Goal: Information Seeking & Learning: Learn about a topic

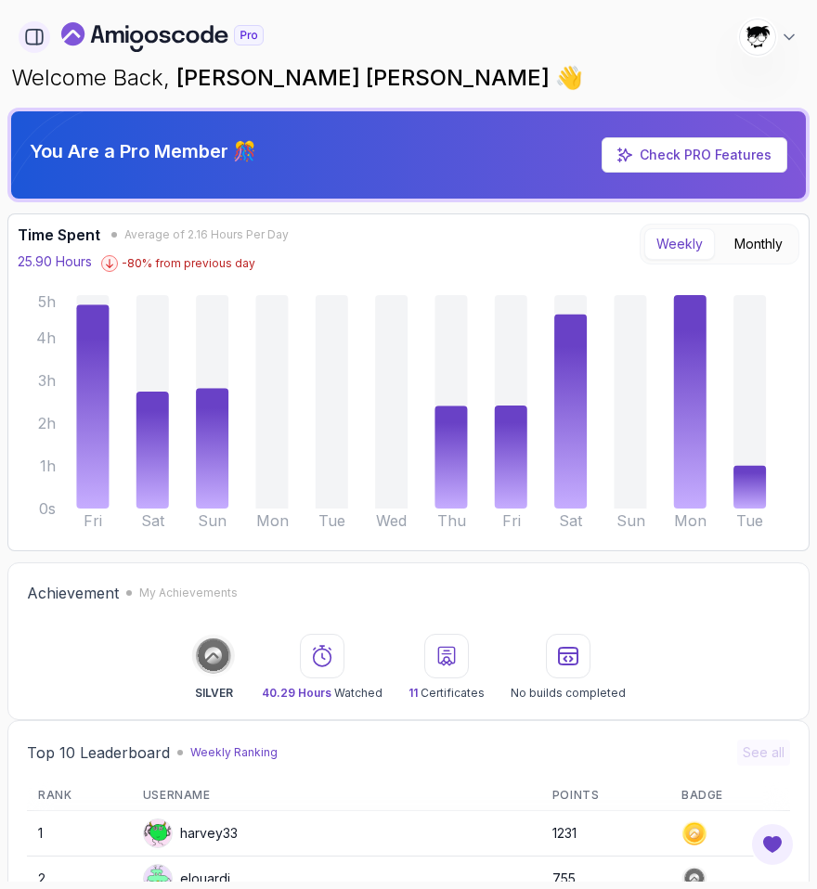
click at [32, 40] on icon "button" at bounding box center [34, 37] width 20 height 20
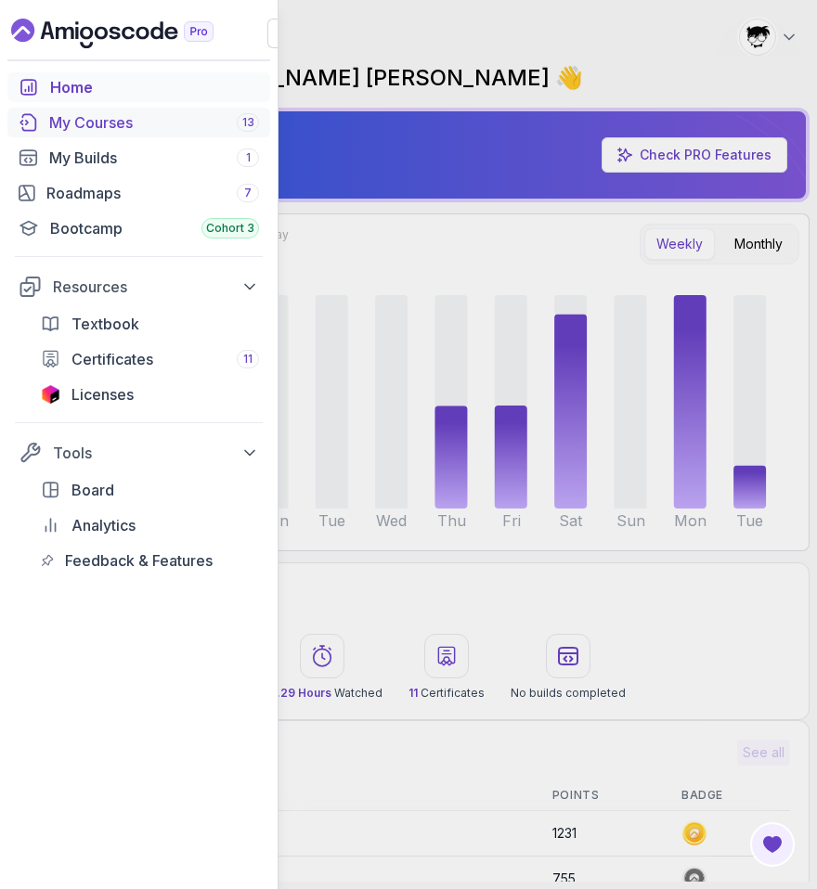
click at [187, 132] on div "My Courses 13" at bounding box center [154, 122] width 210 height 22
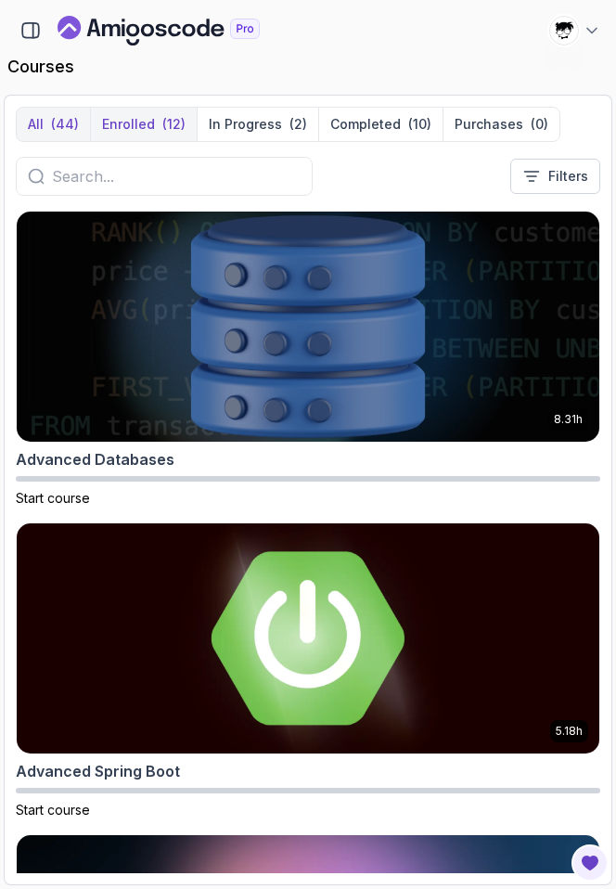
click at [188, 122] on button "Enrolled (12)" at bounding box center [143, 124] width 107 height 33
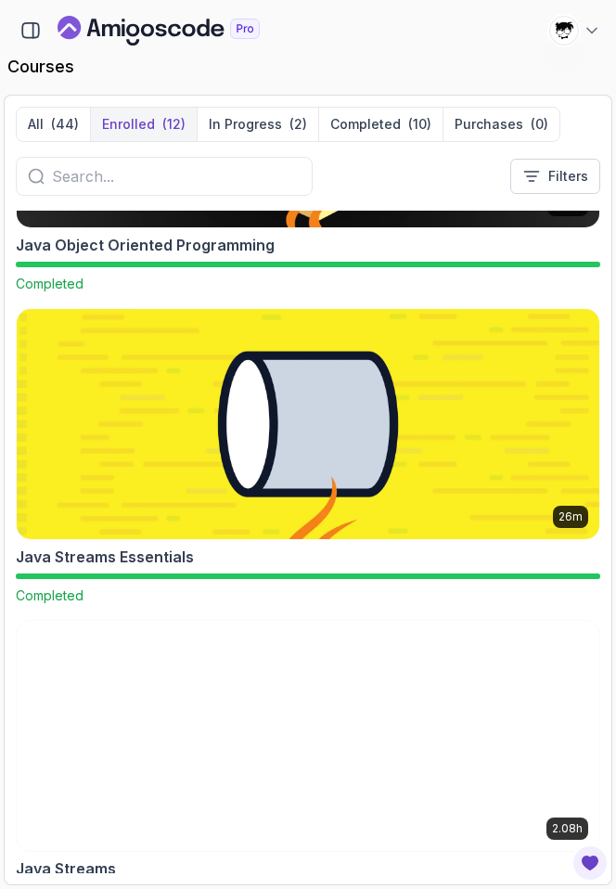
scroll to position [1940, 0]
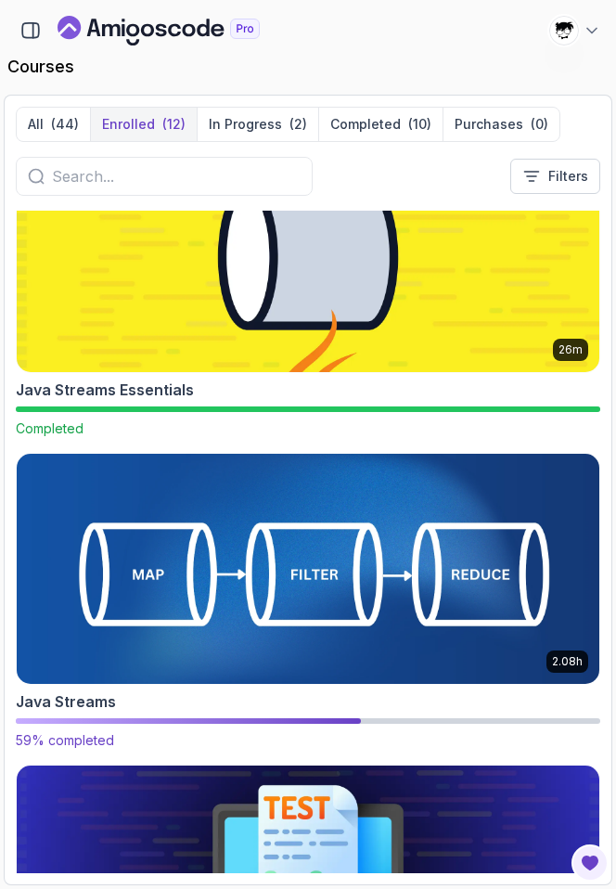
click at [133, 556] on img at bounding box center [308, 568] width 612 height 241
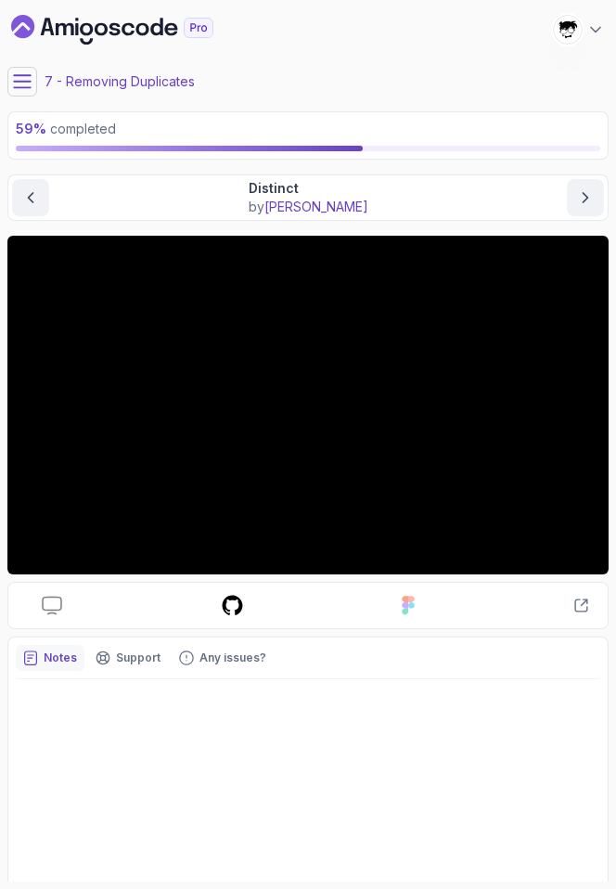
click at [25, 74] on icon at bounding box center [22, 81] width 19 height 19
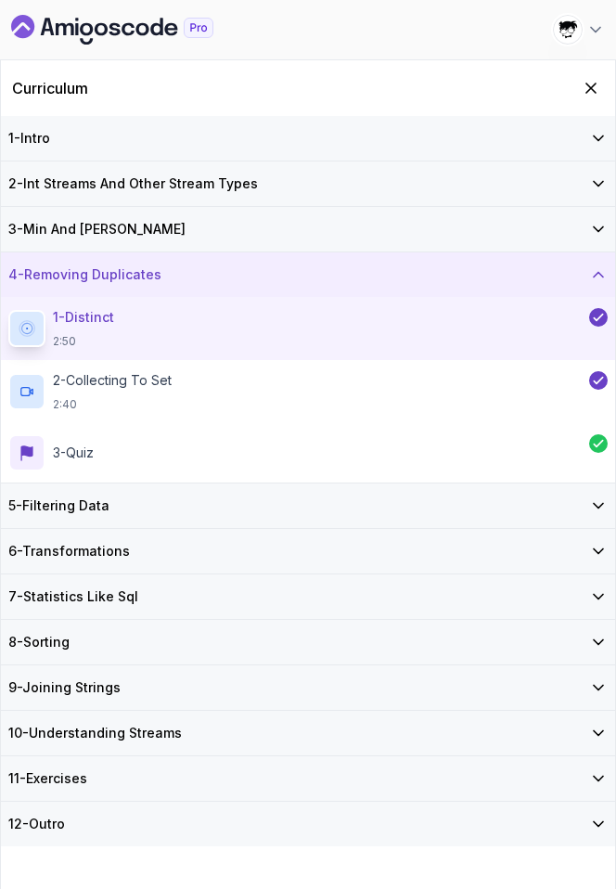
click at [68, 587] on h3 "7 - Statistics Like Sql" at bounding box center [73, 596] width 130 height 19
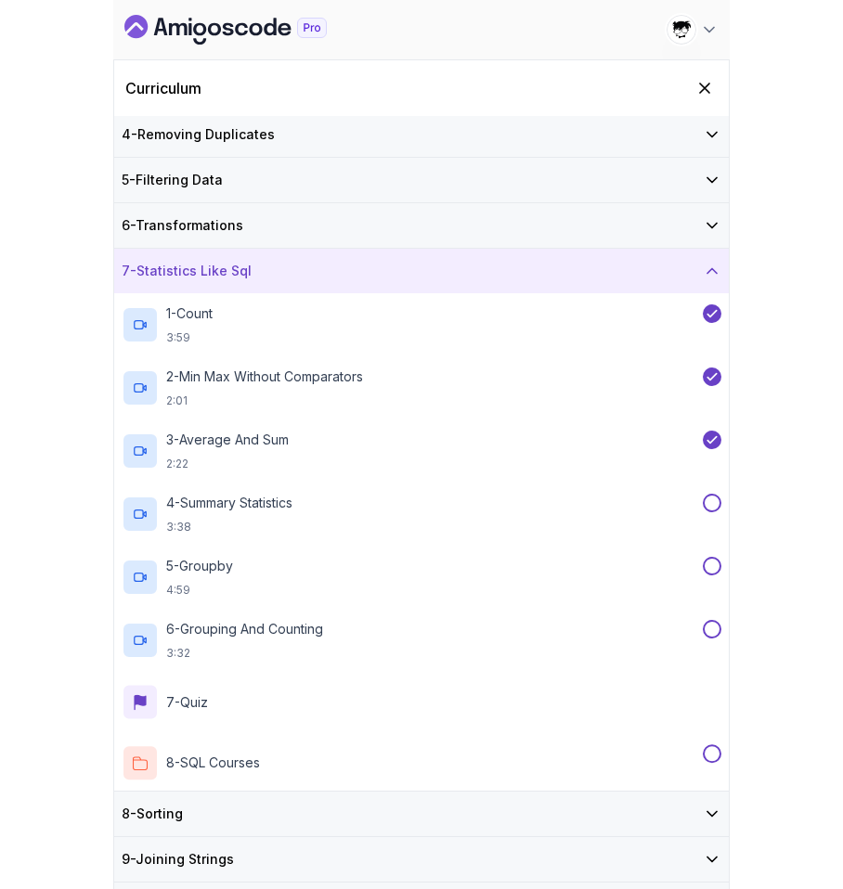
scroll to position [146, 0]
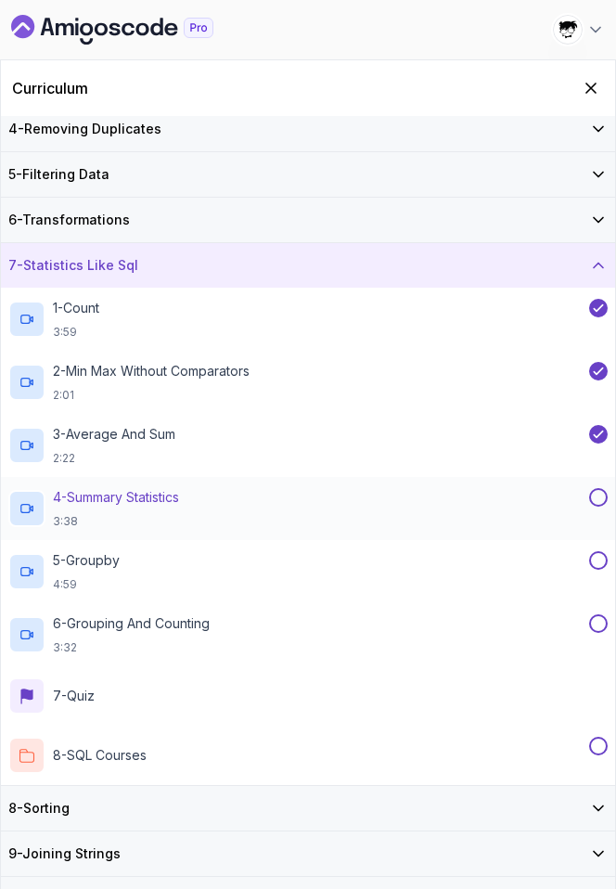
click at [81, 511] on h2 "4 - Summary Statistics 3:38" at bounding box center [116, 508] width 126 height 41
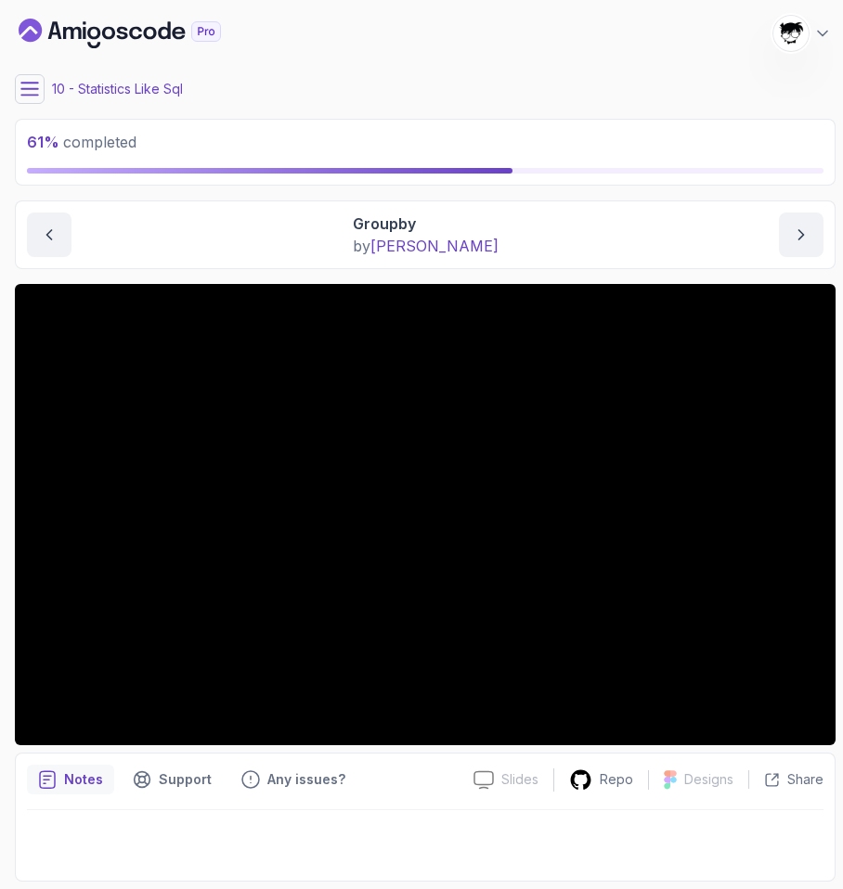
click at [36, 81] on icon at bounding box center [29, 89] width 19 height 19
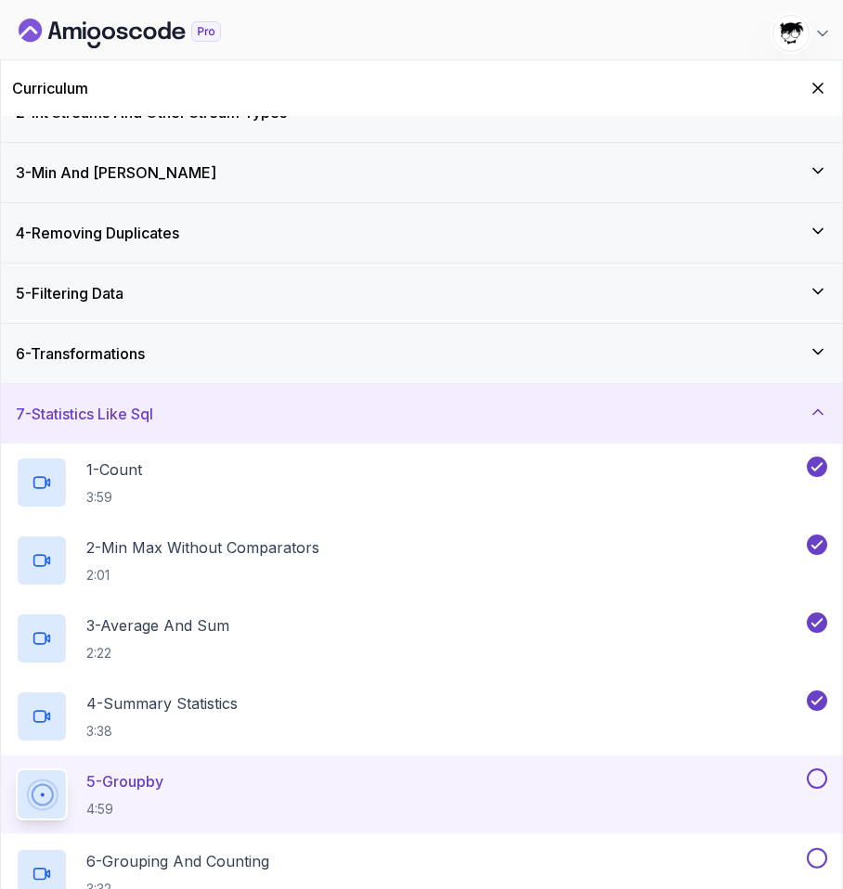
scroll to position [357, 0]
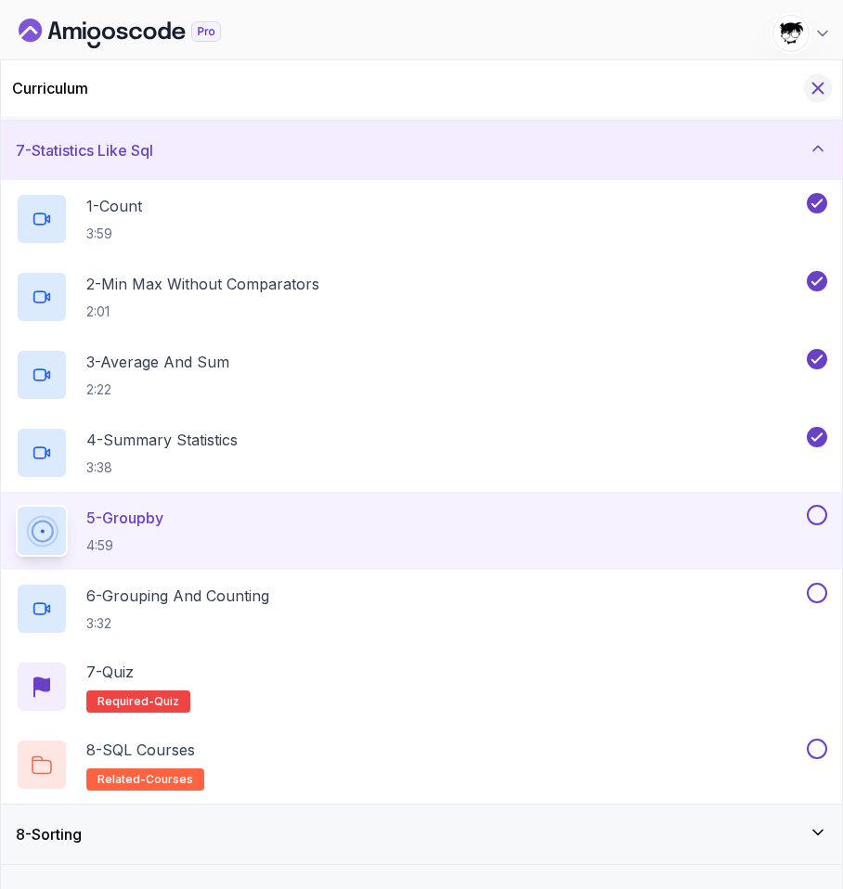
click at [816, 90] on icon "Hide Curriculum for mobile" at bounding box center [817, 88] width 20 height 20
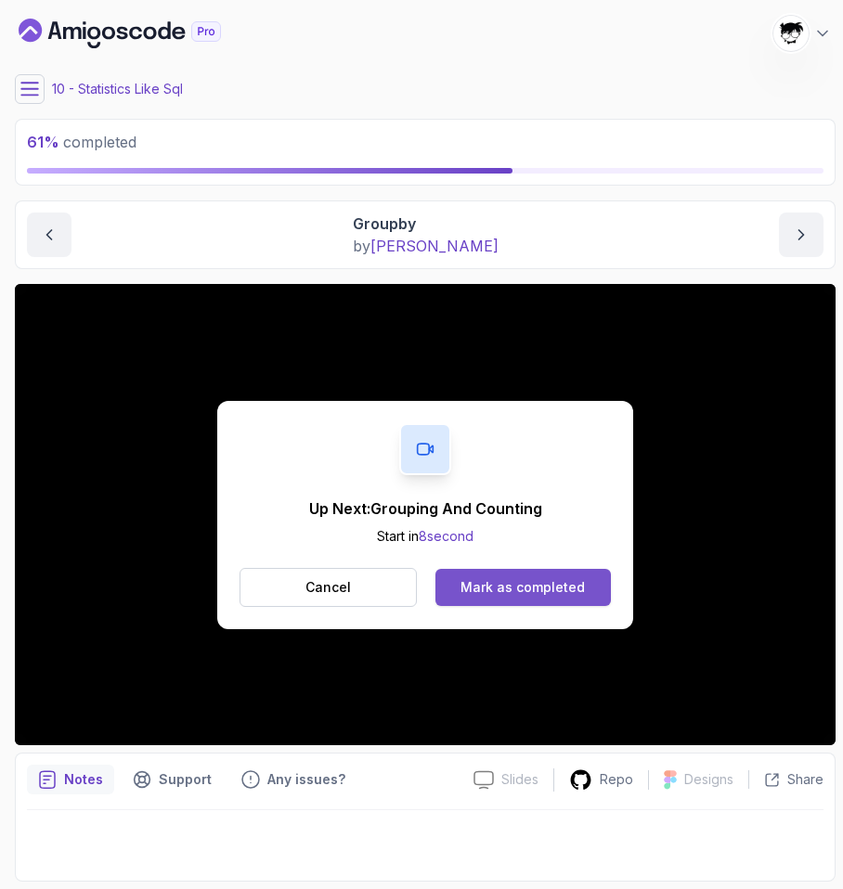
click at [483, 601] on button "Mark as completed" at bounding box center [522, 587] width 175 height 37
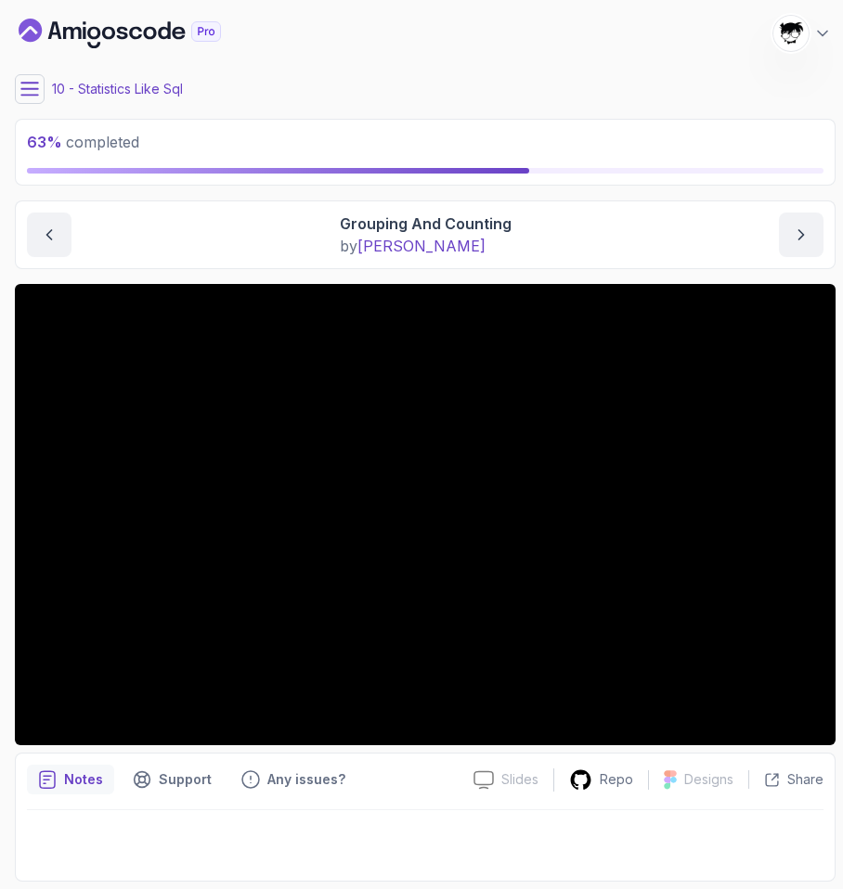
click at [32, 98] on button at bounding box center [30, 89] width 30 height 30
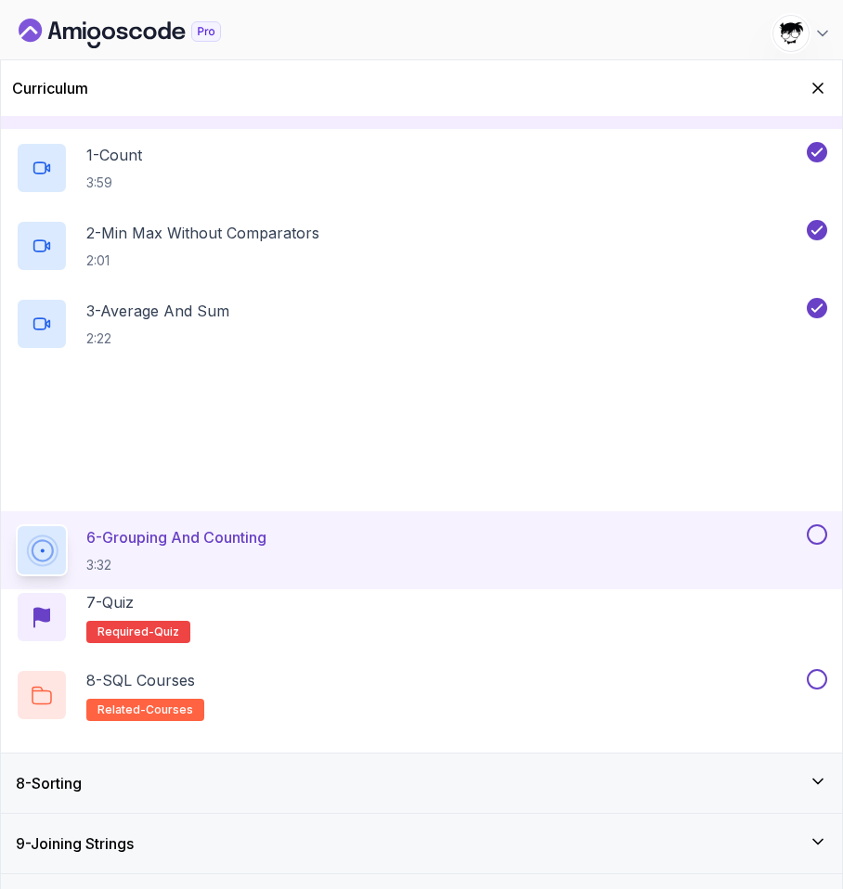
scroll to position [515, 0]
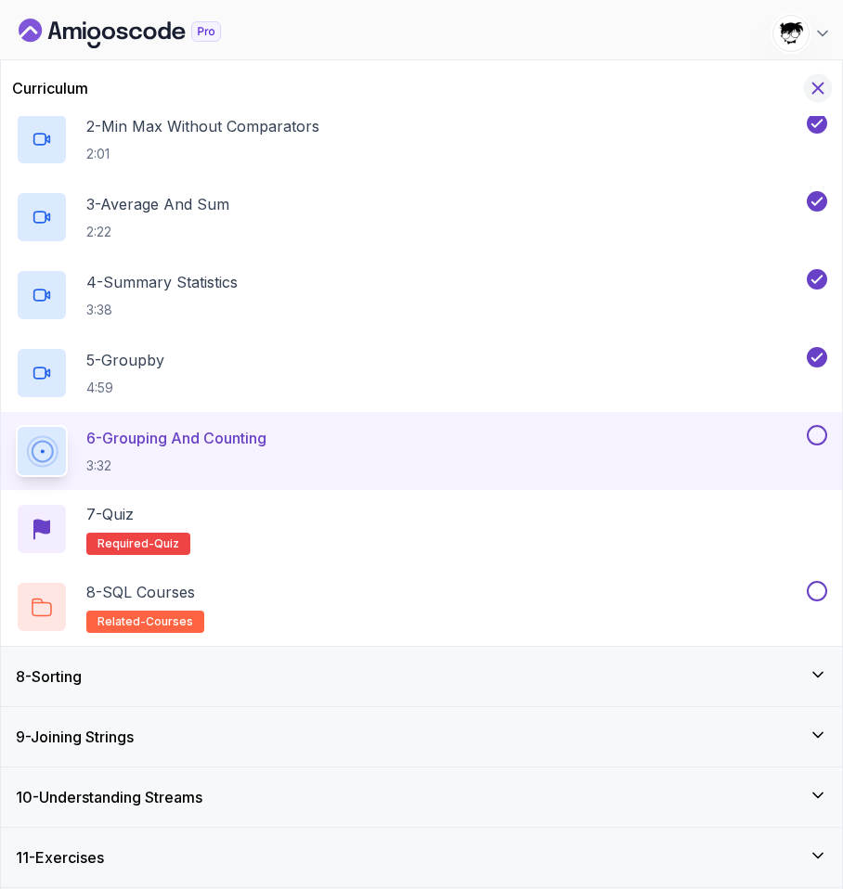
click at [807, 84] on icon "Hide Curriculum for mobile" at bounding box center [817, 88] width 20 height 20
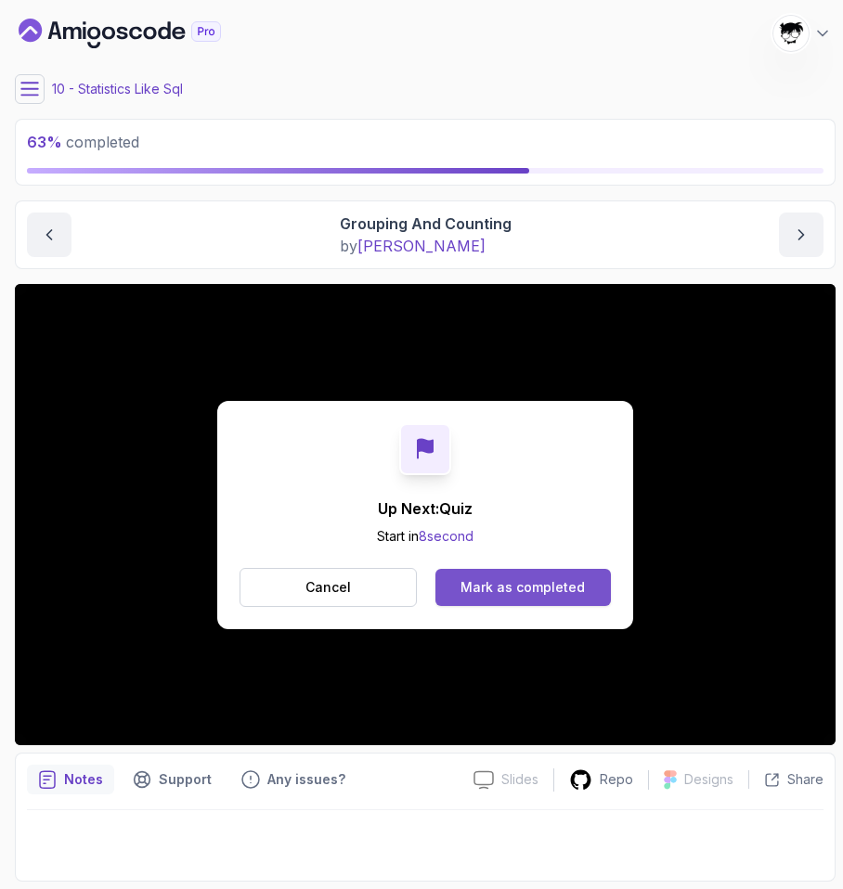
click at [532, 571] on button "Mark as completed" at bounding box center [522, 587] width 175 height 37
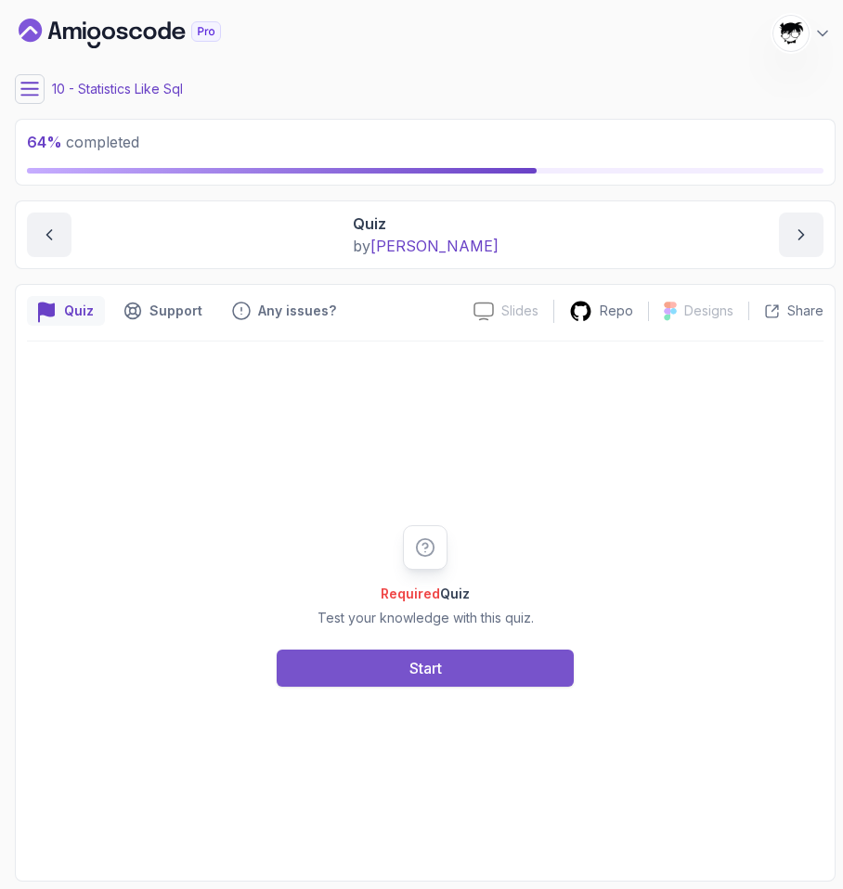
click at [489, 657] on button "Start" at bounding box center [425, 668] width 297 height 37
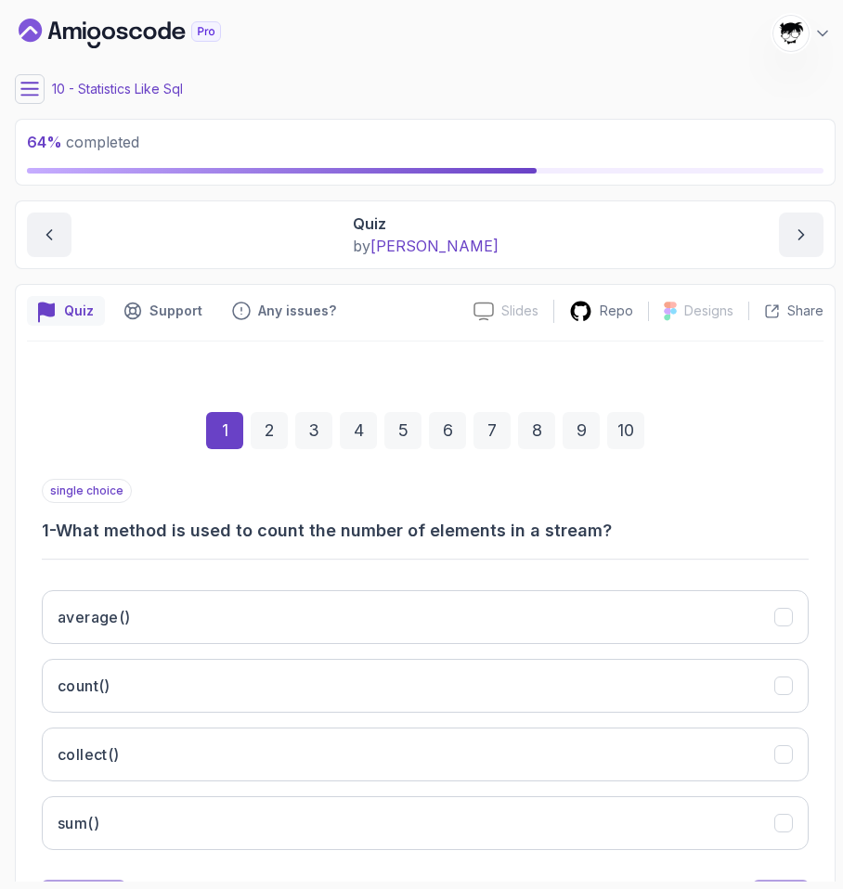
scroll to position [88, 0]
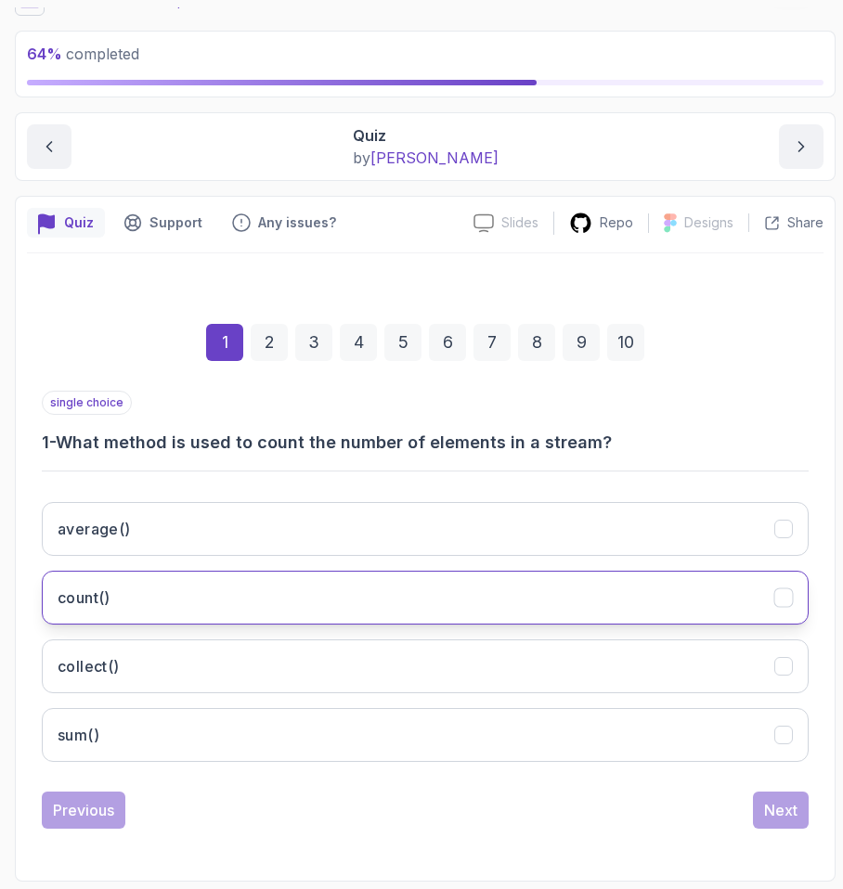
click at [246, 588] on button "count()" at bounding box center [425, 598] width 766 height 54
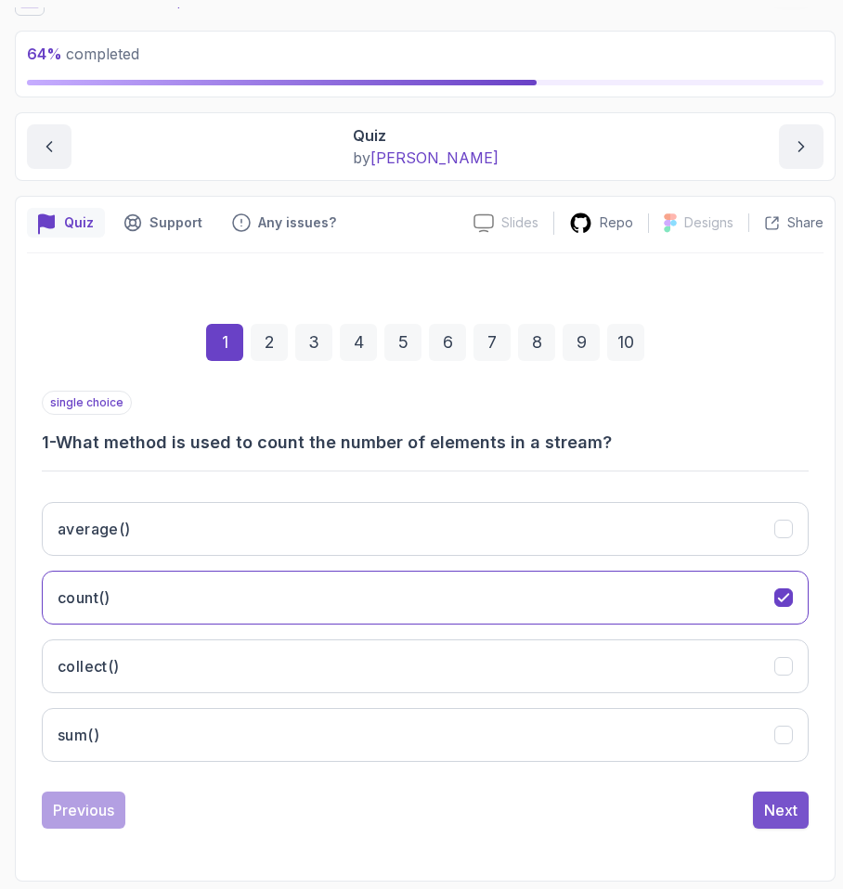
click at [780, 799] on div "Next" at bounding box center [780, 810] width 33 height 22
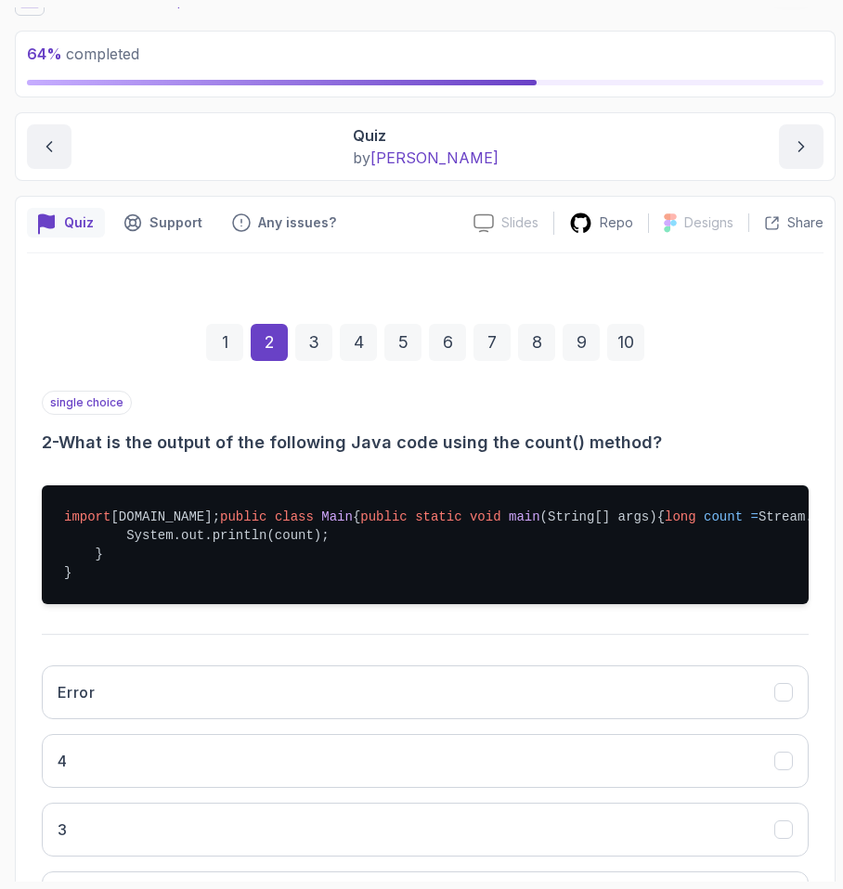
scroll to position [326, 0]
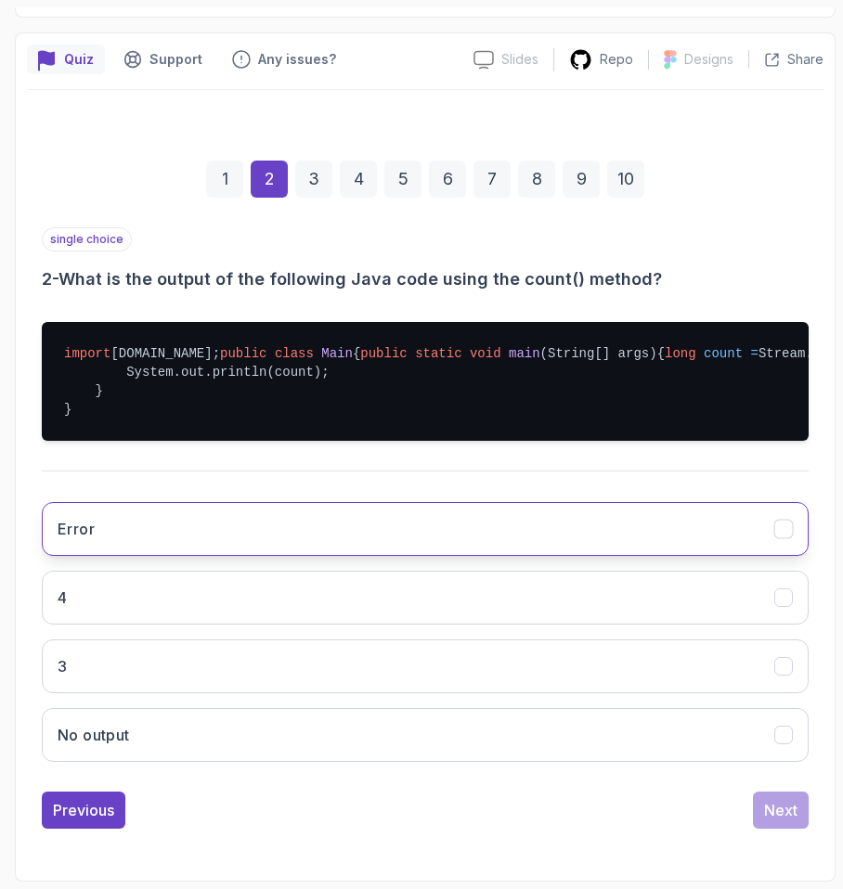
click at [108, 547] on button "Error" at bounding box center [425, 529] width 766 height 54
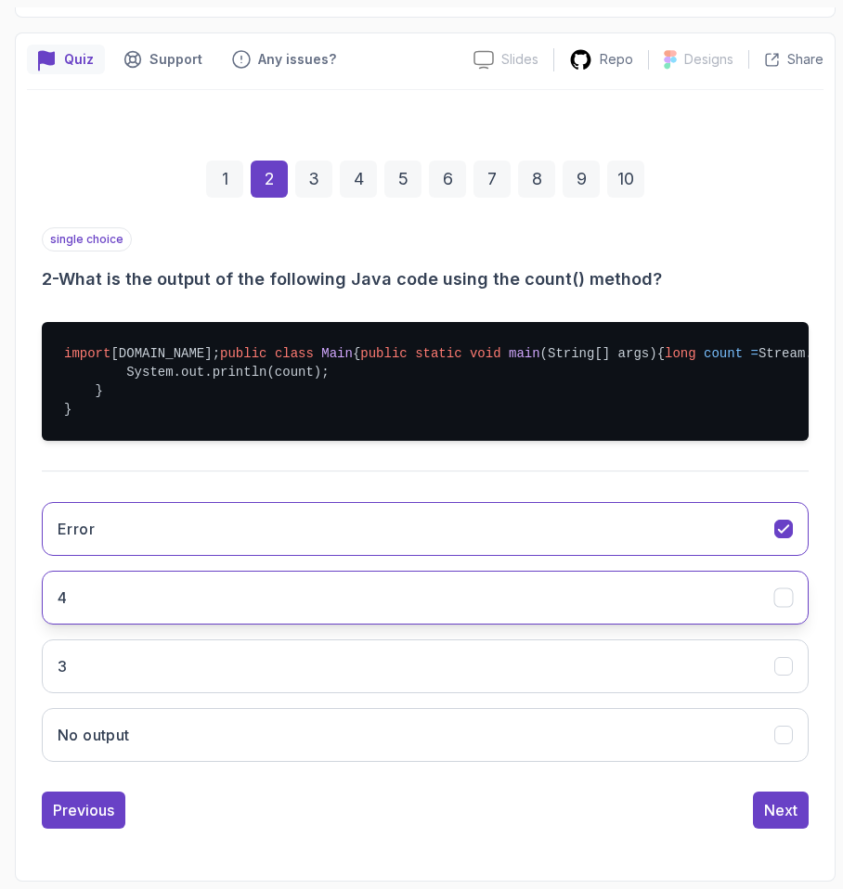
click at [107, 572] on button "4" at bounding box center [425, 598] width 766 height 54
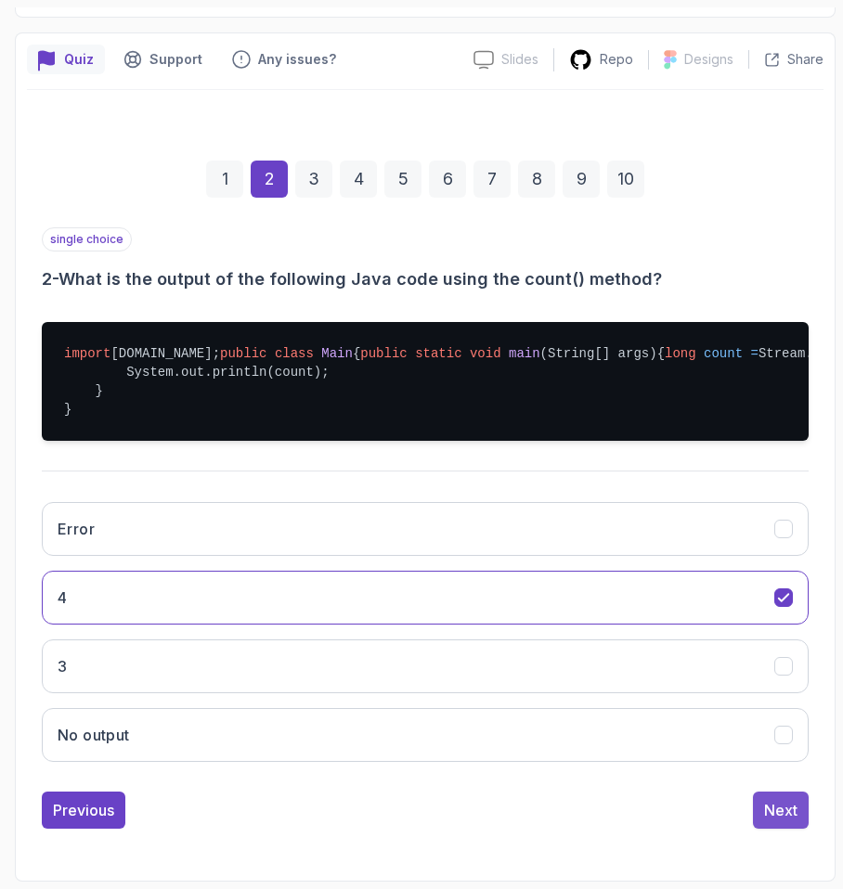
click at [785, 818] on div "Next" at bounding box center [780, 810] width 33 height 22
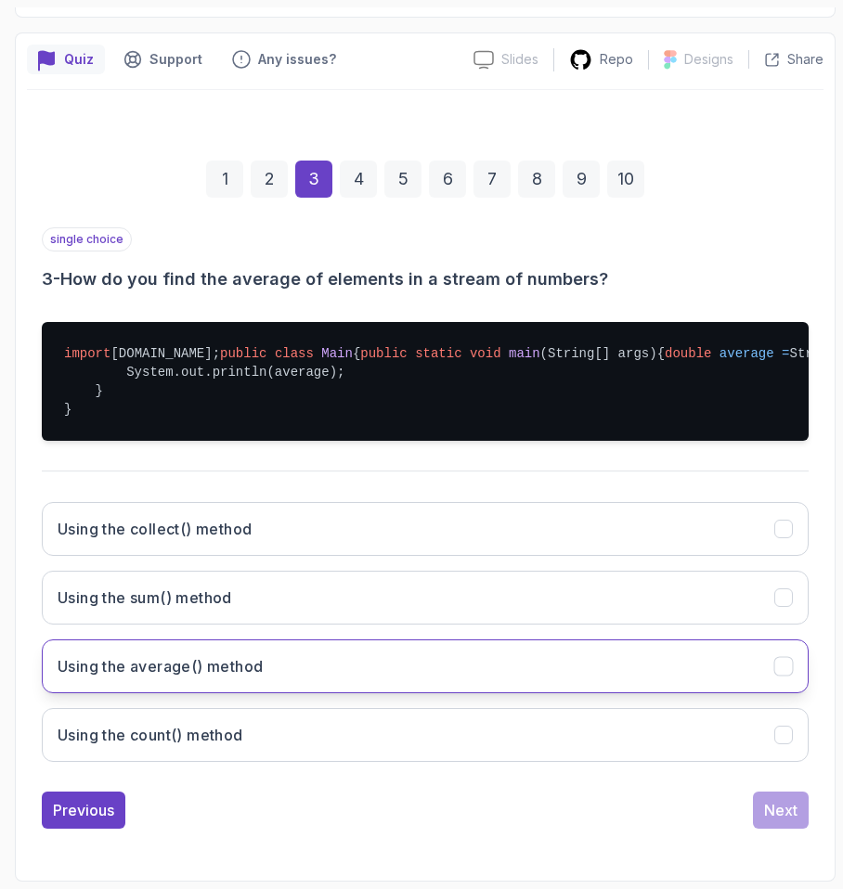
click at [389, 665] on button "Using the average() method" at bounding box center [425, 666] width 766 height 54
click at [766, 813] on div "Next" at bounding box center [780, 810] width 33 height 22
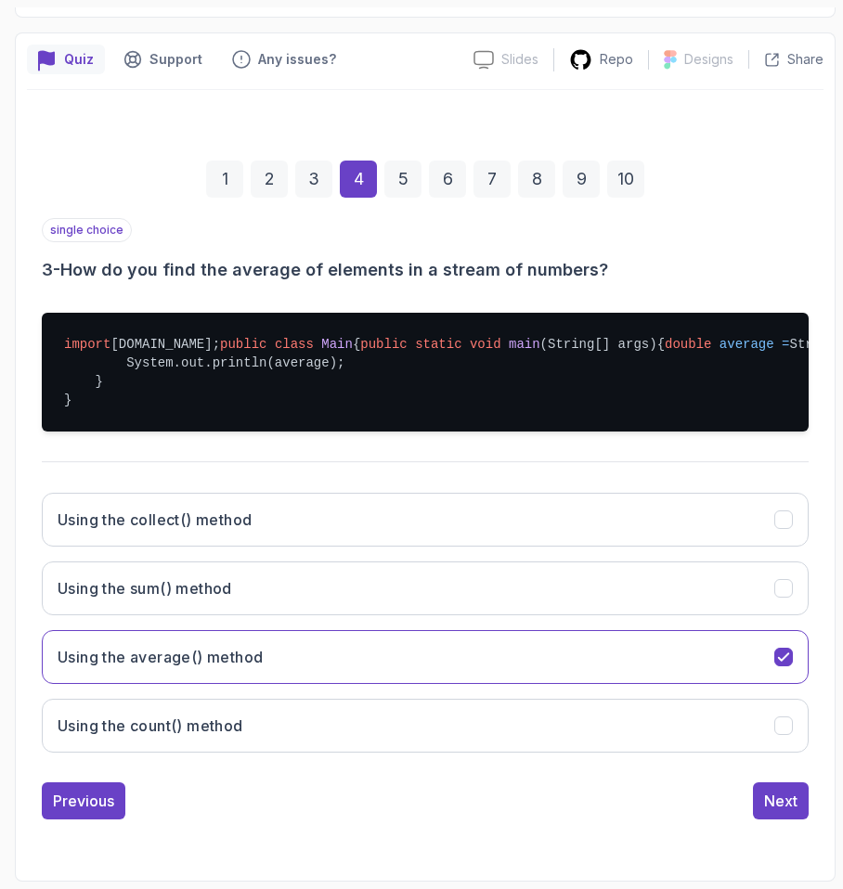
scroll to position [307, 0]
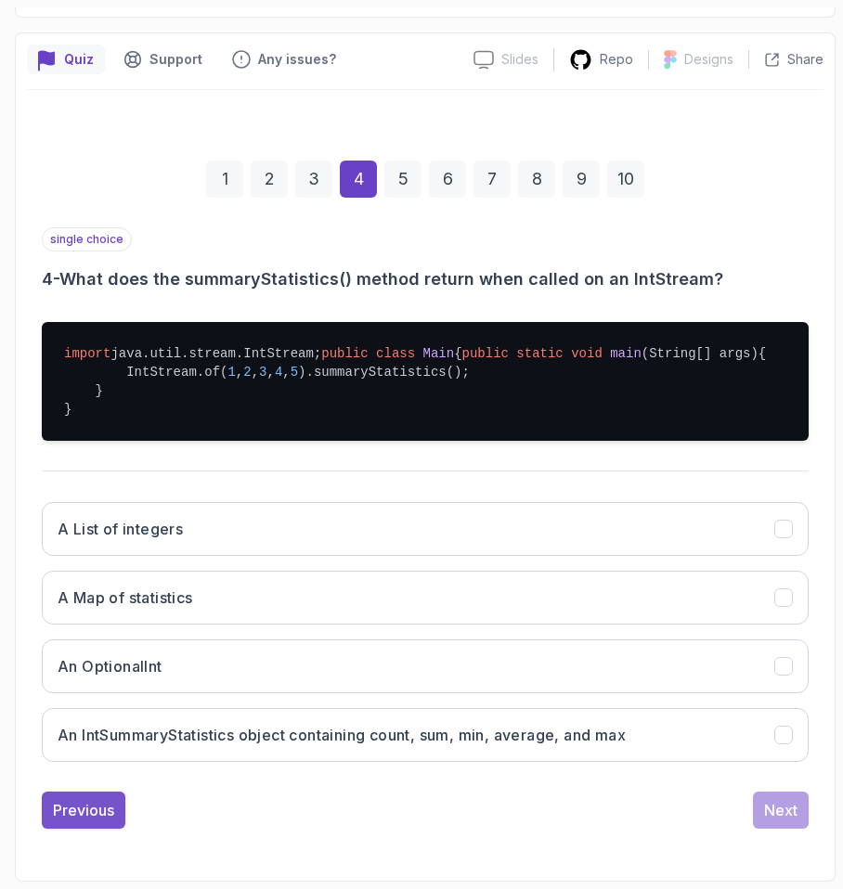
click at [105, 818] on div "Previous" at bounding box center [83, 810] width 61 height 22
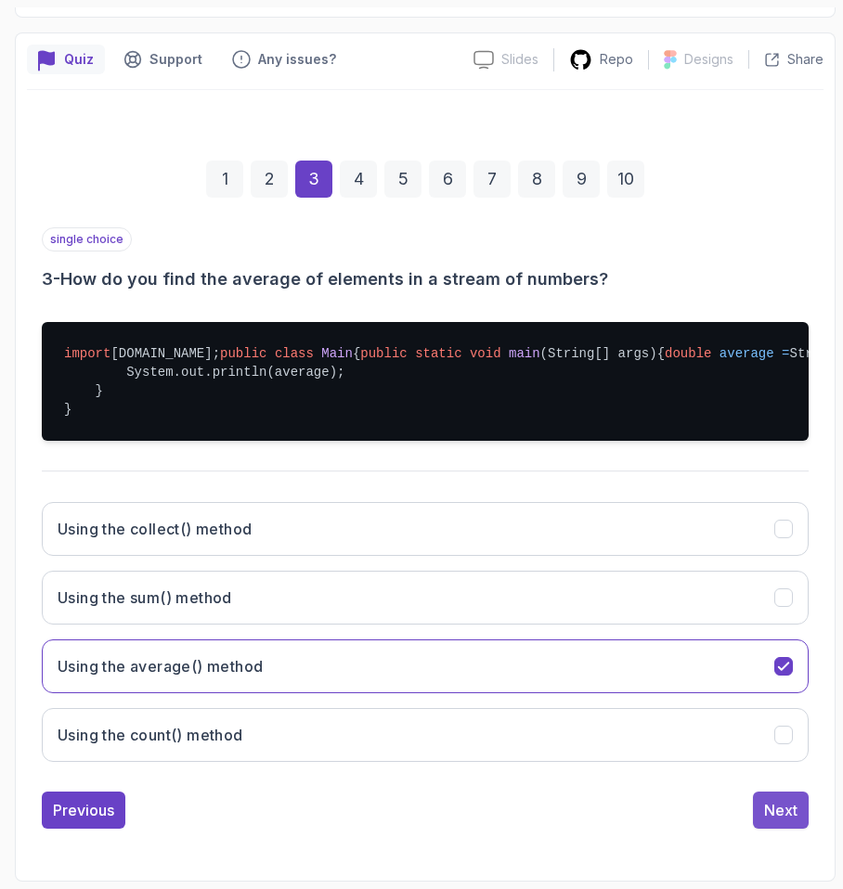
click at [775, 821] on div "Next" at bounding box center [780, 810] width 33 height 22
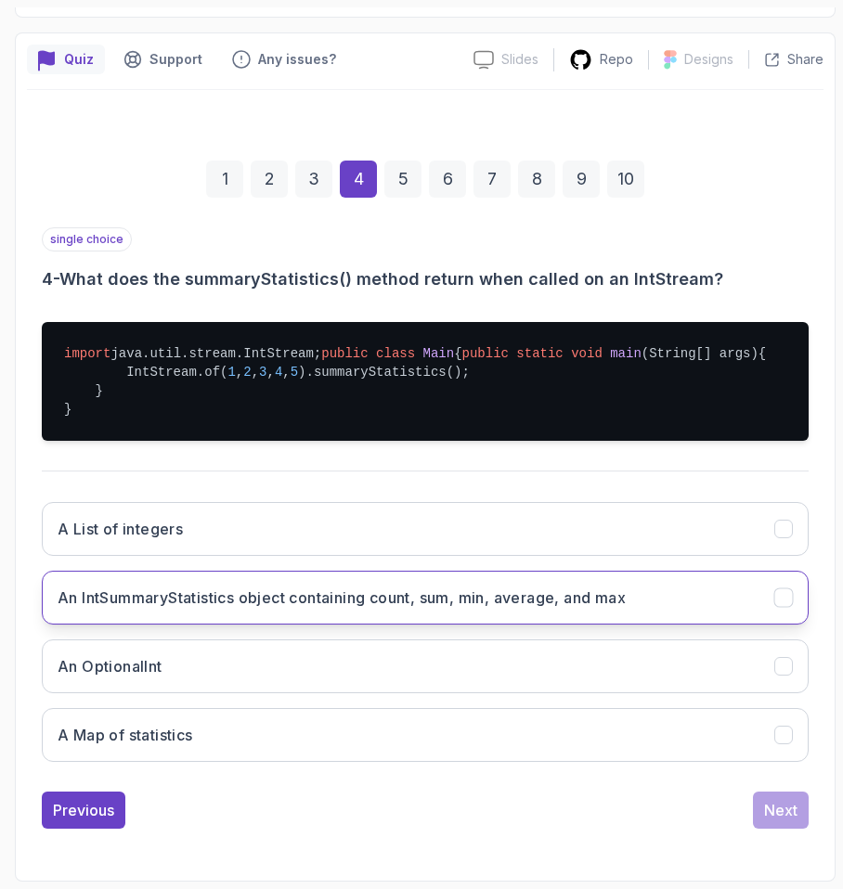
click at [238, 605] on h3 "An IntSummaryStatistics object containing count, sum, min, average, and max" at bounding box center [342, 597] width 568 height 22
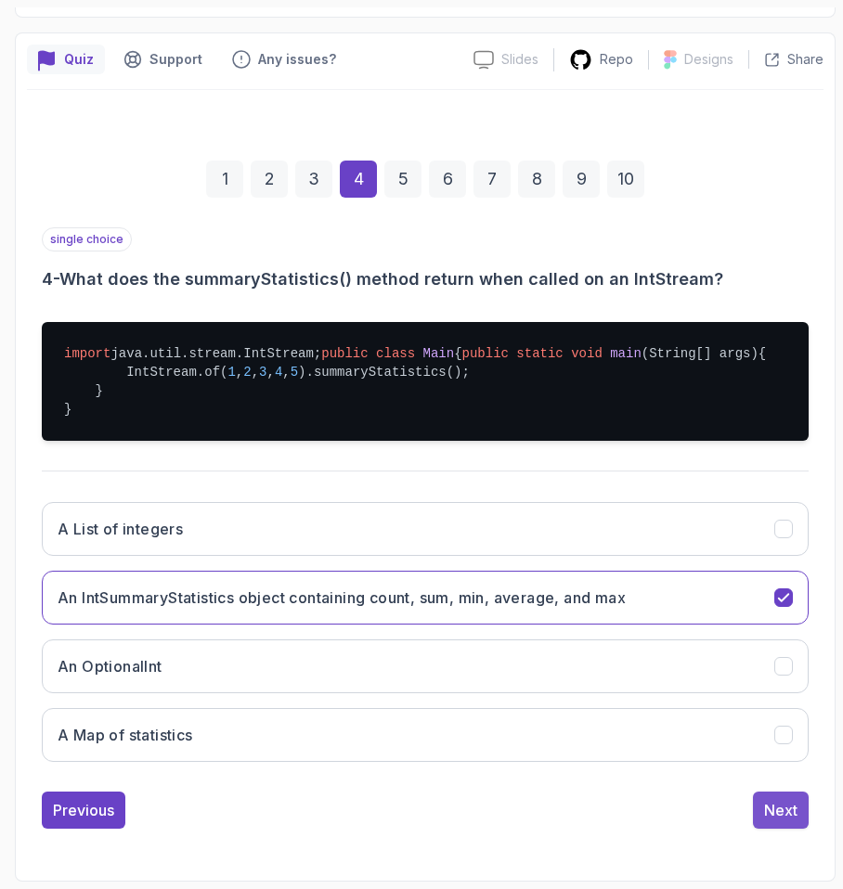
click at [762, 803] on button "Next" at bounding box center [781, 810] width 56 height 37
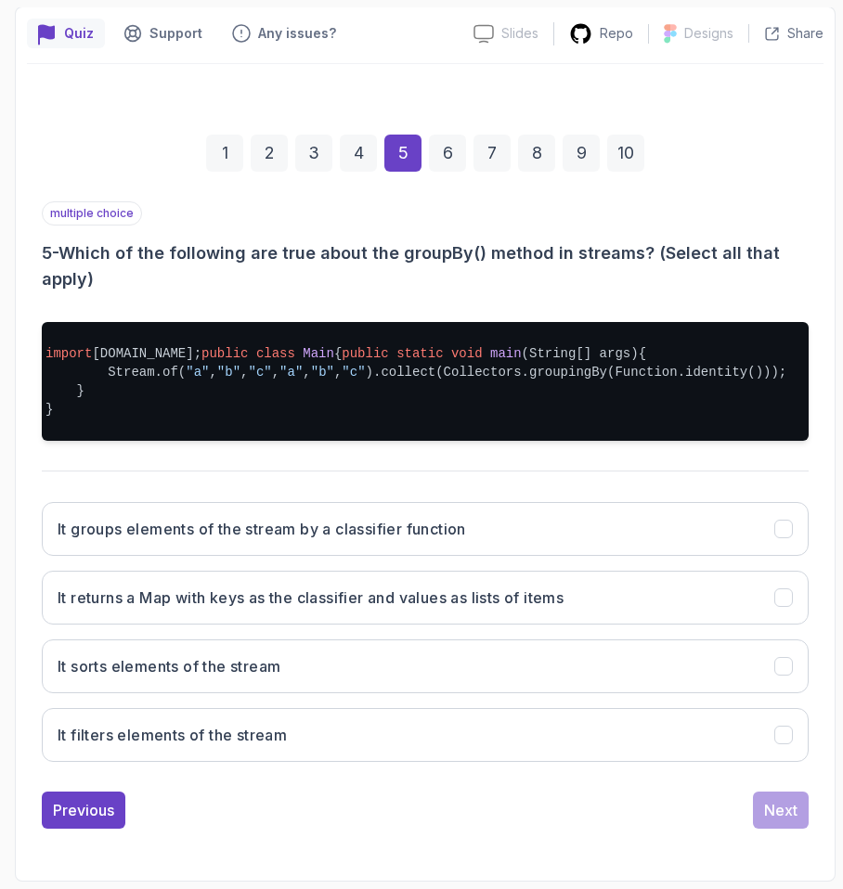
scroll to position [0, 0]
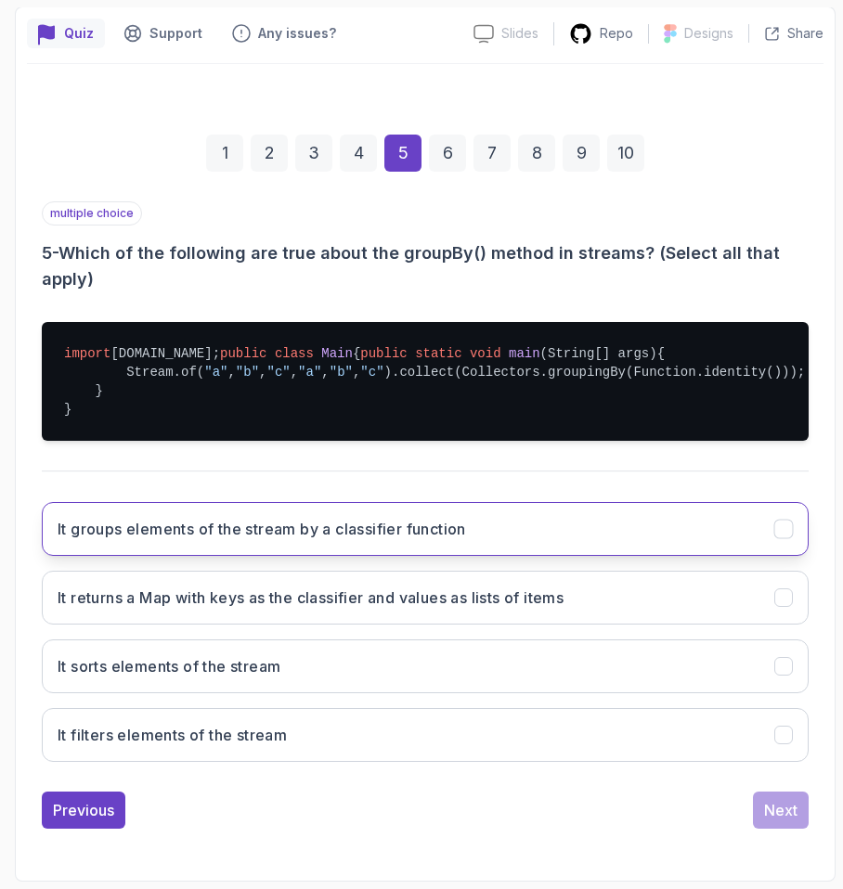
click at [357, 540] on h3 "It groups elements of the stream by a classifier function" at bounding box center [262, 529] width 408 height 22
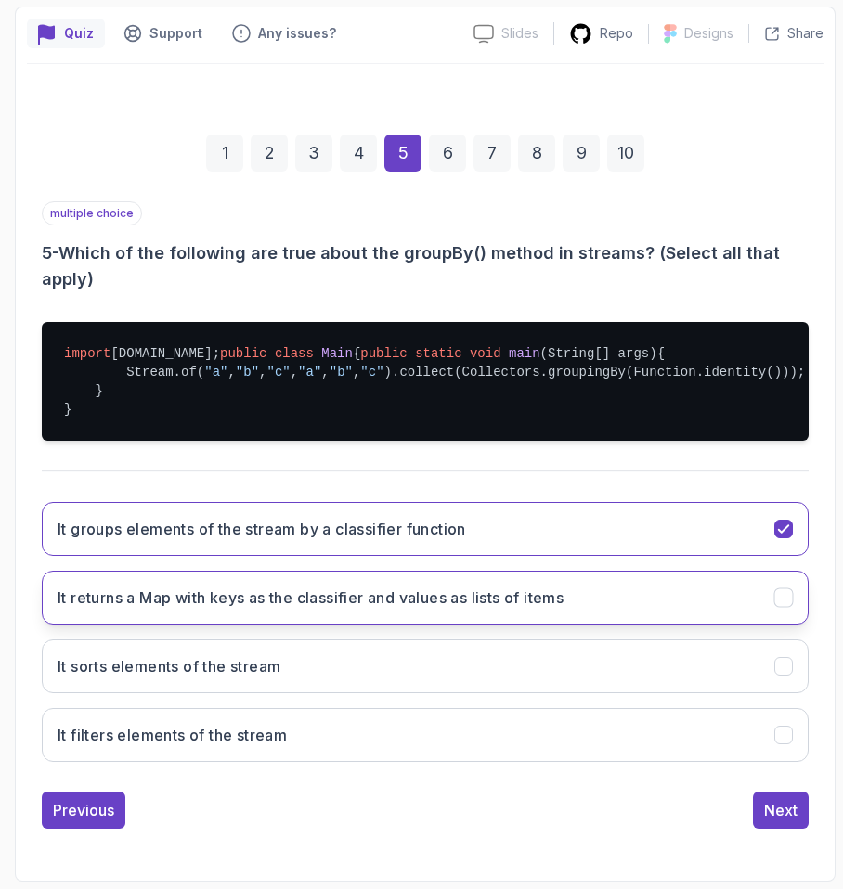
click at [315, 609] on h3 "It returns a Map with keys as the classifier and values as lists of items" at bounding box center [311, 597] width 506 height 22
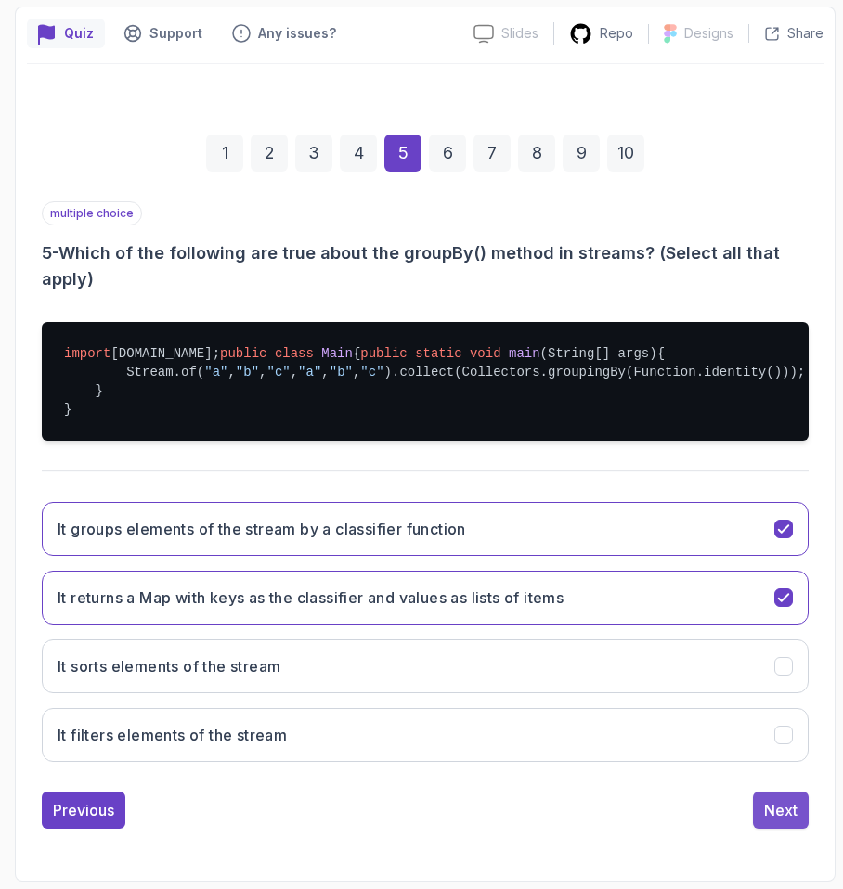
click at [784, 829] on button "Next" at bounding box center [781, 810] width 56 height 37
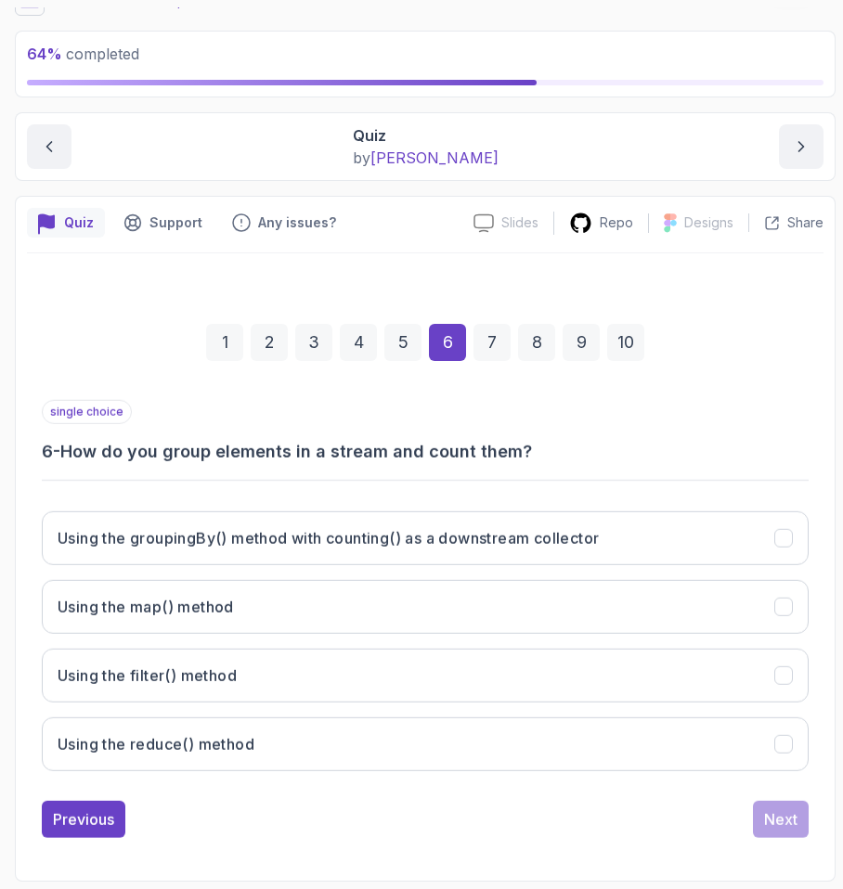
scroll to position [88, 0]
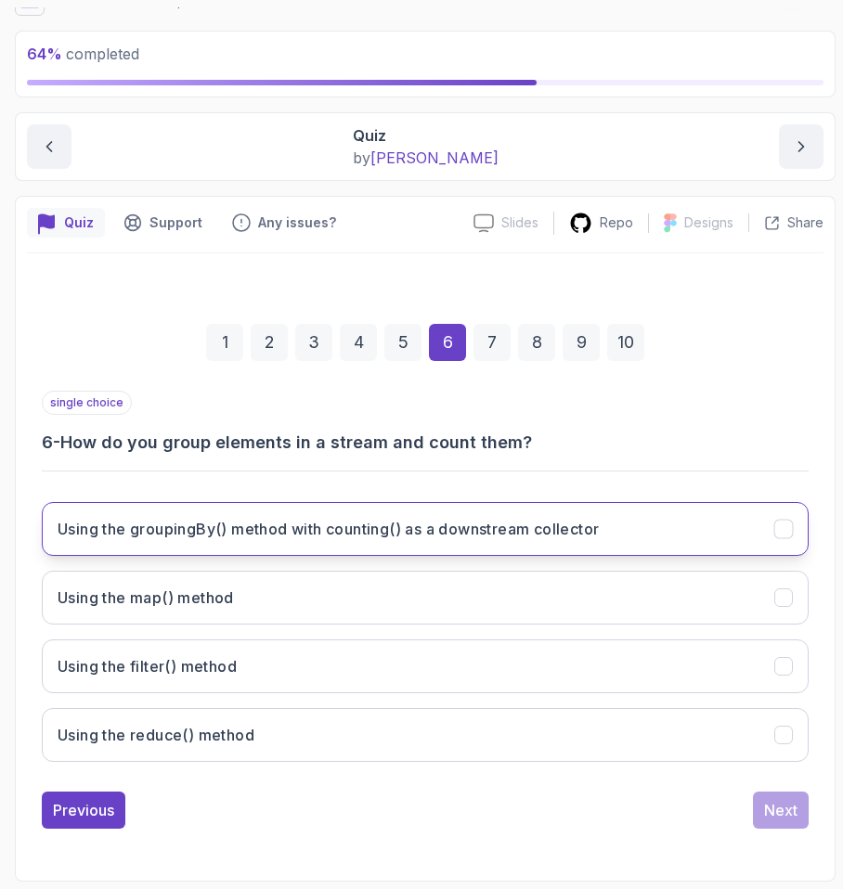
click at [454, 539] on h3 "Using the groupingBy() method with counting() as a downstream collector" at bounding box center [328, 529] width 541 height 22
click at [783, 820] on div "Next" at bounding box center [780, 810] width 33 height 22
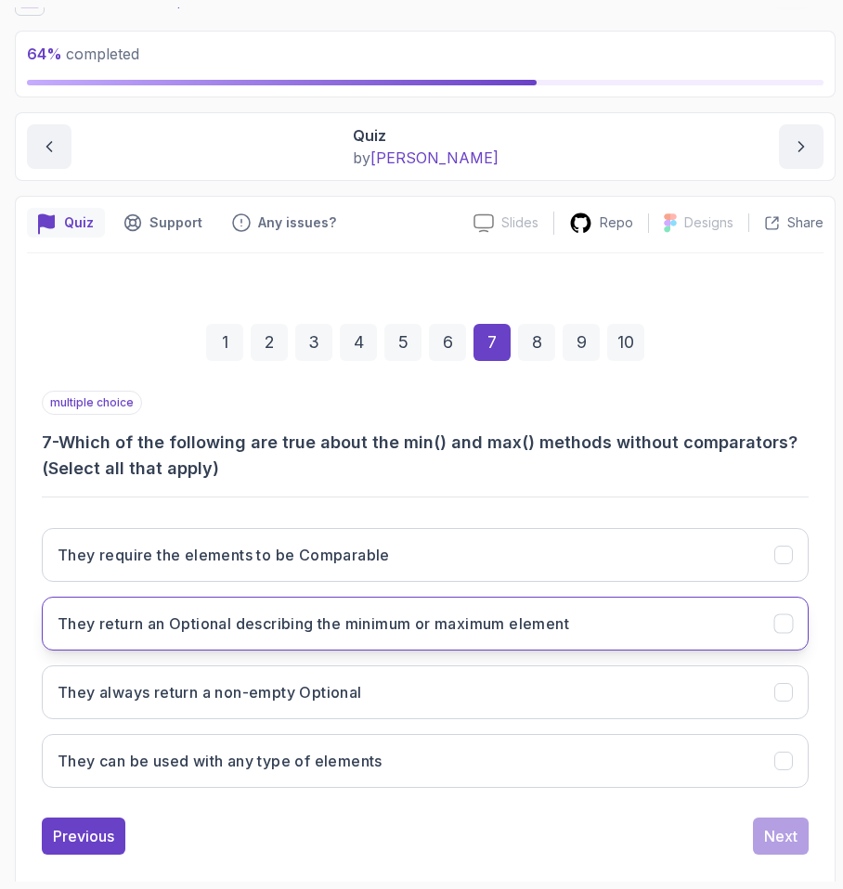
click at [334, 645] on button "They return an Optional describing the minimum or maximum element" at bounding box center [425, 624] width 766 height 54
click at [792, 844] on div "Next" at bounding box center [780, 836] width 33 height 22
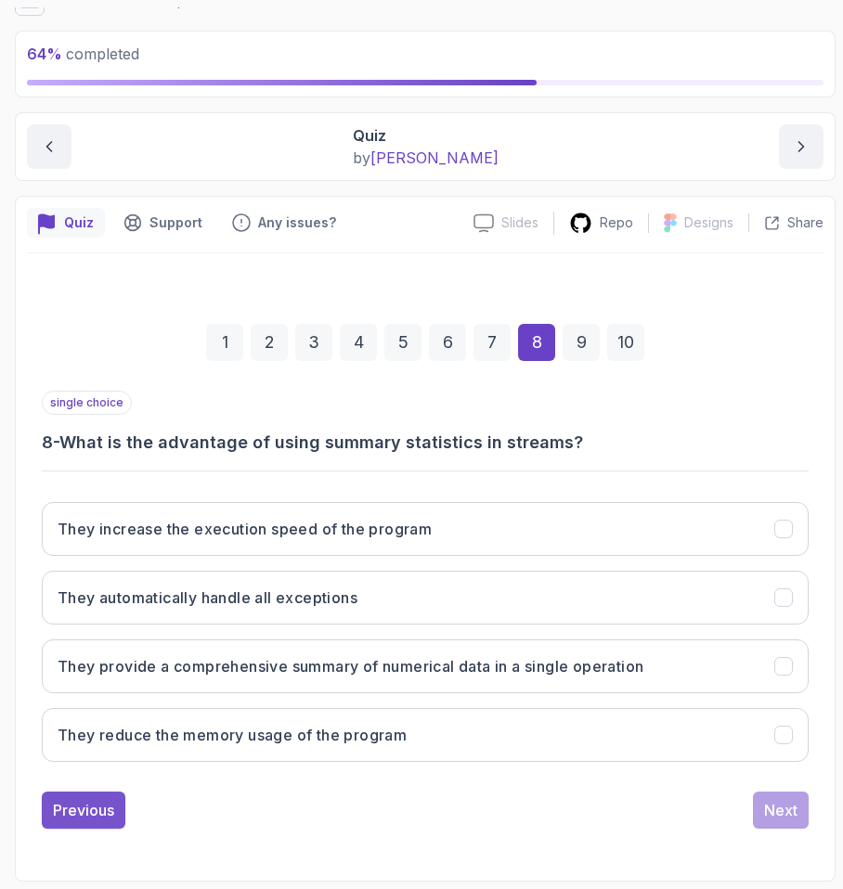
click at [80, 815] on div "Previous" at bounding box center [83, 810] width 61 height 22
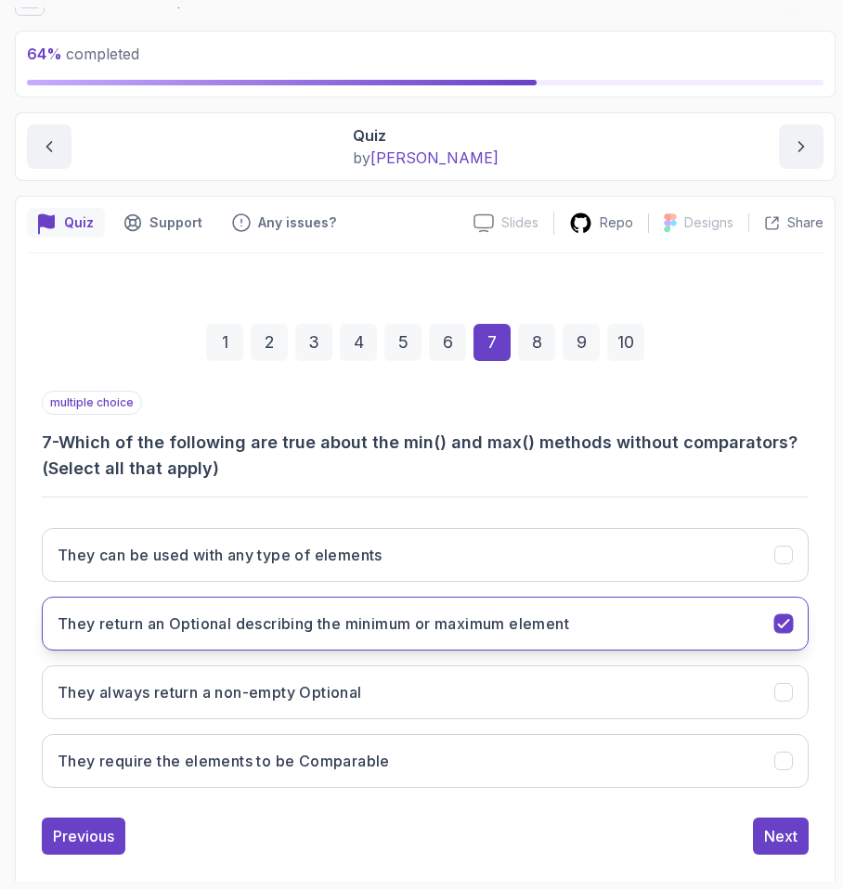
click at [183, 634] on h3 "They return an Optional describing the minimum or maximum element" at bounding box center [313, 623] width 511 height 22
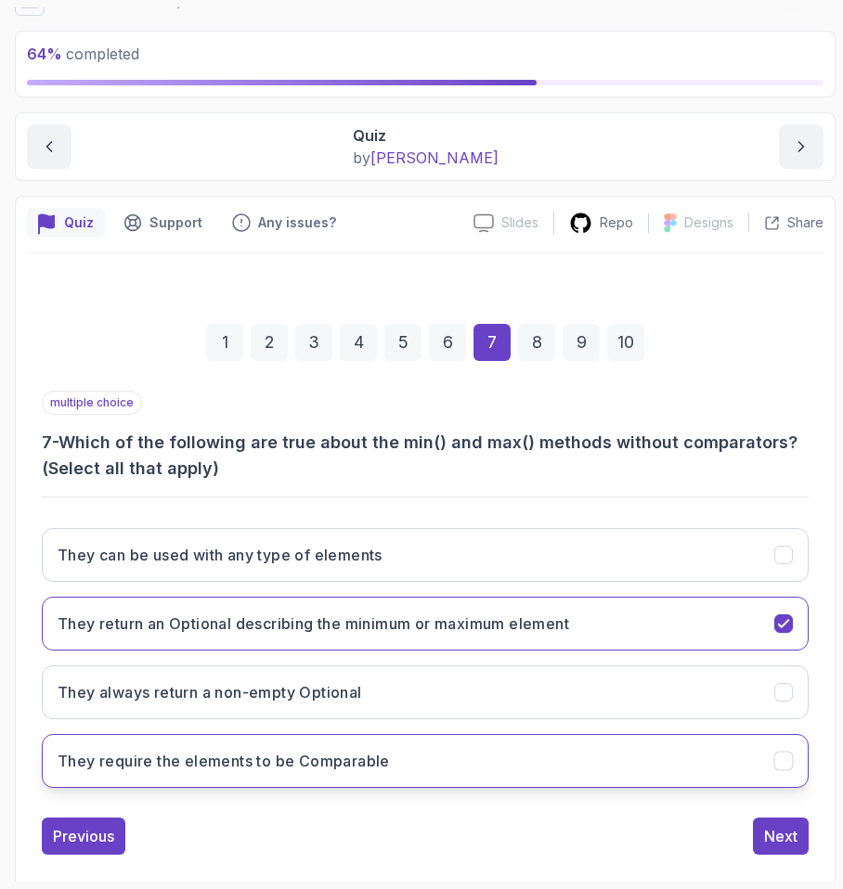
click at [213, 773] on button "They require the elements to be Comparable" at bounding box center [425, 761] width 766 height 54
click at [735, 842] on div "Previous Next" at bounding box center [425, 836] width 766 height 37
click at [757, 841] on button "Next" at bounding box center [781, 836] width 56 height 37
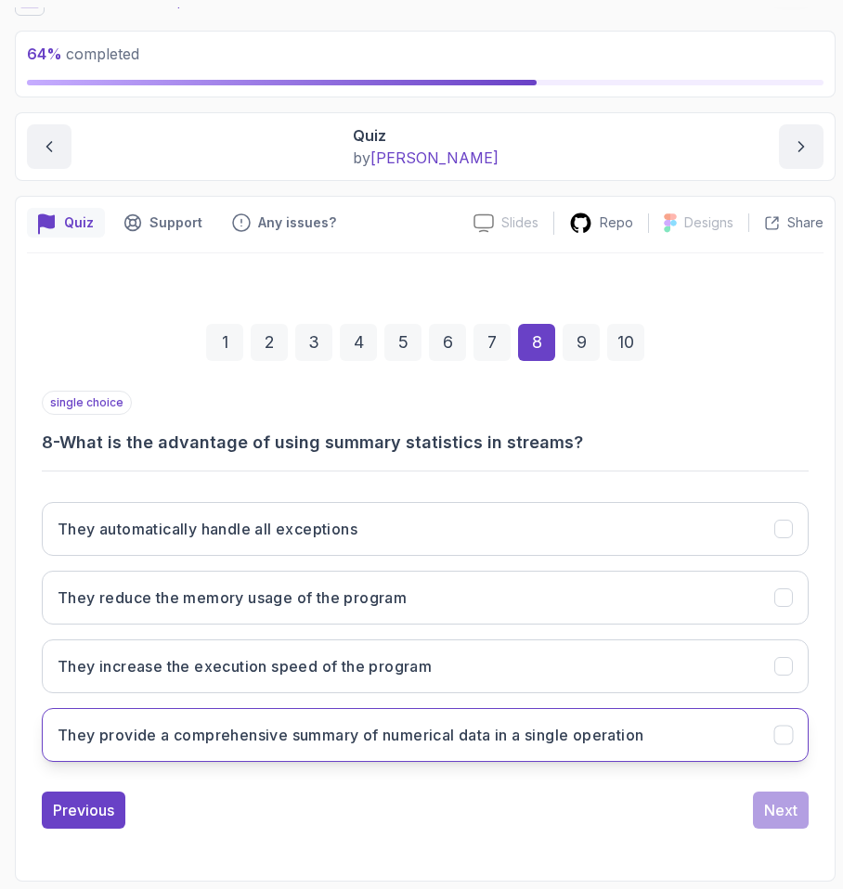
click at [643, 740] on h3 "They provide a comprehensive summary of numerical data in a single operation" at bounding box center [351, 735] width 586 height 22
click at [789, 816] on div "Next" at bounding box center [780, 810] width 33 height 22
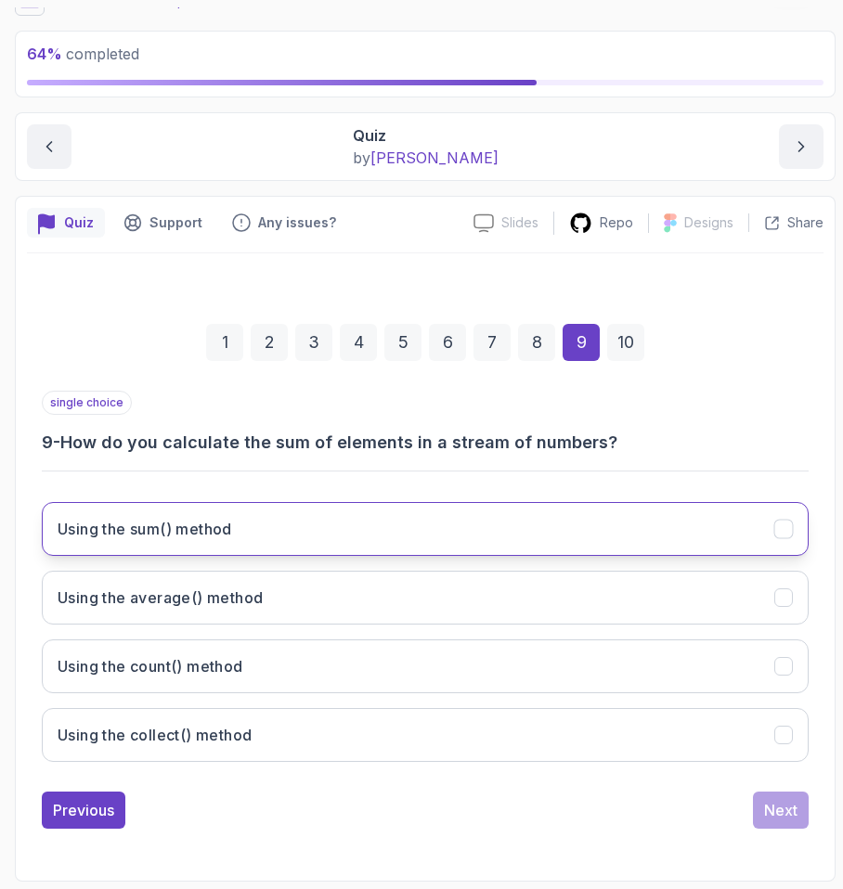
click at [303, 508] on button "Using the sum() method" at bounding box center [425, 529] width 766 height 54
click at [769, 806] on div "Next" at bounding box center [780, 810] width 33 height 22
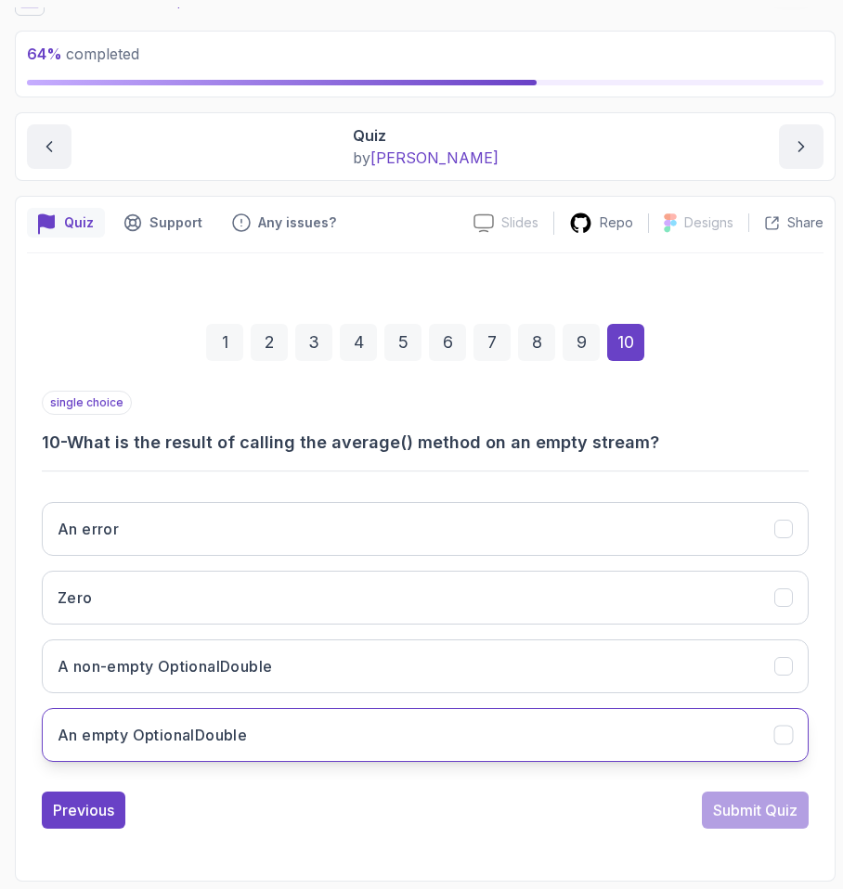
click at [193, 726] on h3 "An empty OptionalDouble" at bounding box center [152, 735] width 189 height 22
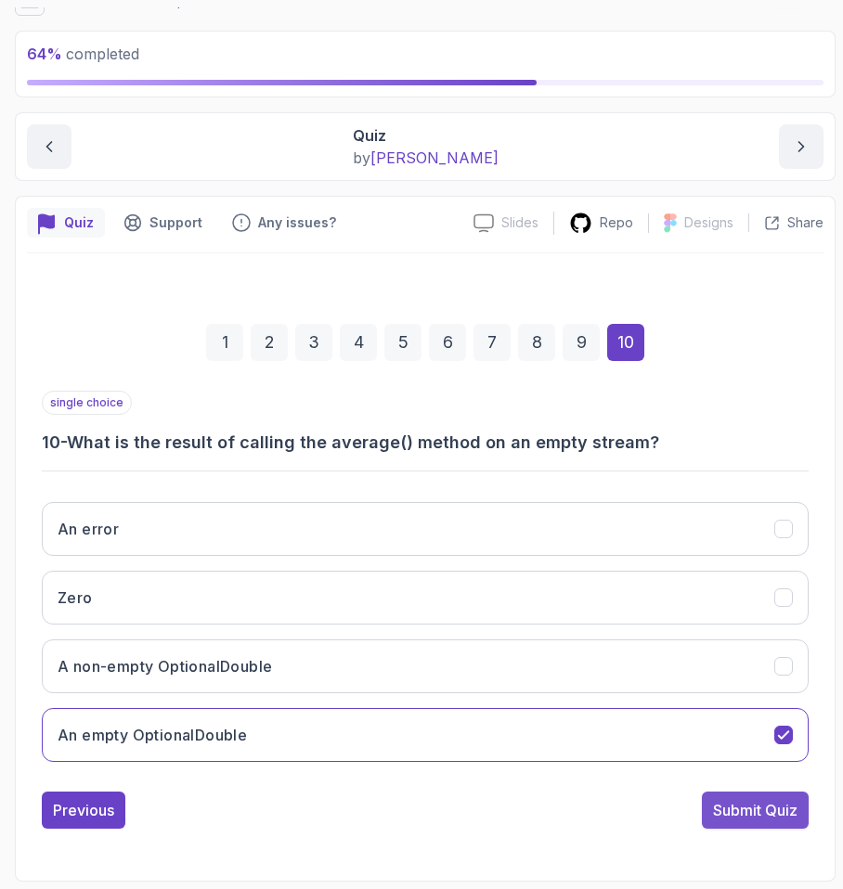
click at [741, 812] on div "Submit Quiz" at bounding box center [755, 810] width 84 height 22
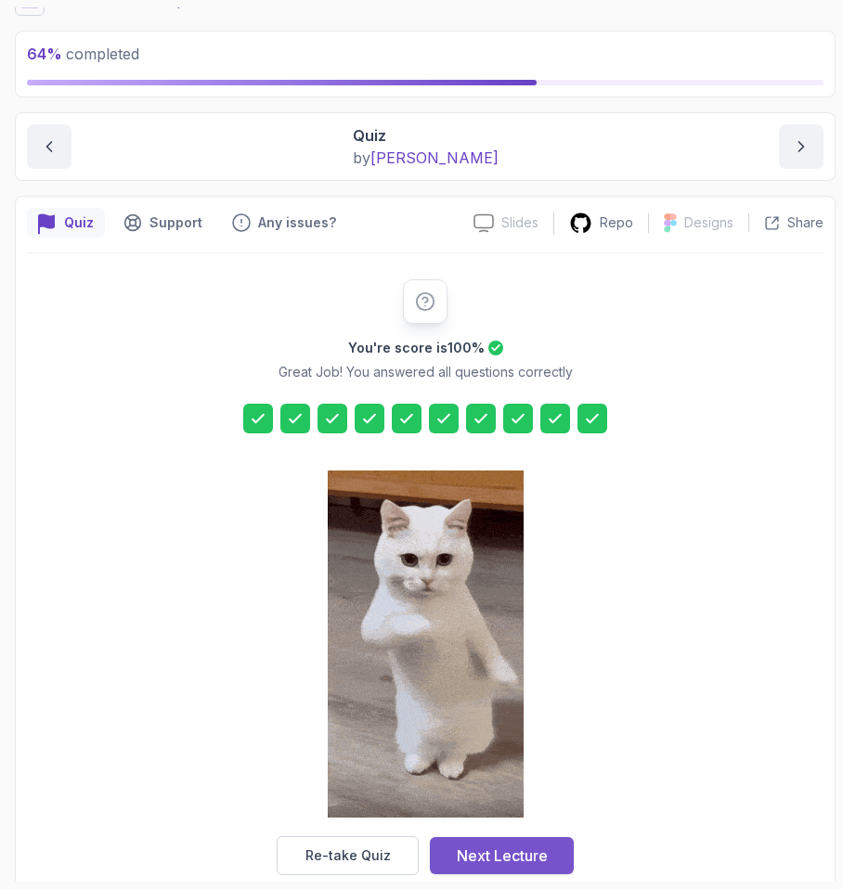
click at [478, 844] on div "Next Lecture" at bounding box center [502, 855] width 91 height 22
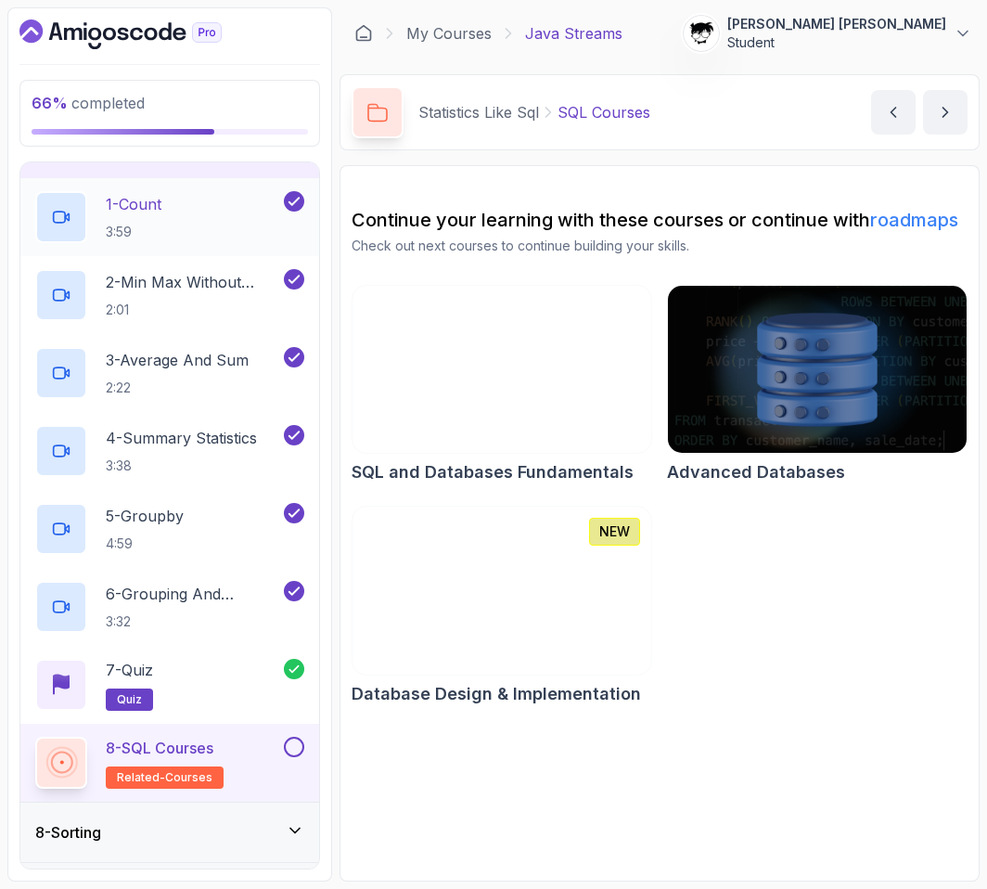
scroll to position [482, 0]
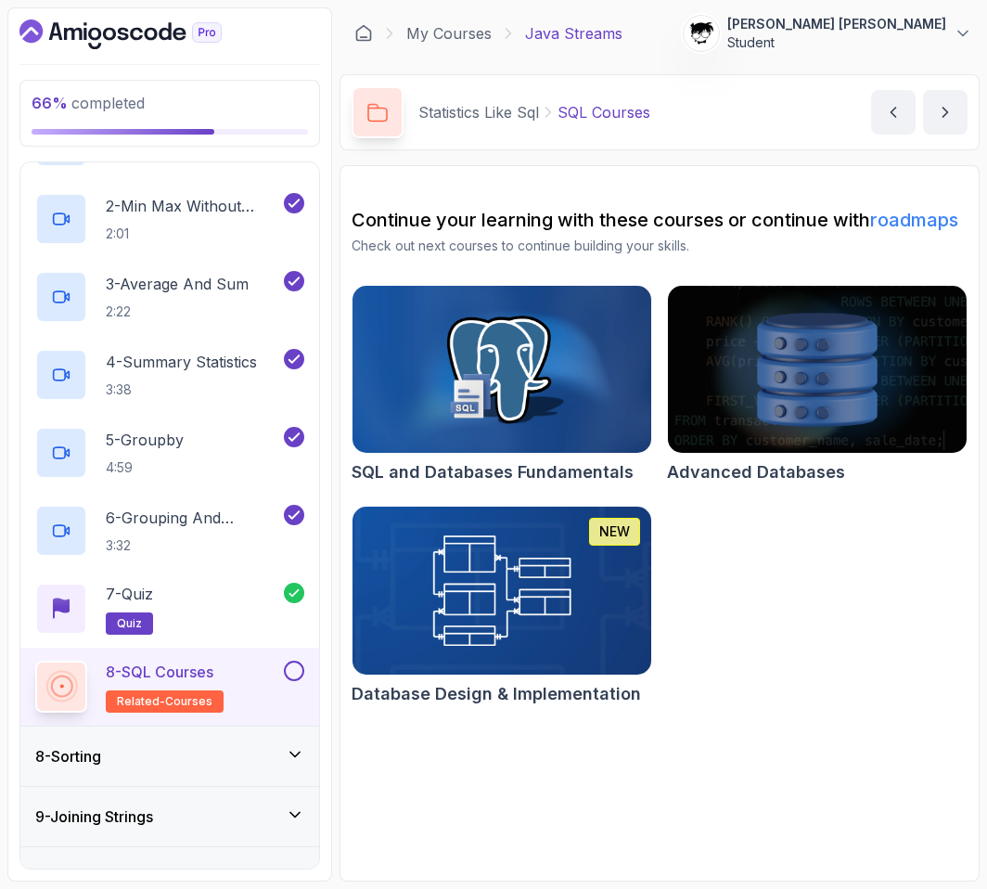
click at [293, 666] on button at bounding box center [294, 671] width 20 height 20
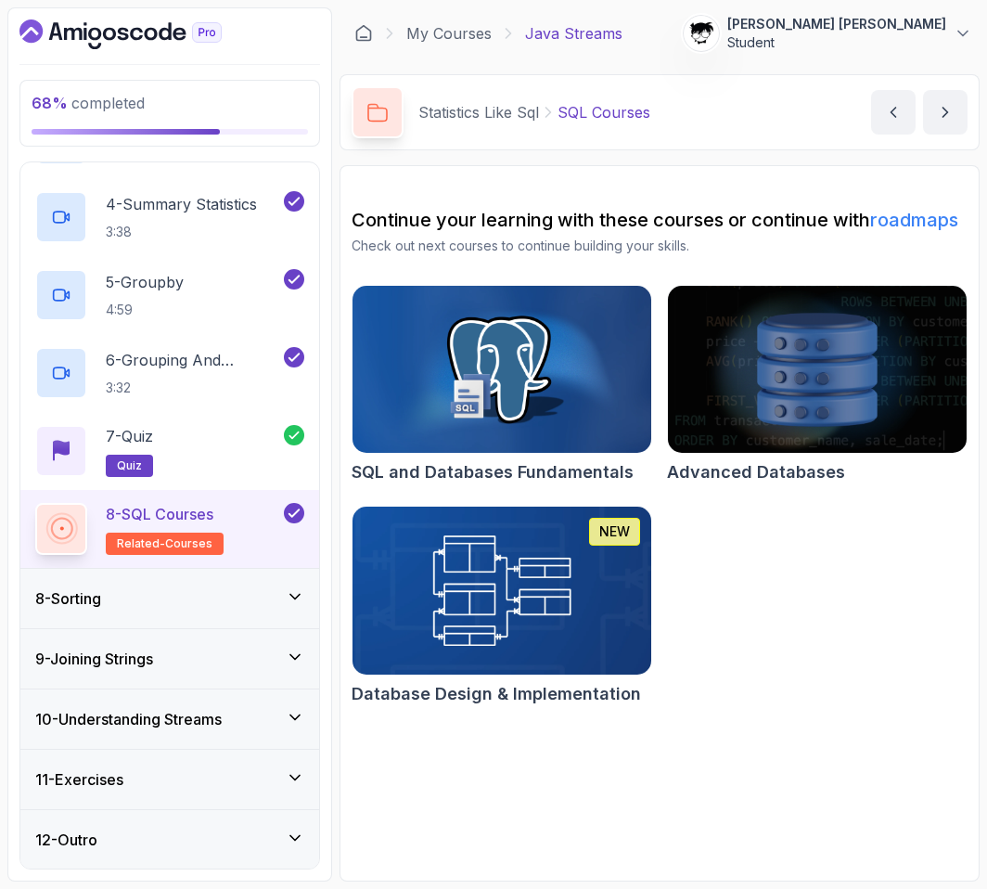
click at [250, 589] on div "8 - Sorting" at bounding box center [169, 598] width 269 height 22
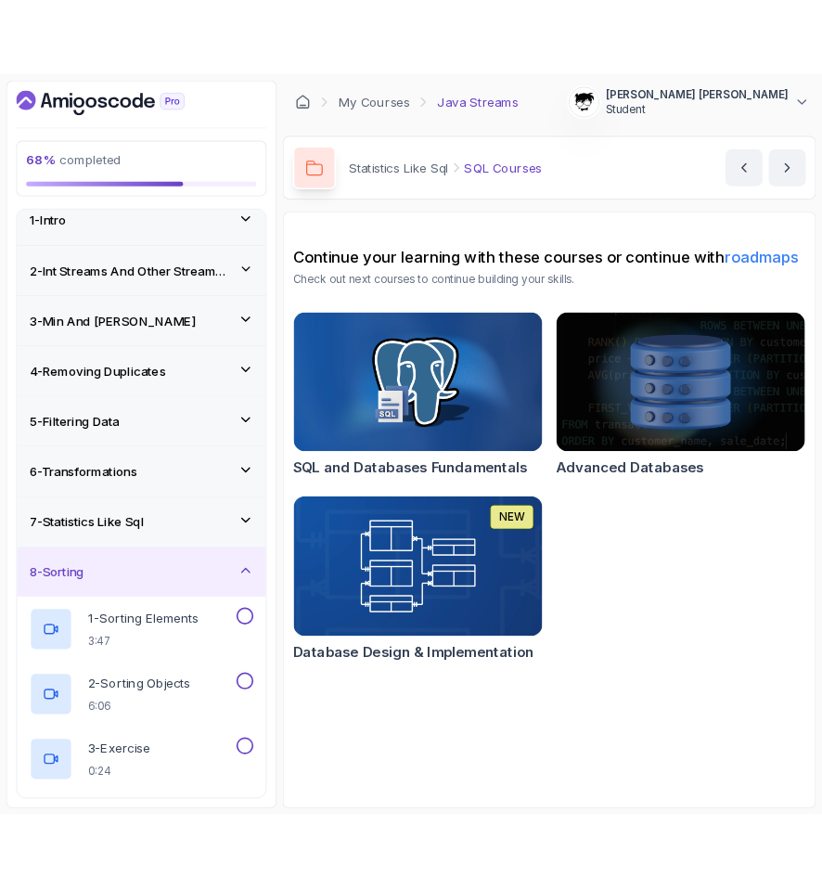
scroll to position [406, 0]
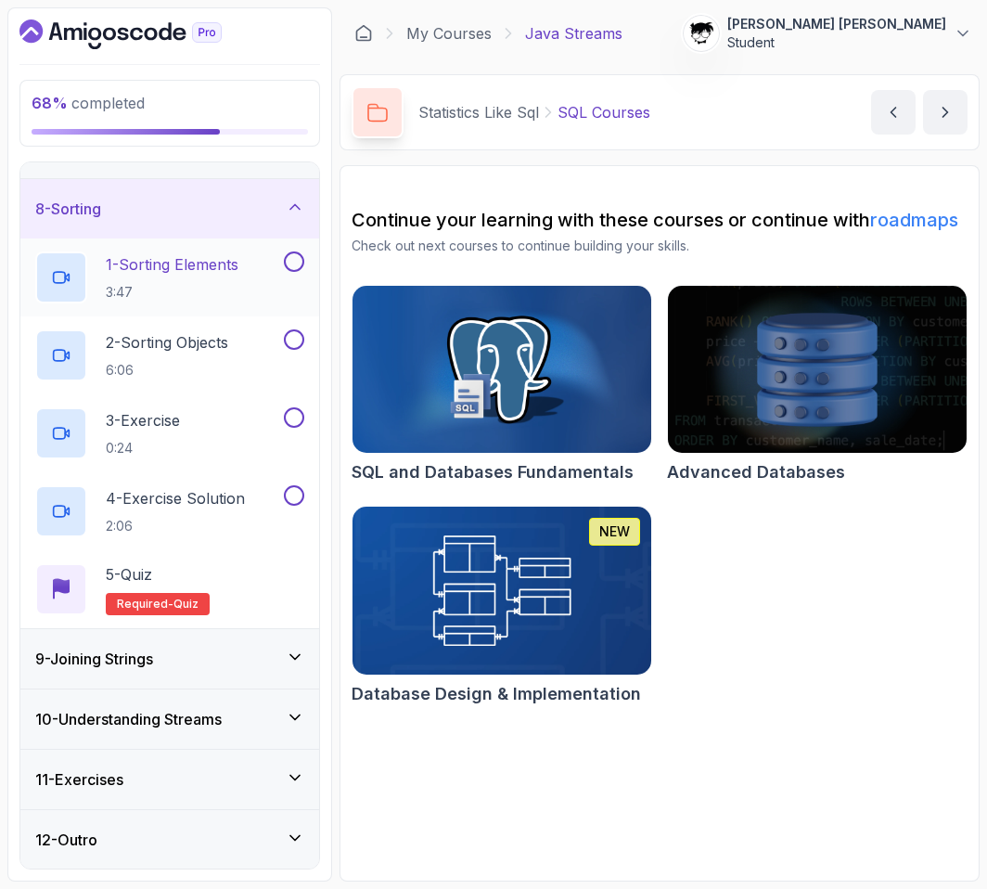
click at [155, 298] on p "3:47" at bounding box center [172, 292] width 133 height 19
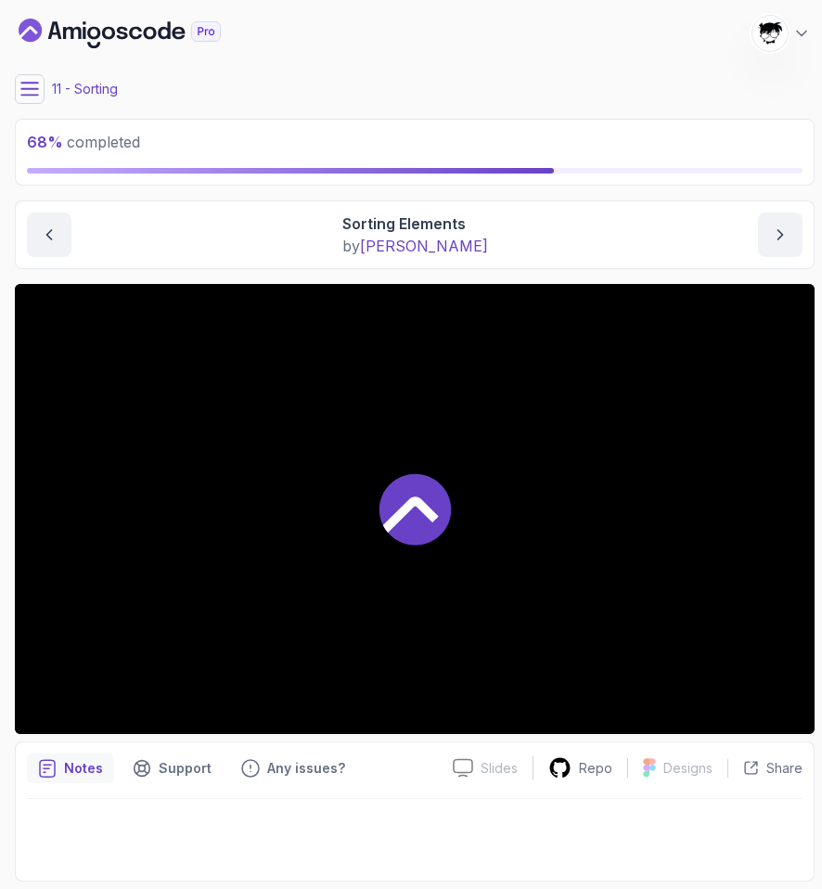
click at [208, 459] on div at bounding box center [415, 509] width 800 height 450
click at [413, 439] on div at bounding box center [415, 509] width 800 height 450
click at [98, 626] on div at bounding box center [415, 509] width 800 height 450
click at [456, 410] on div at bounding box center [415, 509] width 800 height 450
click at [36, 88] on icon at bounding box center [29, 89] width 19 height 19
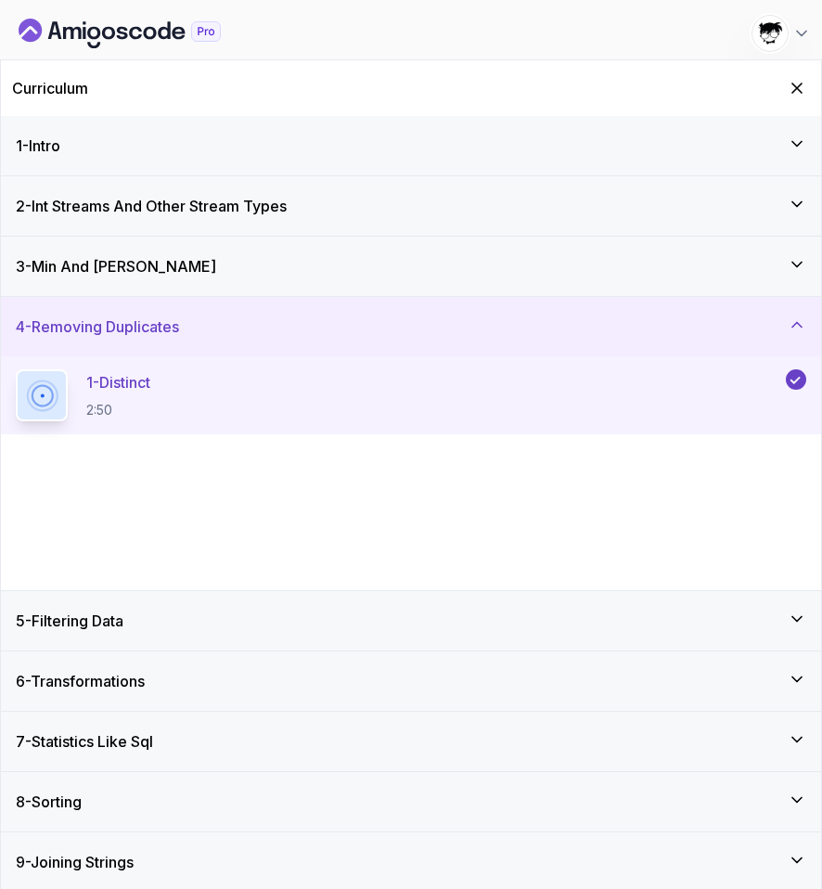
scroll to position [125, 0]
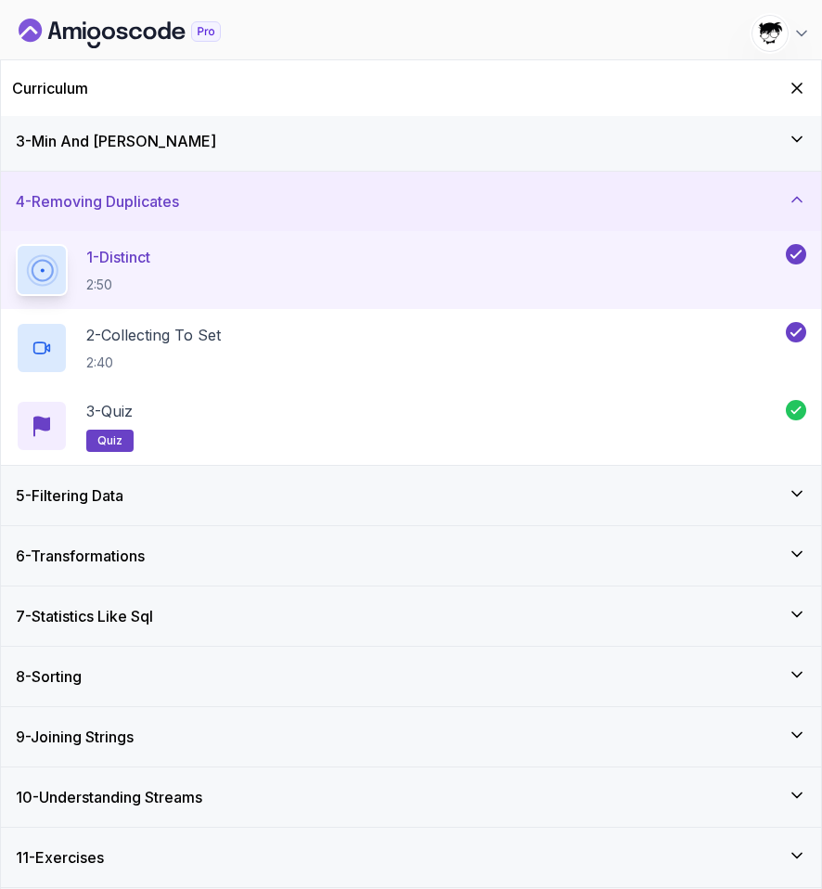
click at [104, 673] on div "8 - Sorting" at bounding box center [411, 676] width 791 height 22
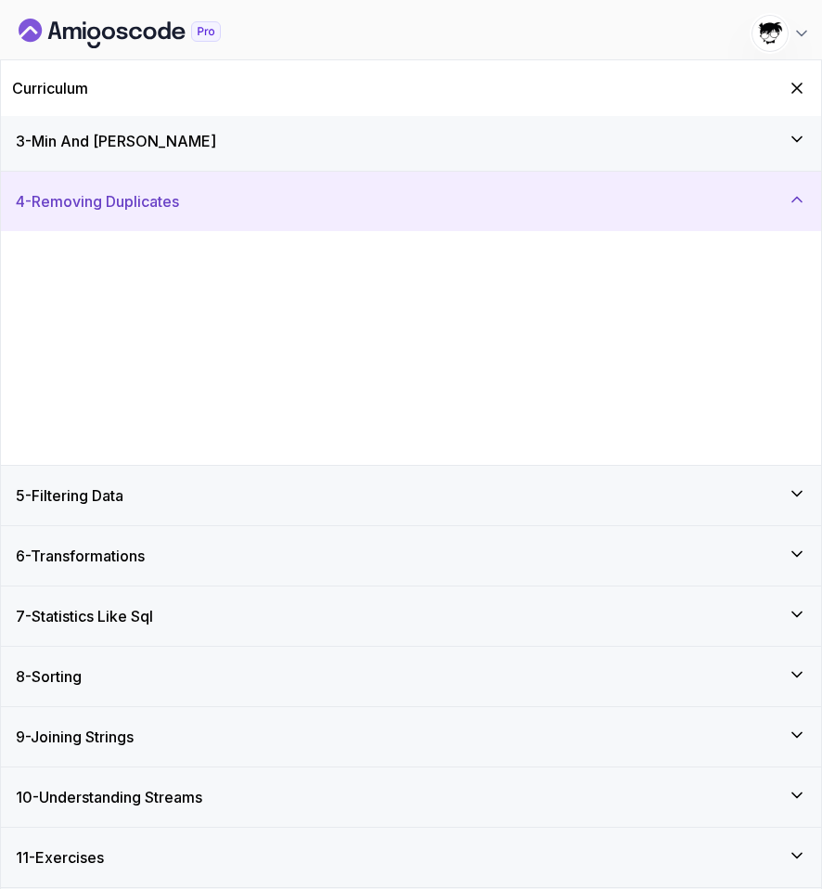
scroll to position [0, 0]
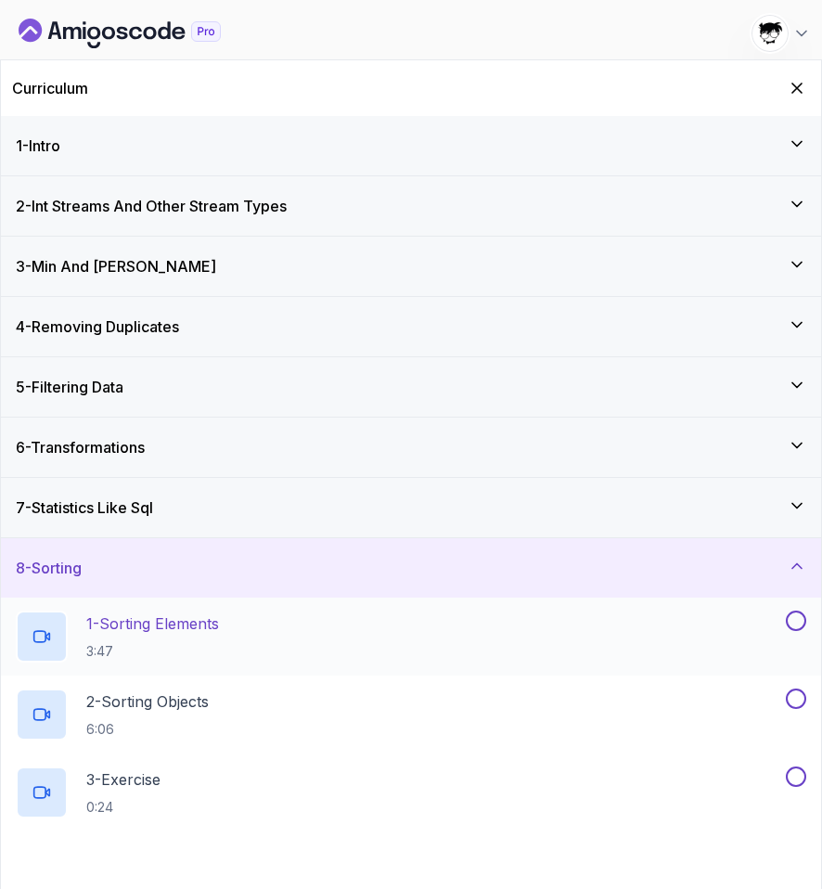
click at [100, 649] on p "3:47" at bounding box center [152, 651] width 133 height 19
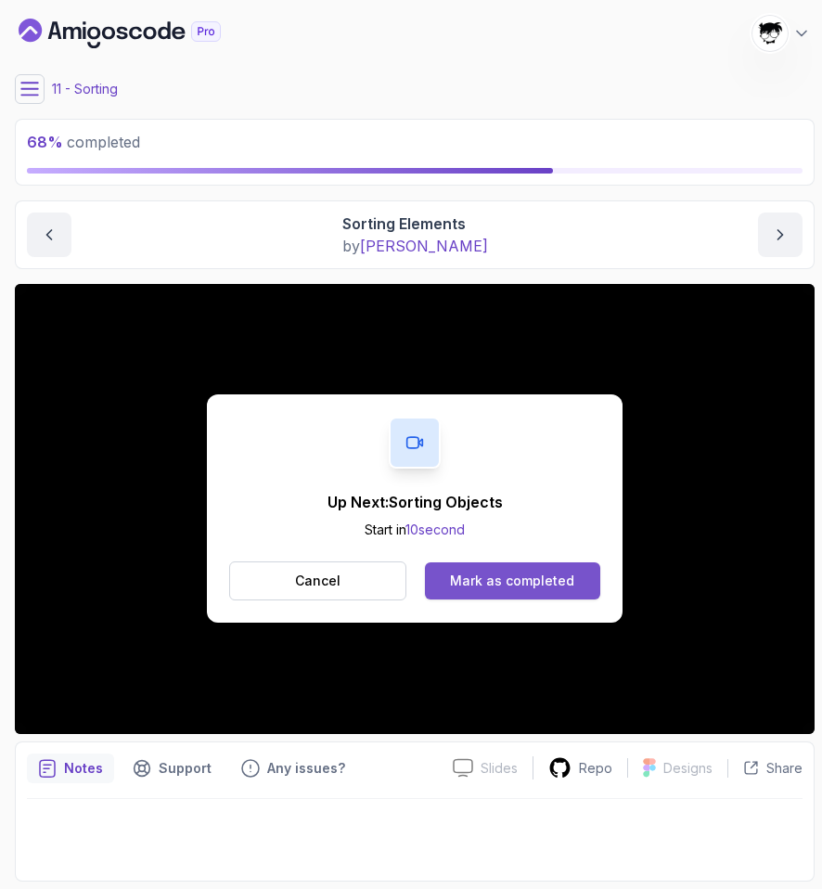
click at [548, 592] on button "Mark as completed" at bounding box center [512, 580] width 175 height 37
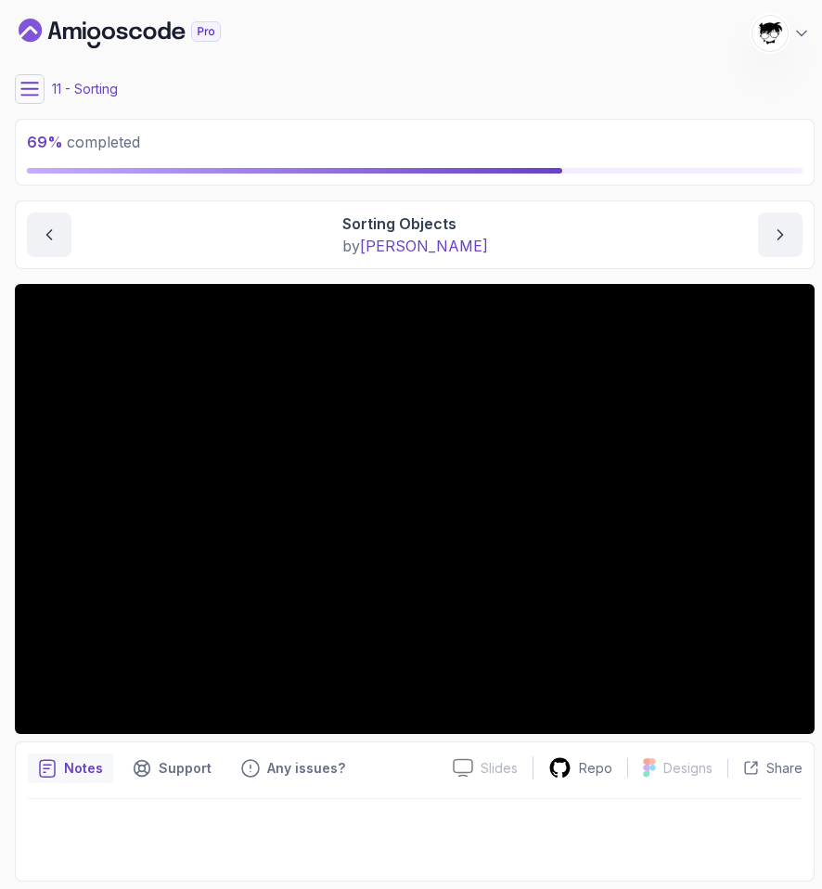
click at [32, 91] on icon at bounding box center [29, 89] width 19 height 19
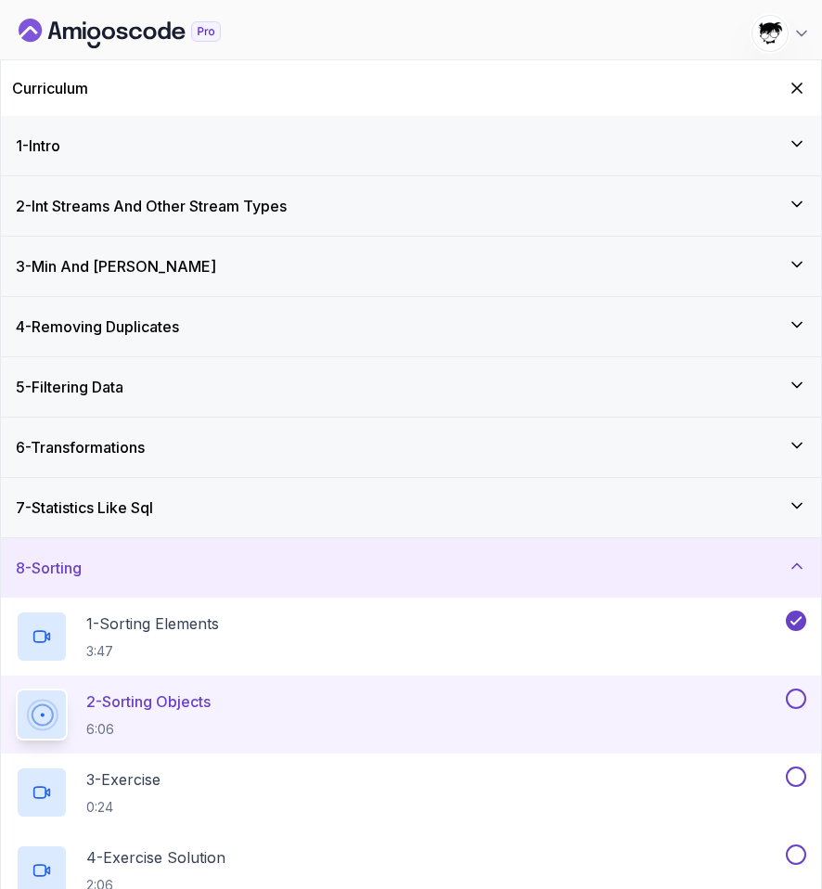
scroll to position [281, 0]
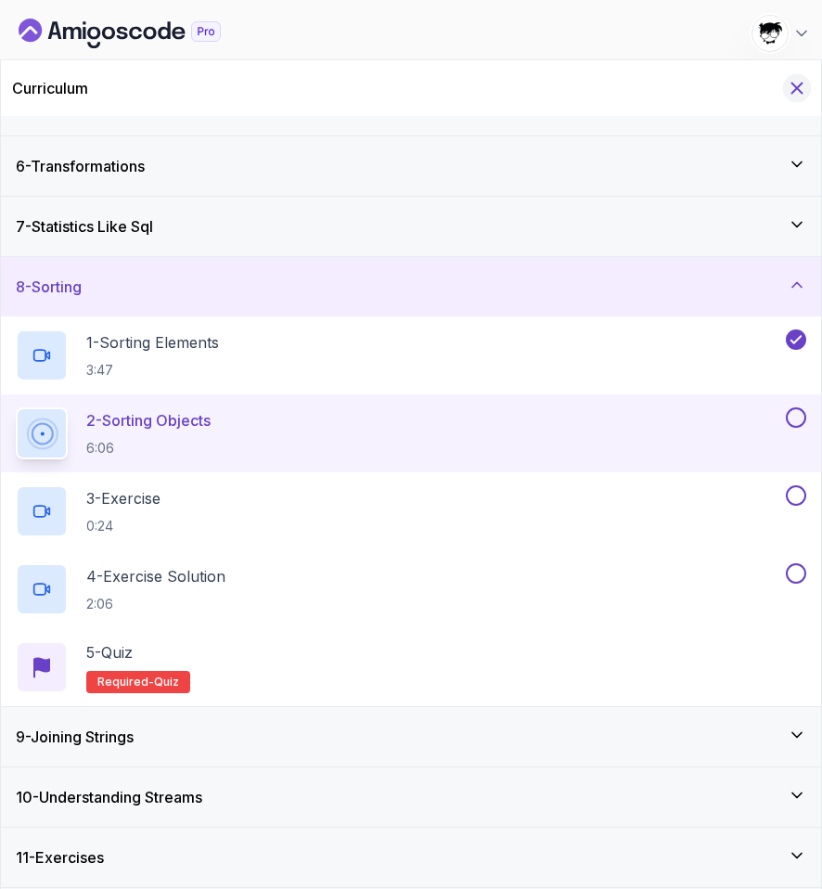
click at [792, 88] on icon "Hide Curriculum for mobile" at bounding box center [797, 88] width 20 height 20
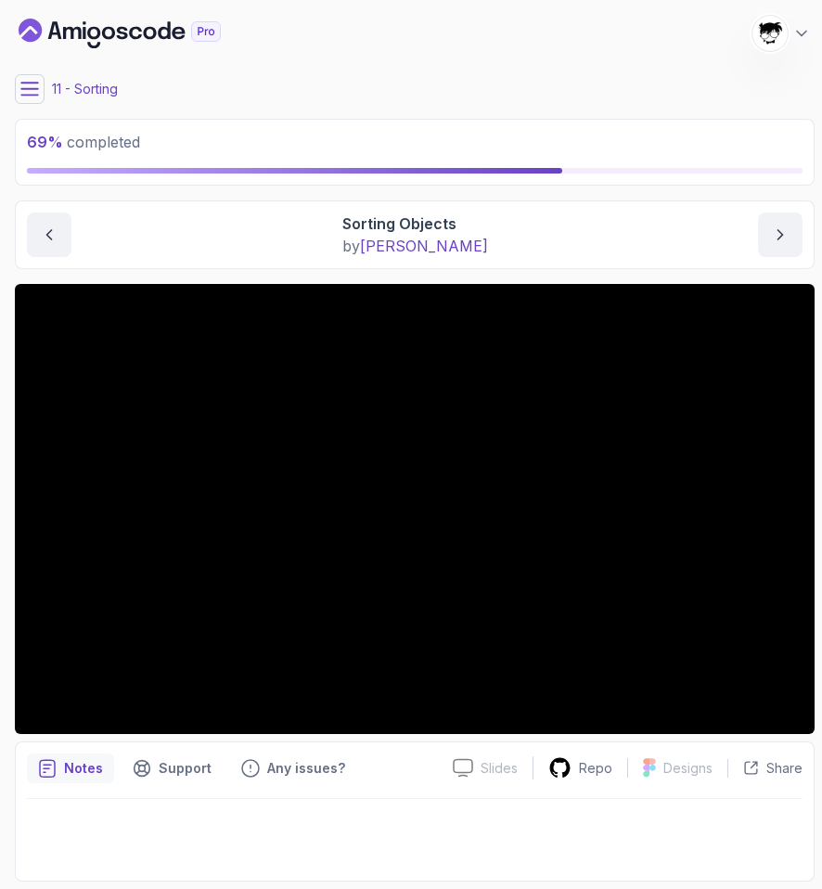
click at [35, 90] on icon at bounding box center [29, 89] width 19 height 19
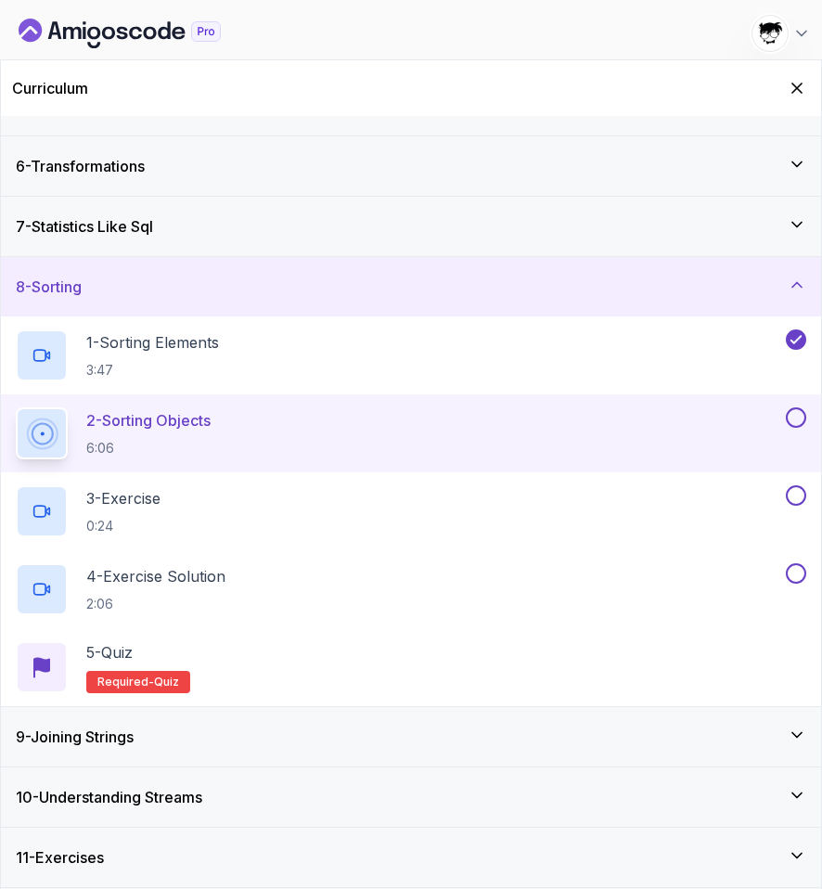
click at [175, 722] on div "9 - Joining Strings" at bounding box center [411, 736] width 820 height 59
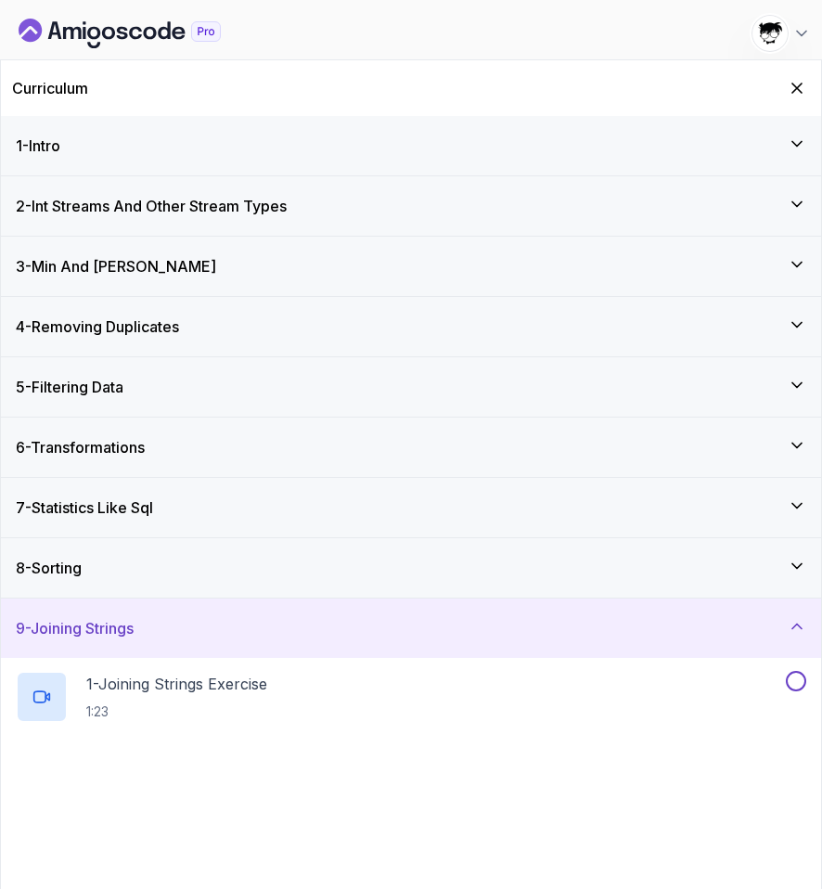
scroll to position [125, 0]
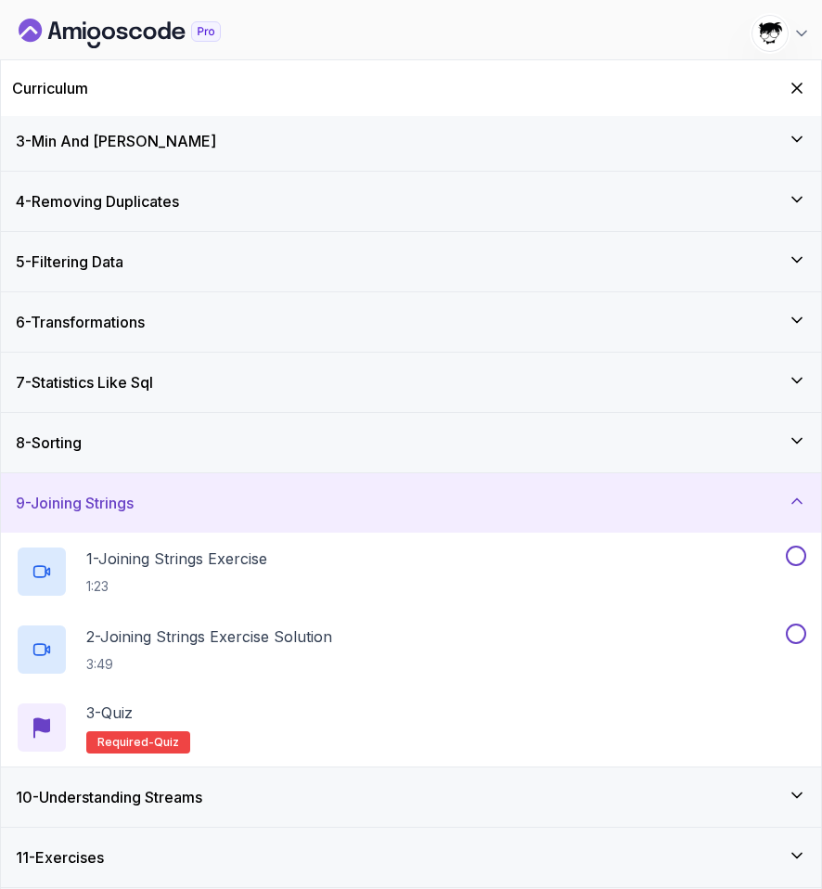
click at [161, 788] on h3 "10 - Understanding Streams" at bounding box center [109, 797] width 187 height 22
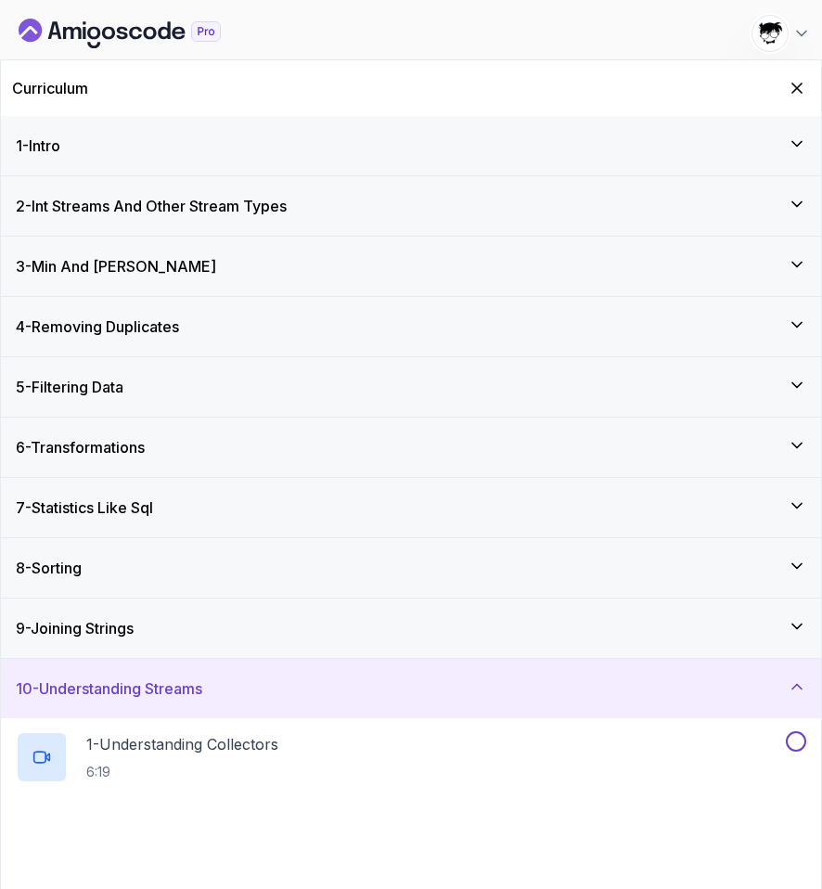
scroll to position [281, 0]
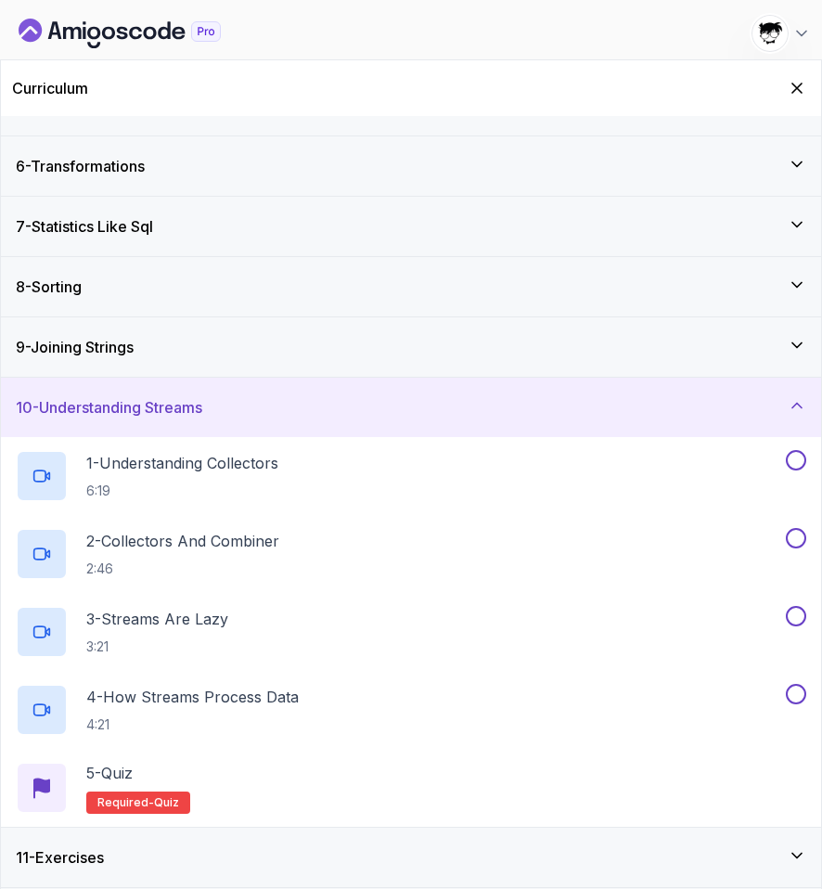
click at [82, 277] on h3 "8 - Sorting" at bounding box center [49, 287] width 66 height 22
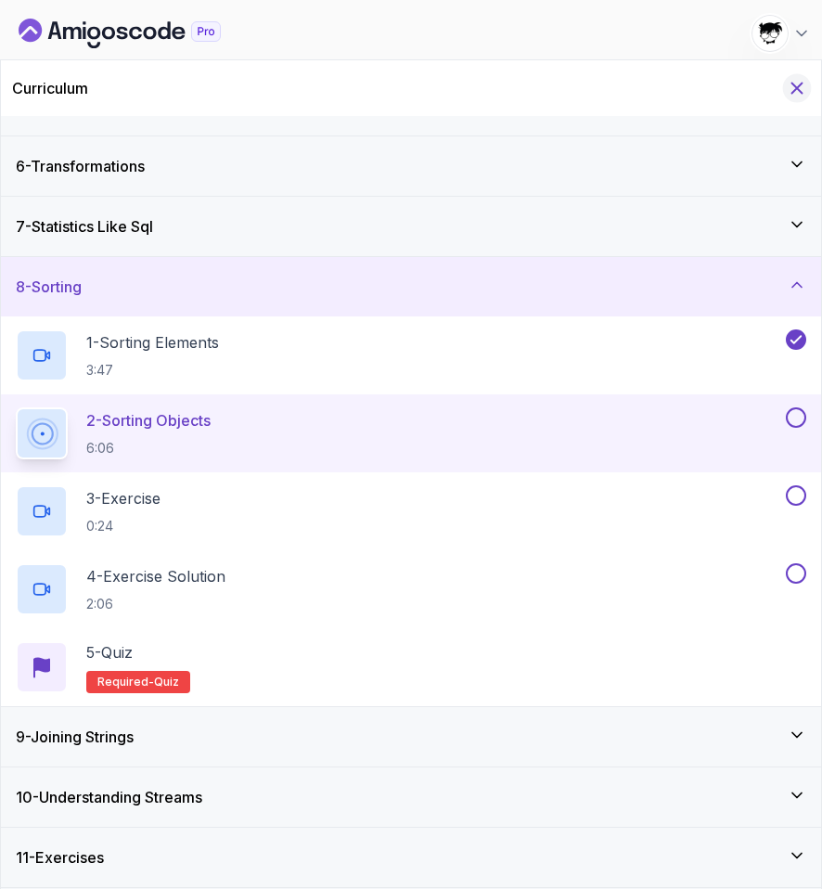
click at [805, 85] on icon "Hide Curriculum for mobile" at bounding box center [797, 88] width 20 height 20
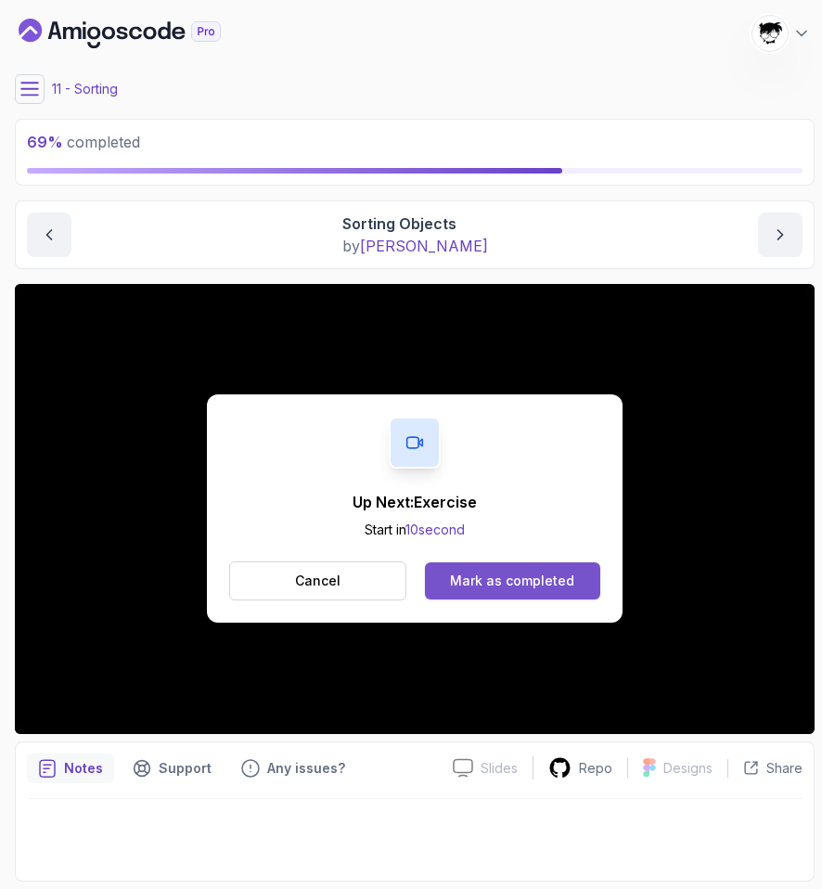
click at [565, 581] on div "Mark as completed" at bounding box center [512, 581] width 124 height 19
click at [456, 572] on div "Mark as completed" at bounding box center [512, 581] width 124 height 19
click at [467, 577] on div "Mark as completed" at bounding box center [512, 581] width 124 height 19
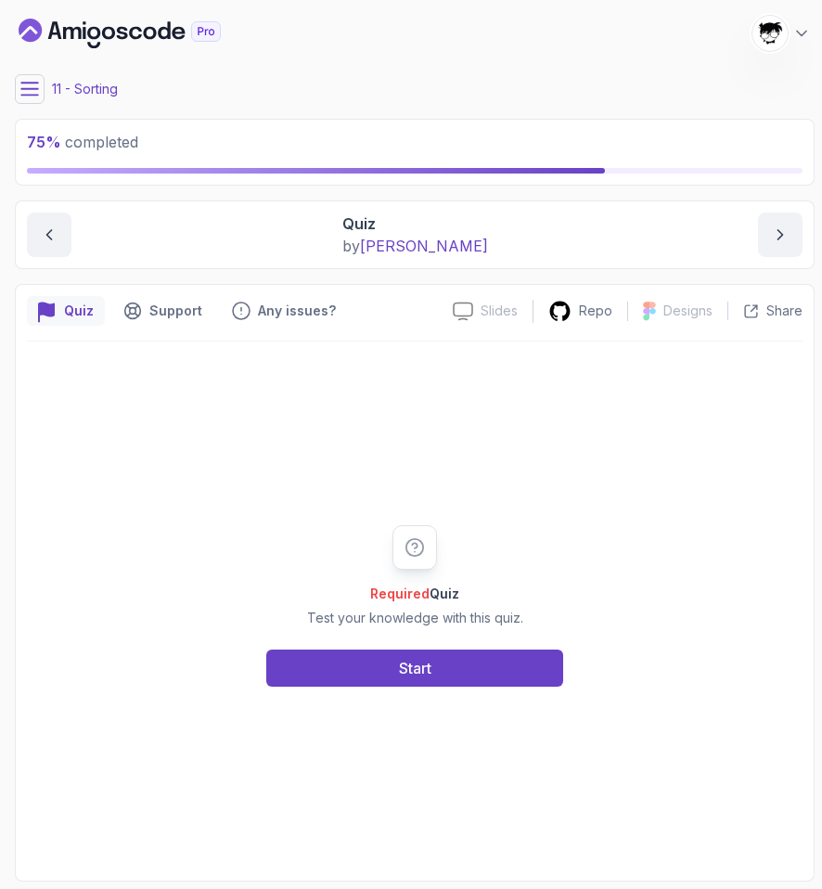
click at [33, 97] on icon at bounding box center [29, 89] width 19 height 19
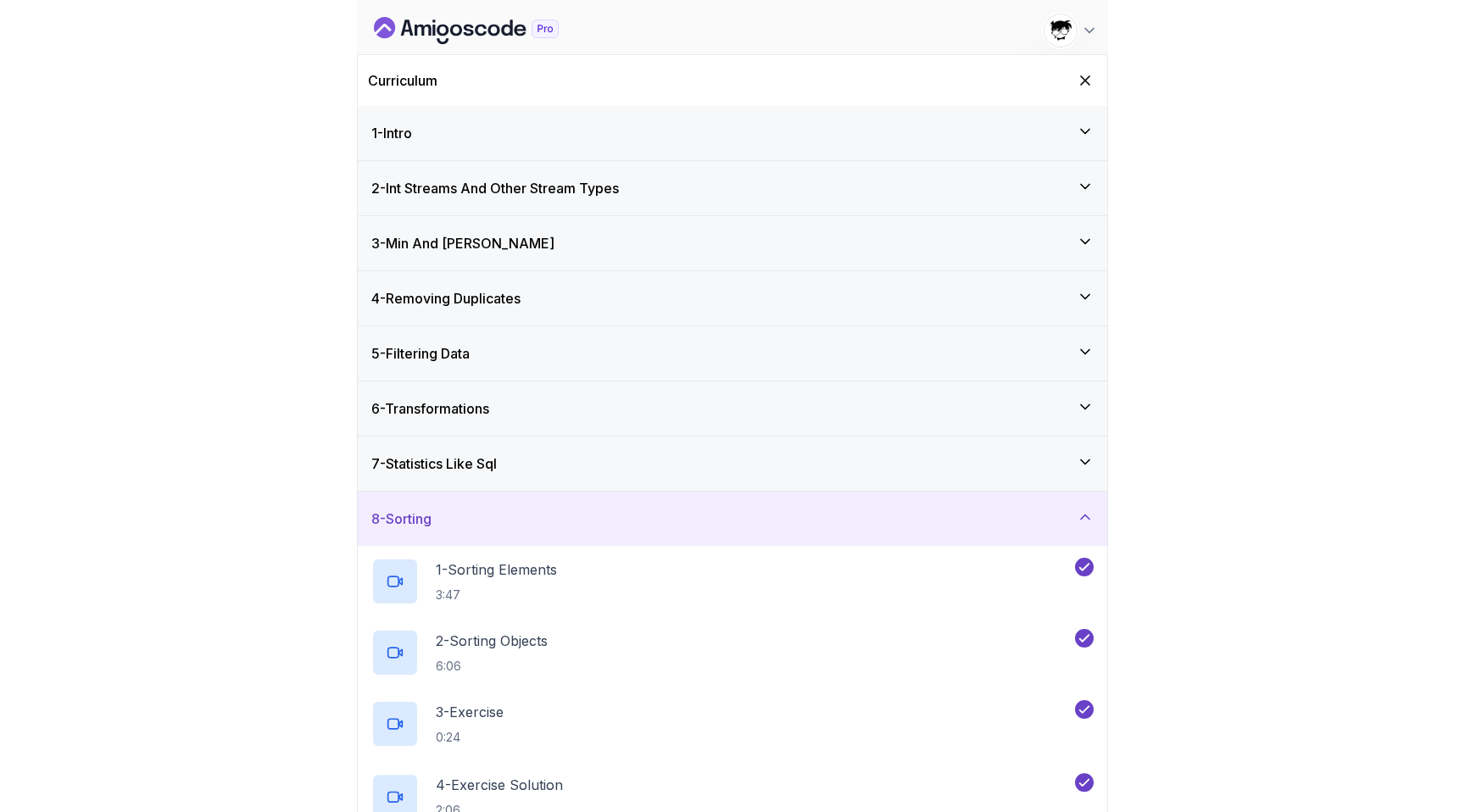
scroll to position [257, 0]
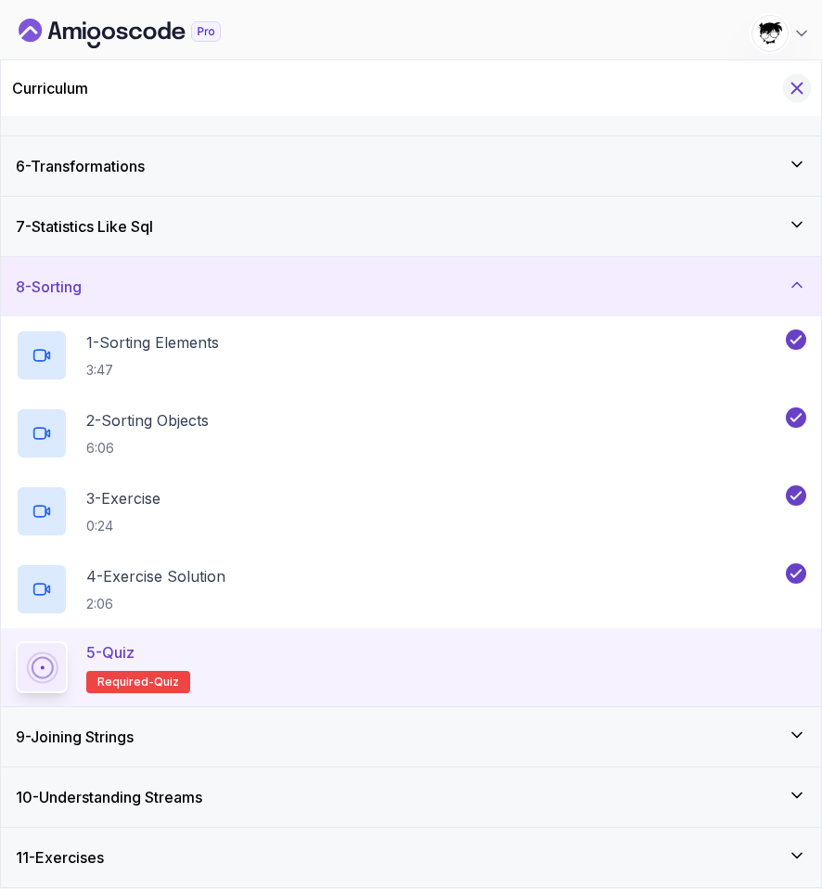
click at [800, 86] on icon "Hide Curriculum for mobile" at bounding box center [797, 88] width 20 height 20
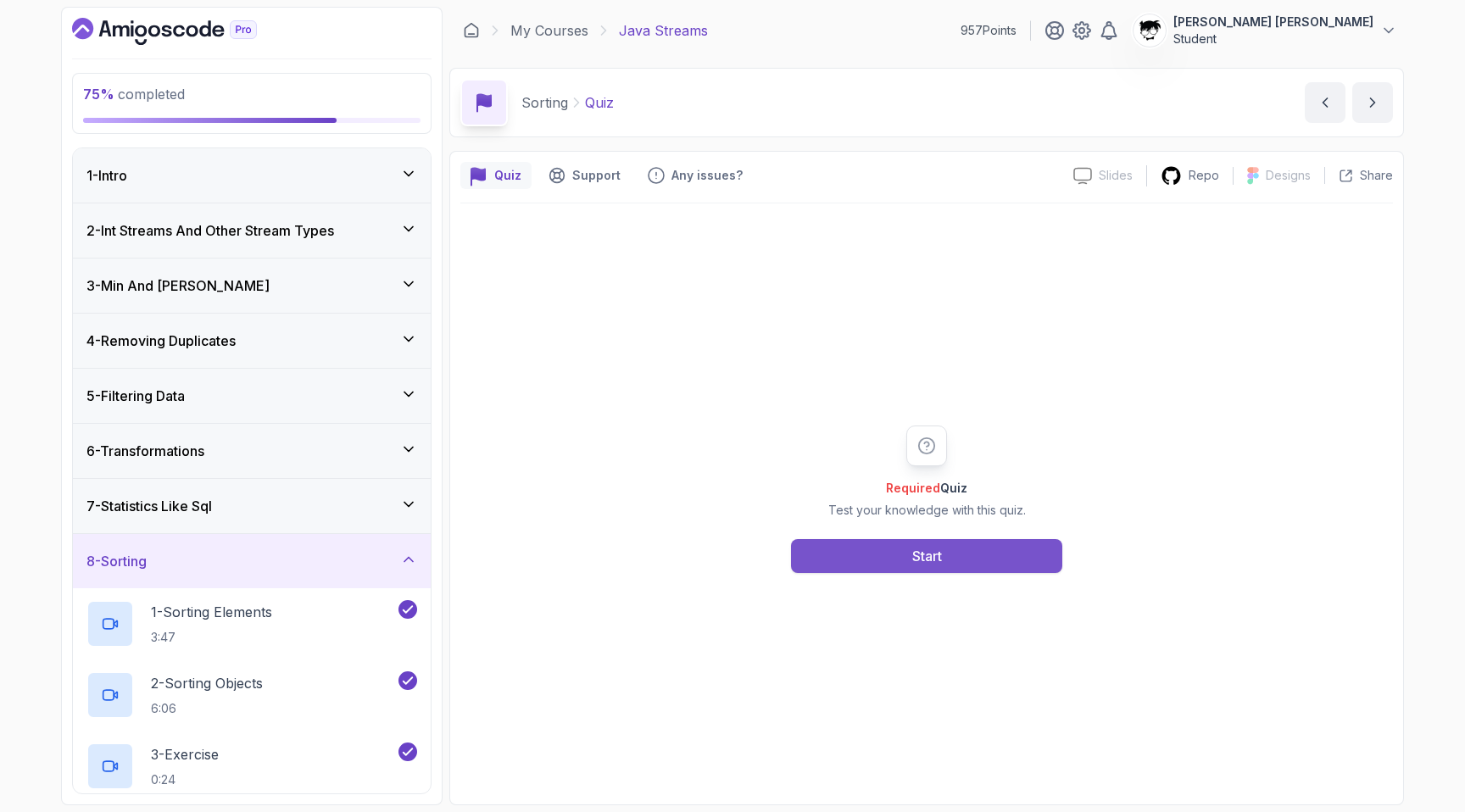
click at [750, 554] on button "Start" at bounding box center [927, 555] width 271 height 34
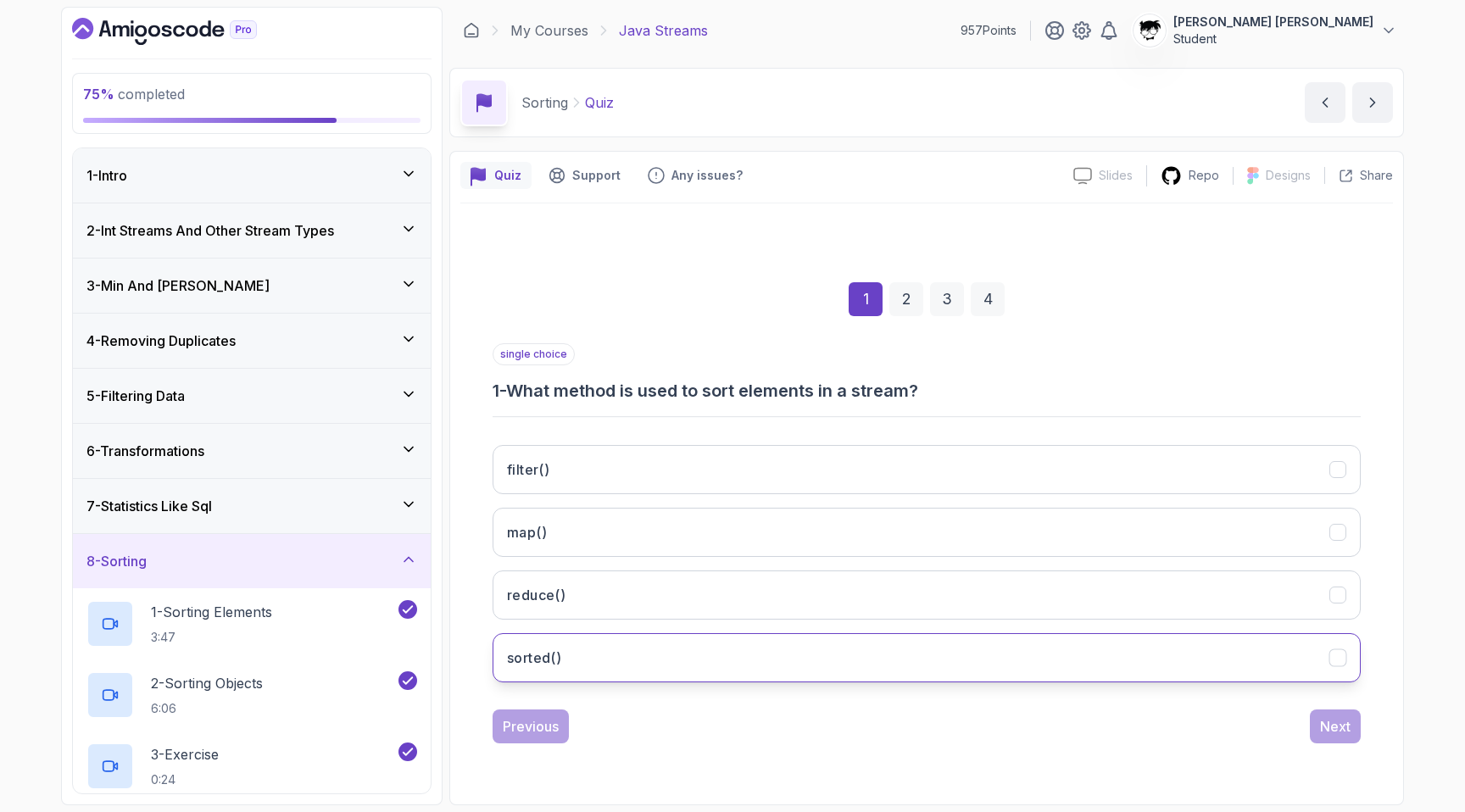
click at [568, 652] on button "sorted()" at bounding box center [927, 658] width 868 height 49
click at [750, 724] on div "Next" at bounding box center [1335, 726] width 30 height 20
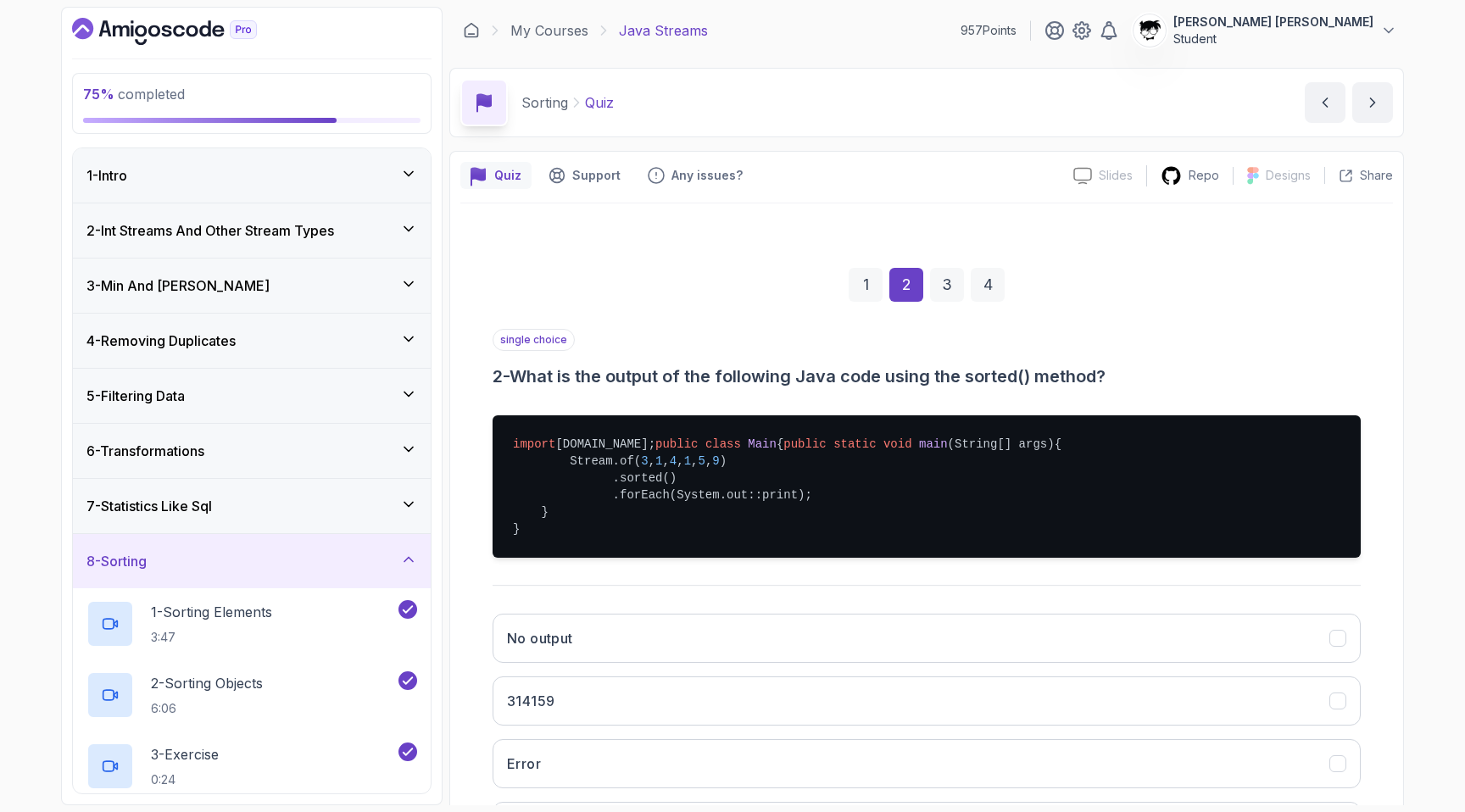
scroll to position [206, 0]
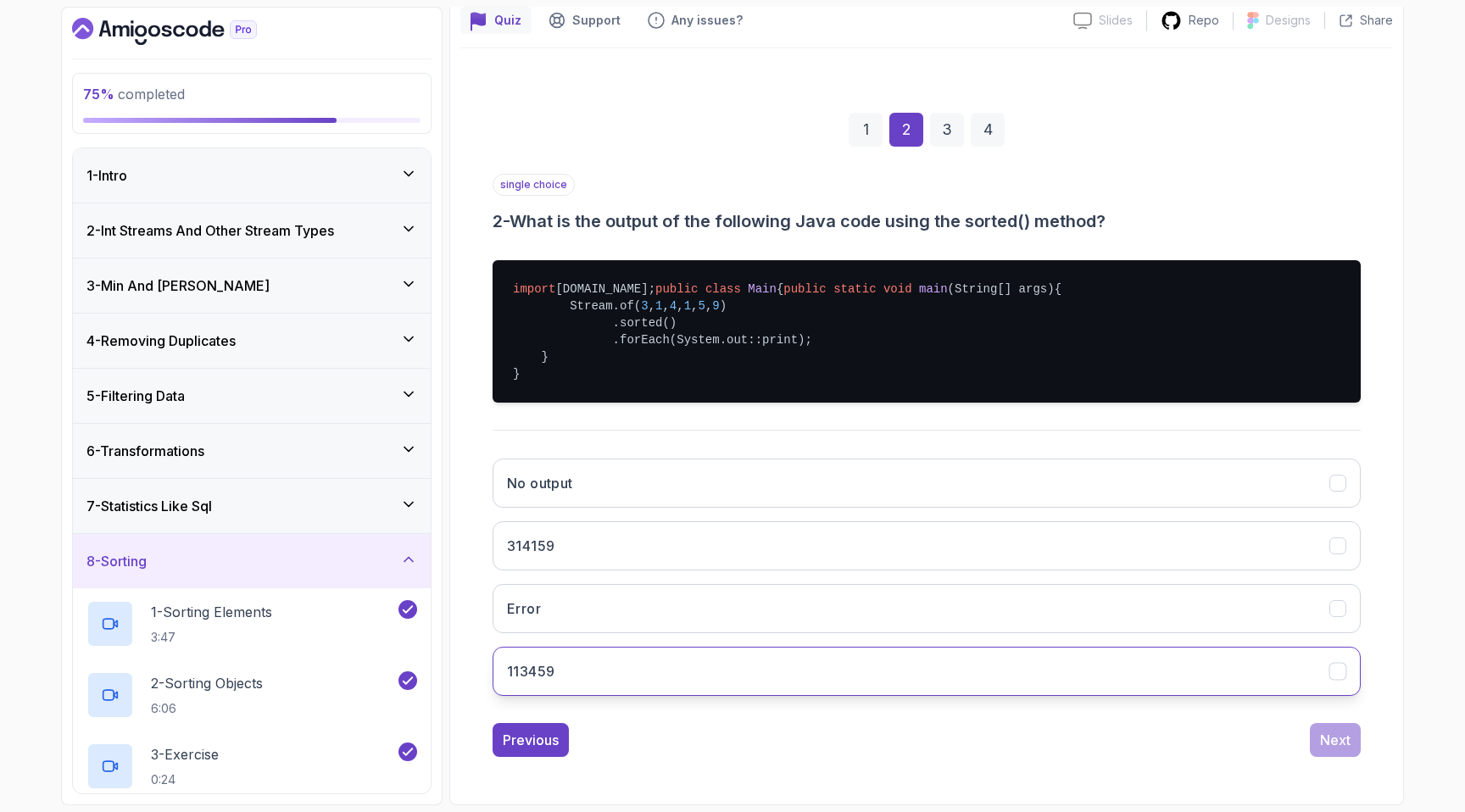
click at [750, 665] on button "113459" at bounding box center [927, 671] width 868 height 49
click at [750, 738] on div "Next" at bounding box center [1335, 740] width 30 height 20
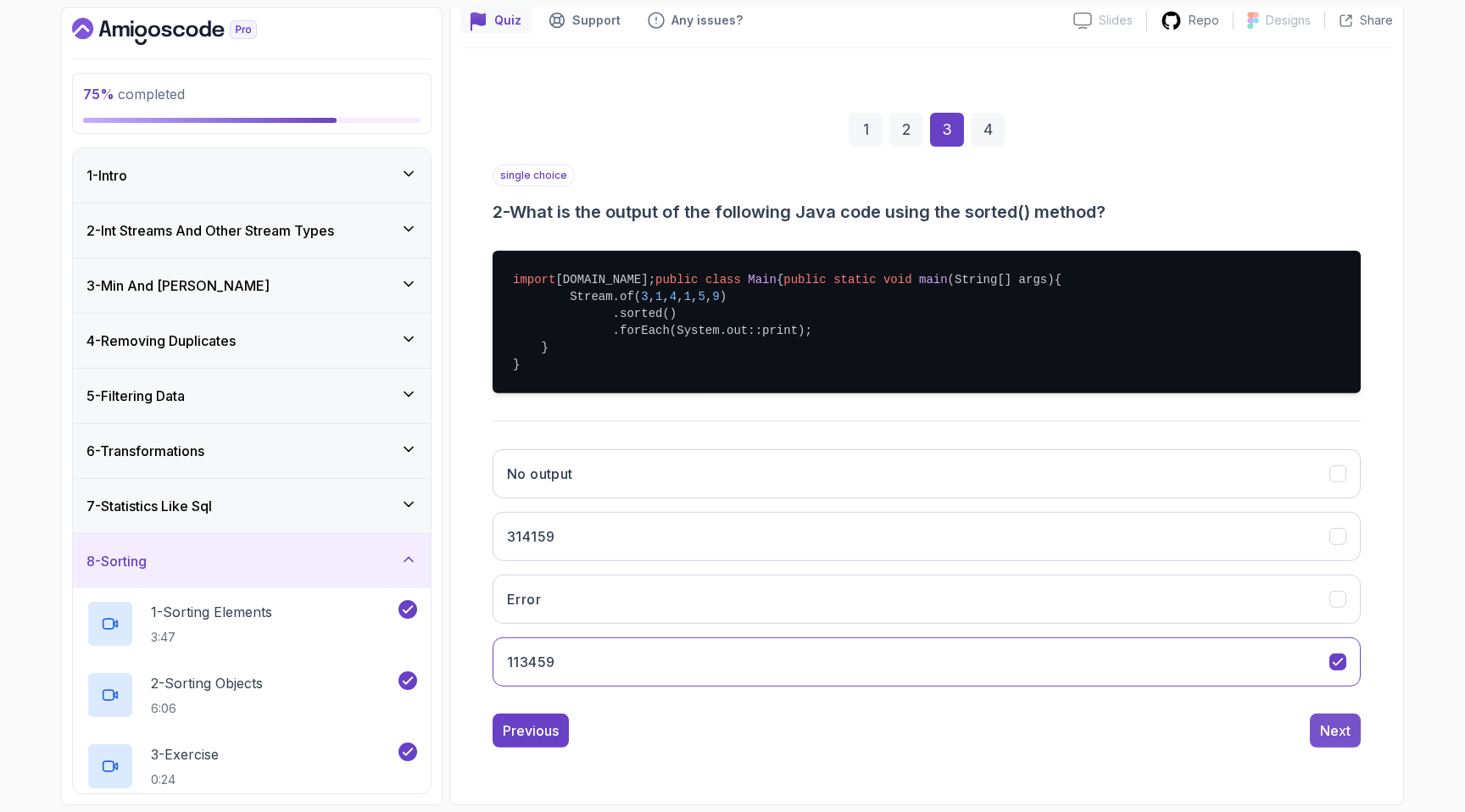
scroll to position [0, 0]
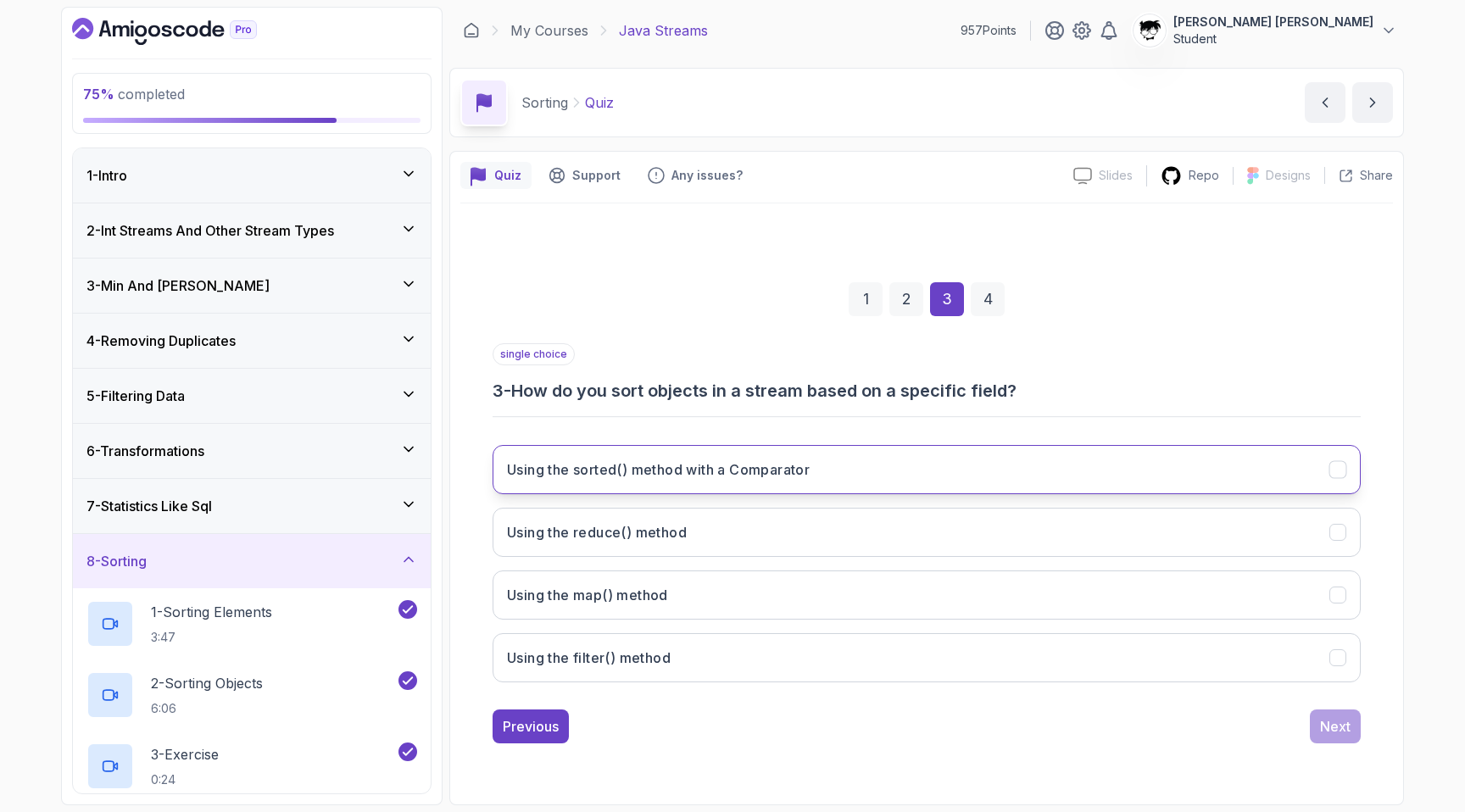
click at [750, 478] on button "Using the sorted() method with a Comparator" at bounding box center [927, 469] width 868 height 49
click at [750, 724] on button "Next" at bounding box center [1336, 726] width 51 height 34
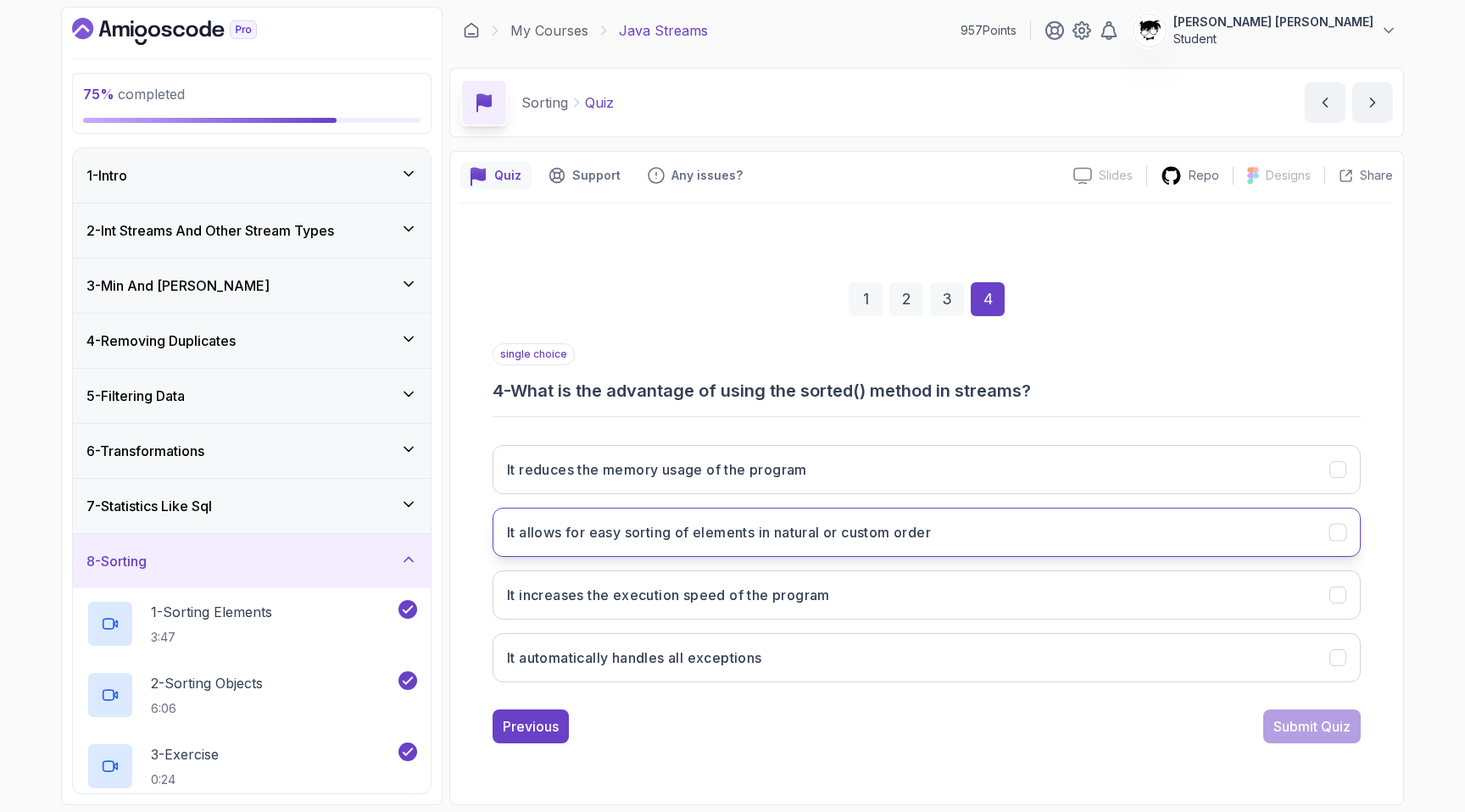
click at [750, 513] on button "It allows for easy sorting of elements in natural or custom order" at bounding box center [927, 533] width 868 height 49
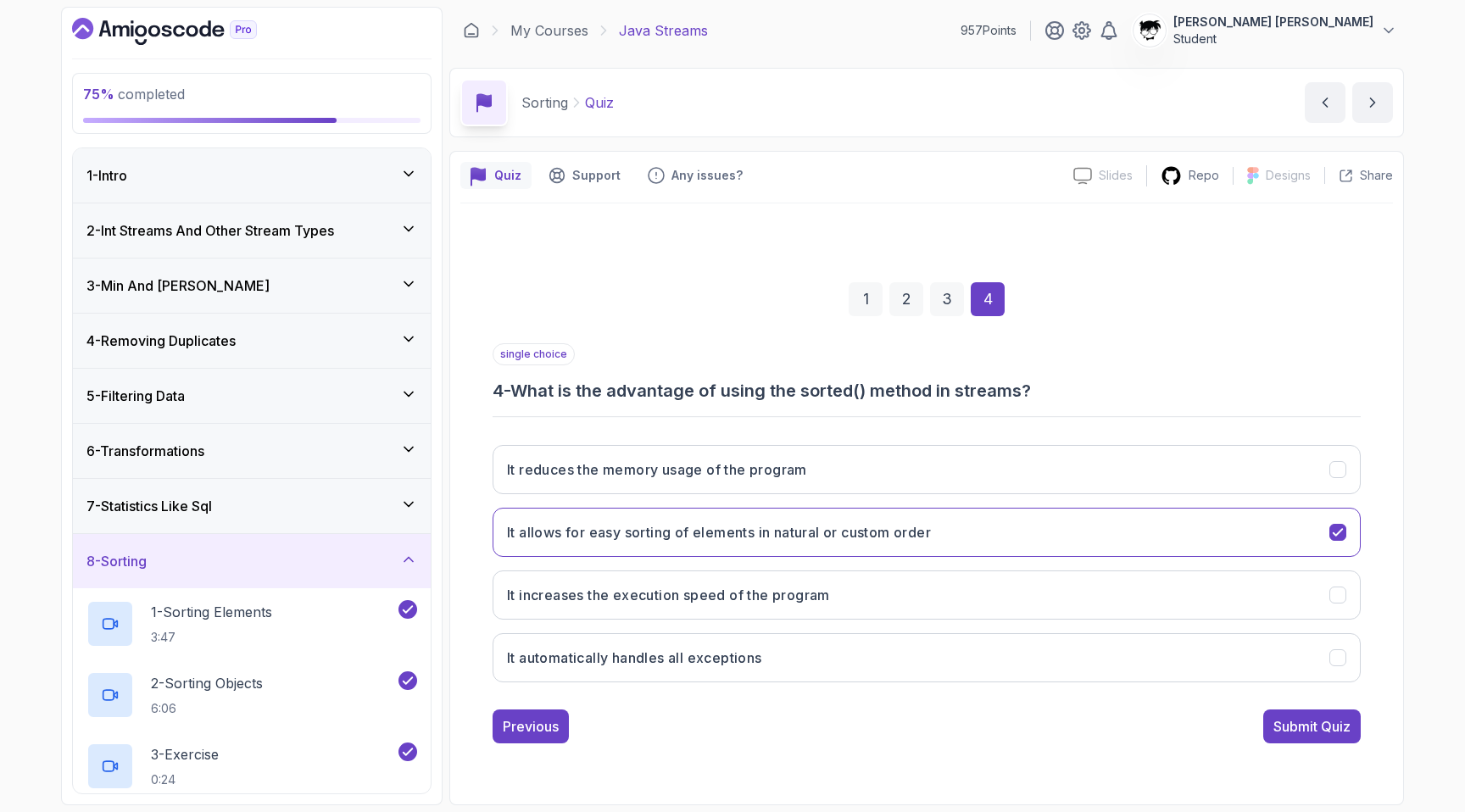
click at [750, 394] on h3 "4 - What is the advantage of using the sorted() method in streams?" at bounding box center [927, 391] width 868 height 24
click at [750, 712] on button "Submit Quiz" at bounding box center [1312, 726] width 98 height 34
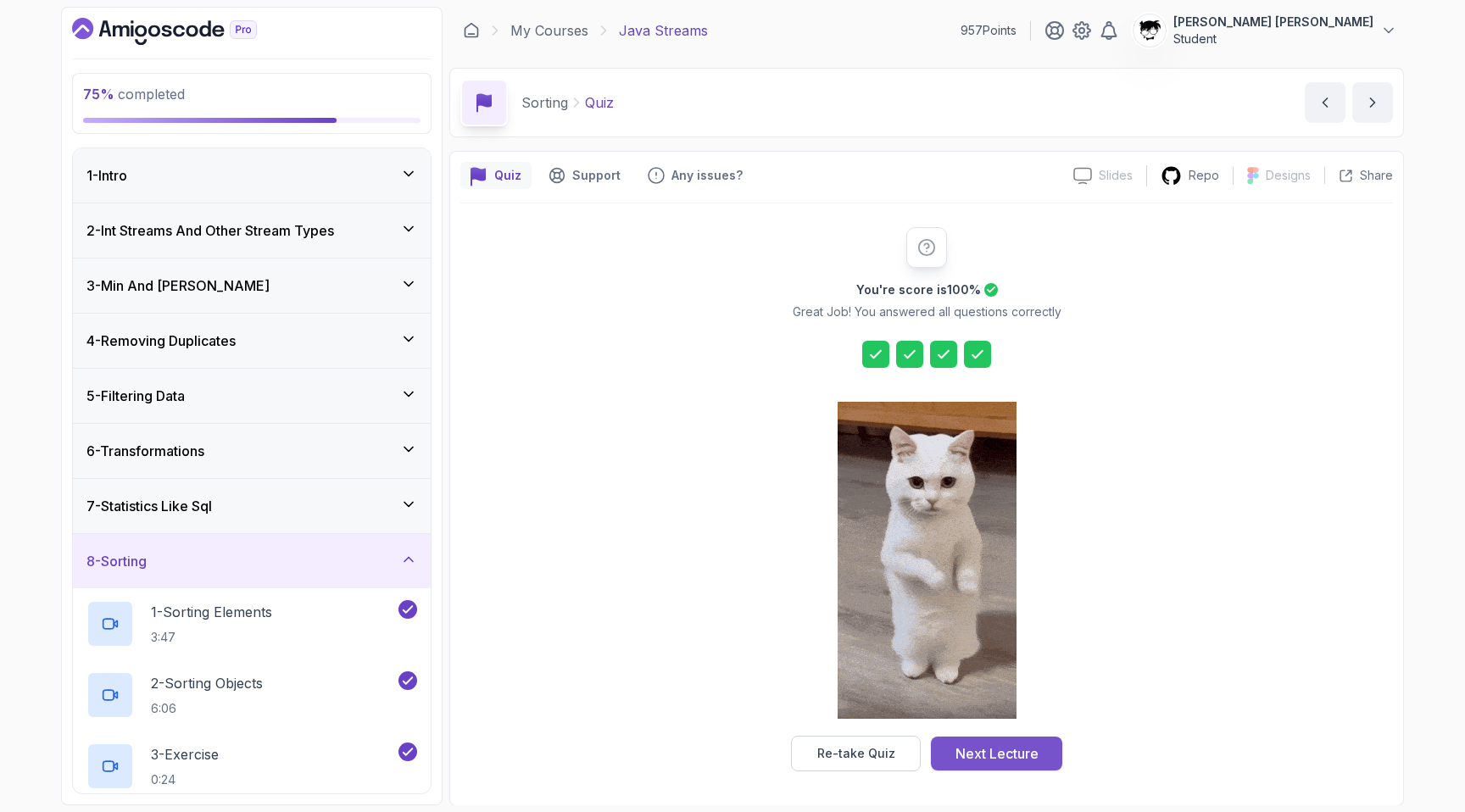
click at [750, 739] on button "Next Lecture" at bounding box center [997, 753] width 132 height 34
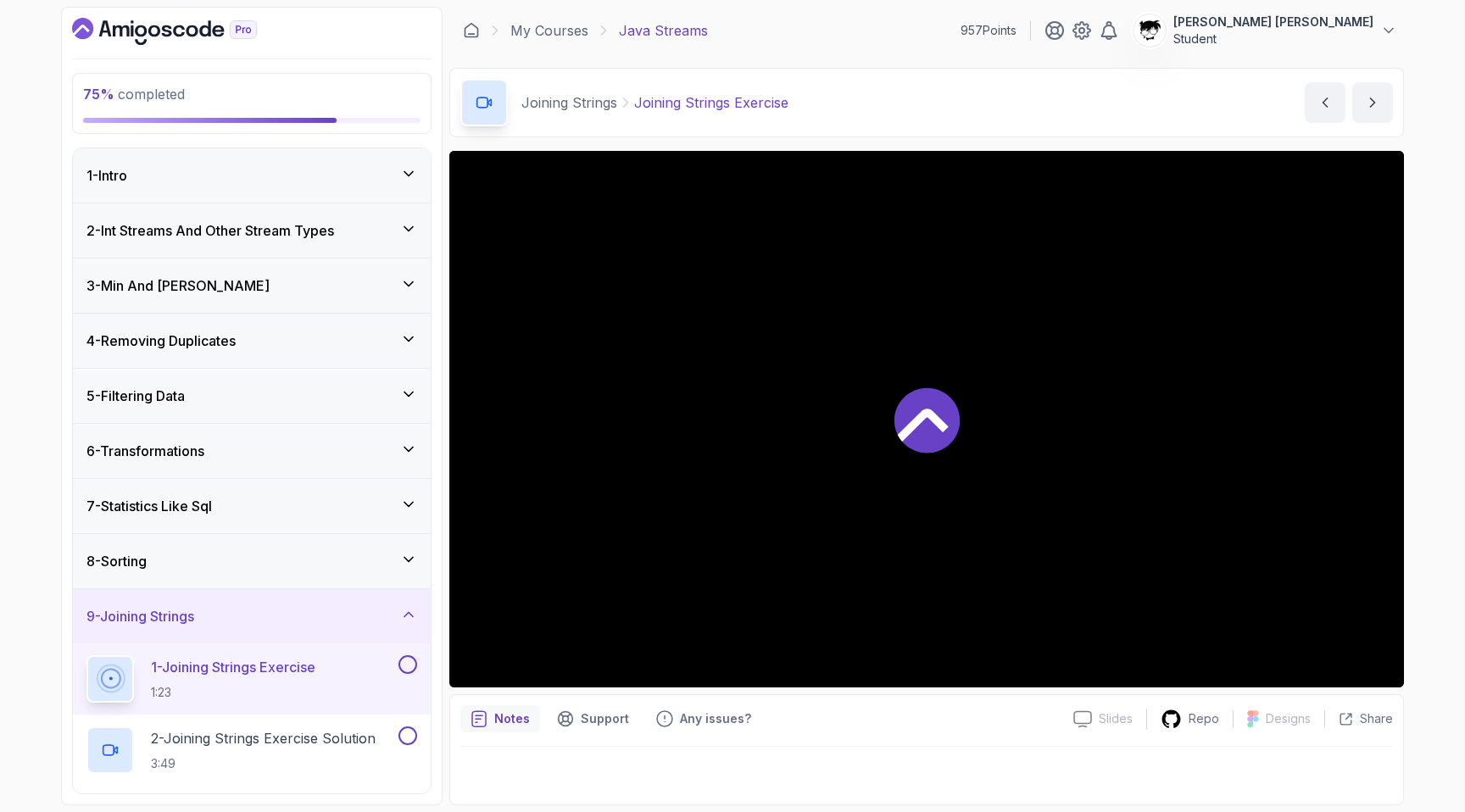
scroll to position [228, 0]
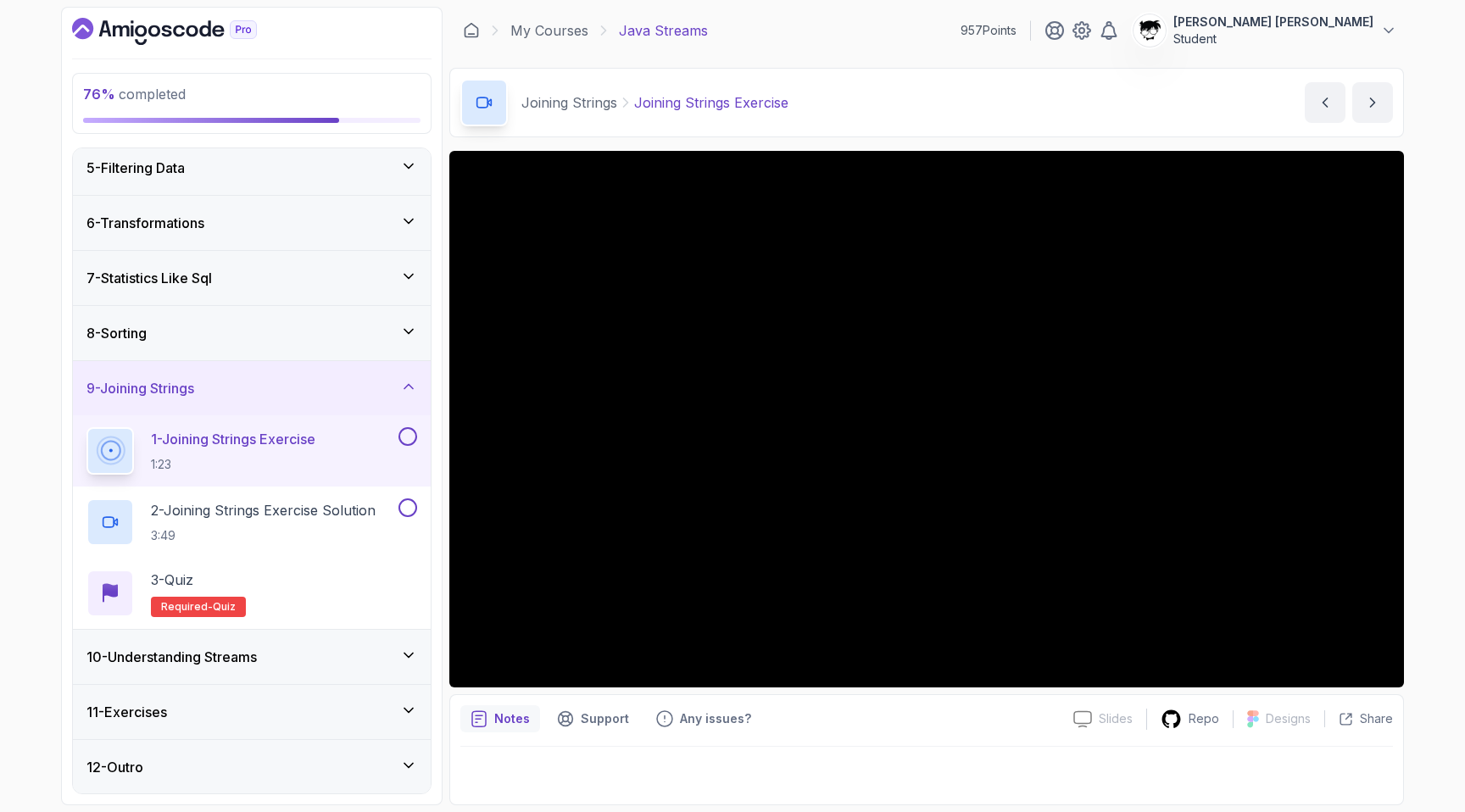
click at [201, 648] on h3 "10 - Understanding Streams" at bounding box center [172, 657] width 171 height 20
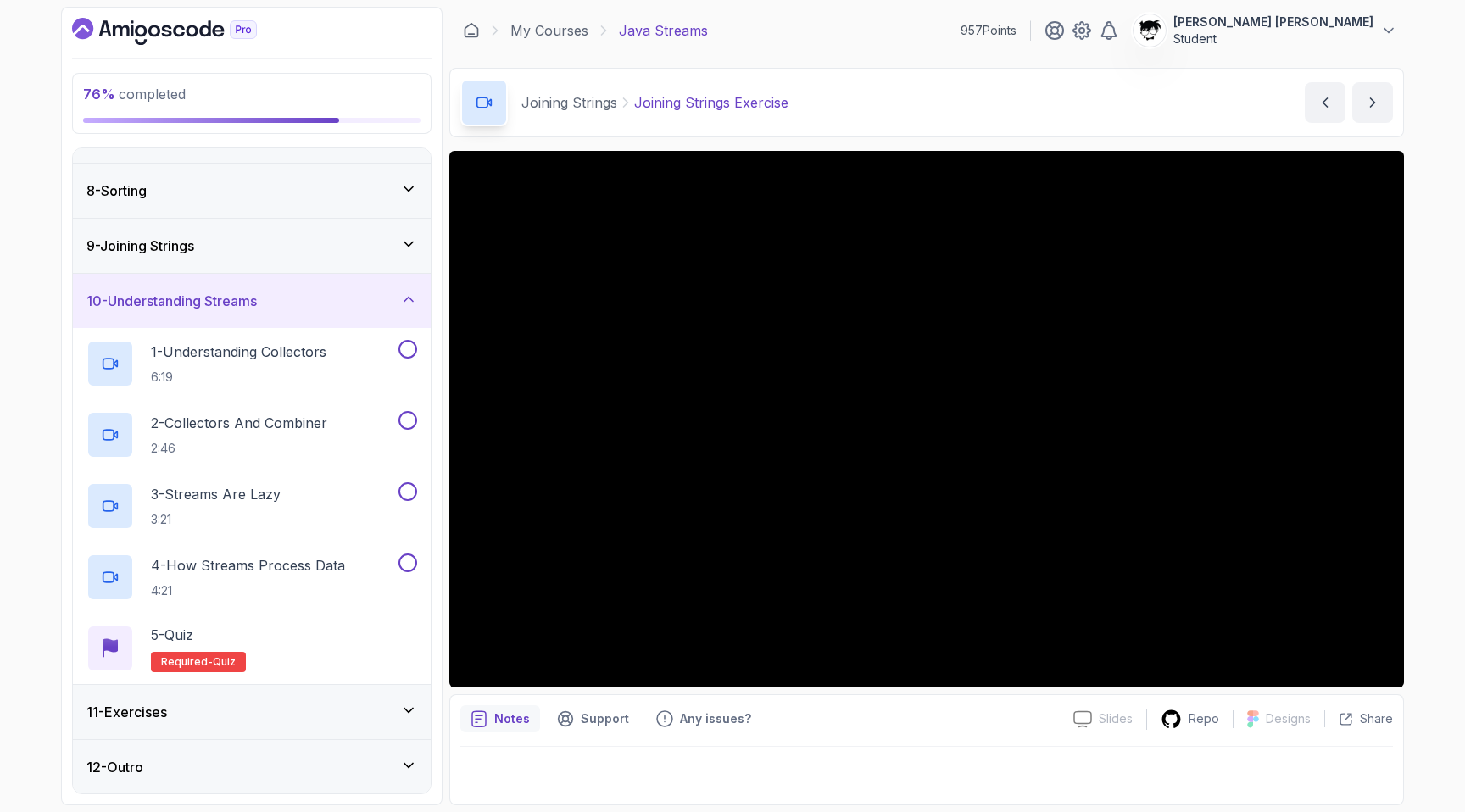
click at [183, 698] on div "11 - Exercises" at bounding box center [252, 712] width 358 height 54
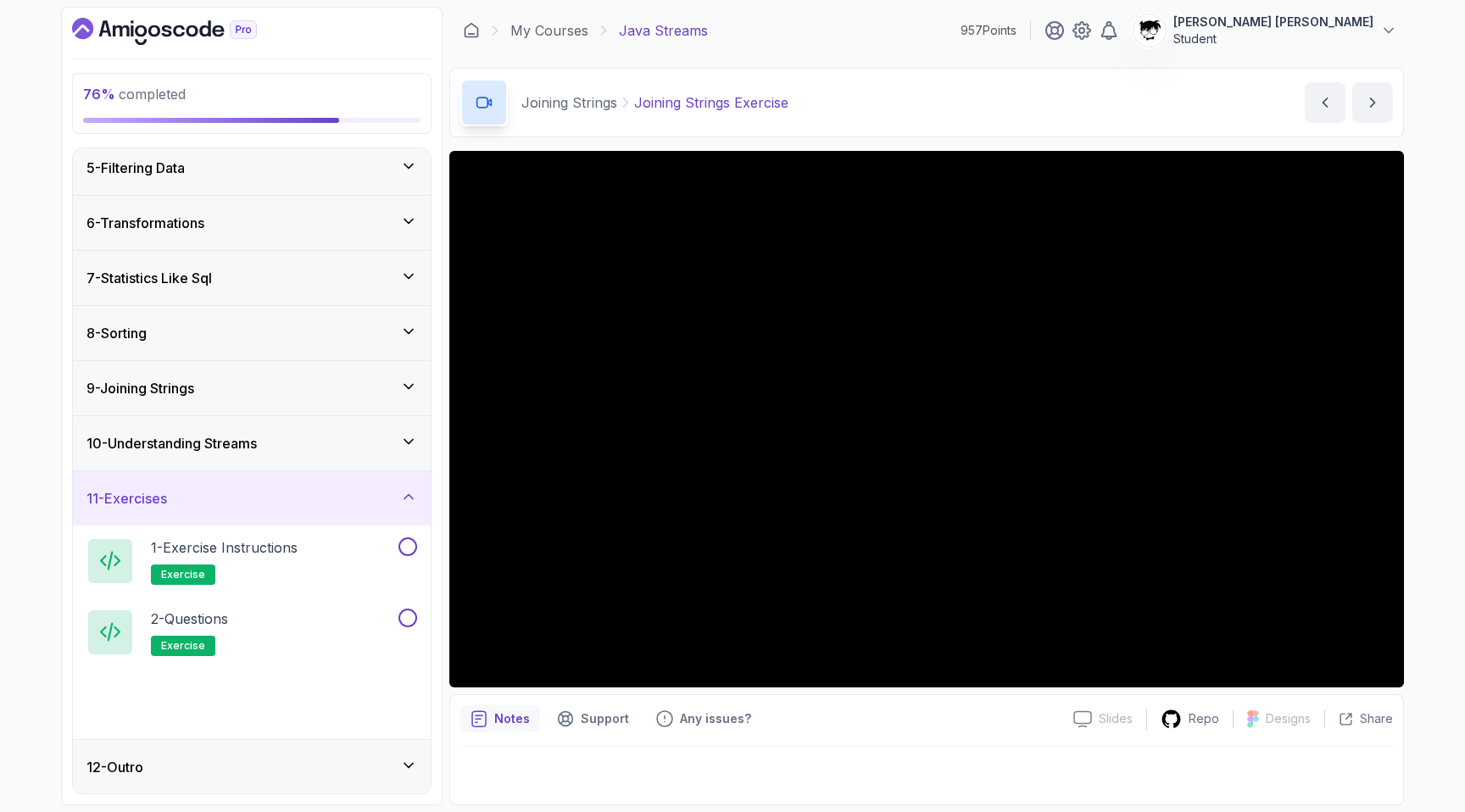
click at [171, 757] on div "12 - Outro" at bounding box center [252, 767] width 331 height 20
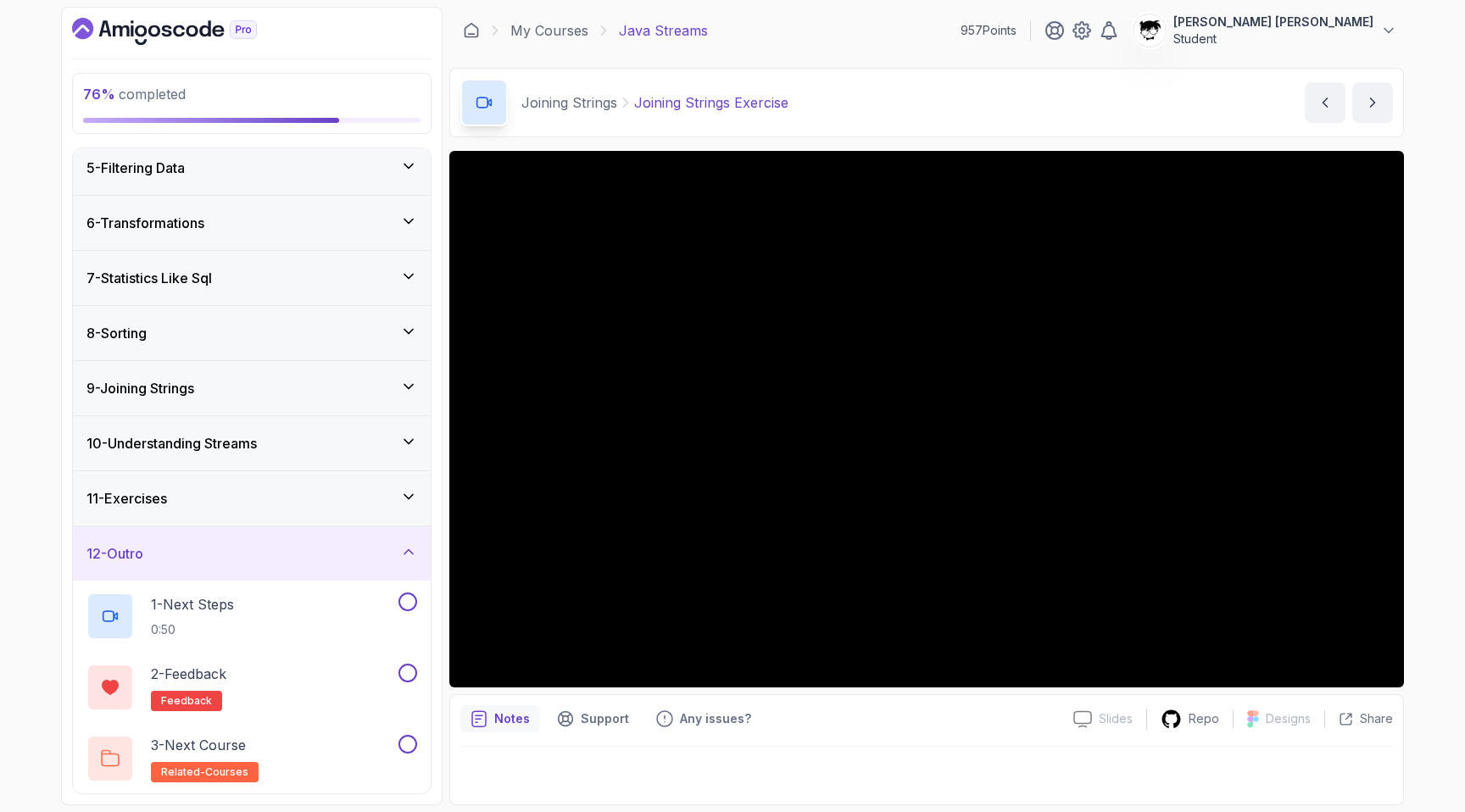
click at [145, 37] on icon "Dashboard" at bounding box center [165, 31] width 185 height 27
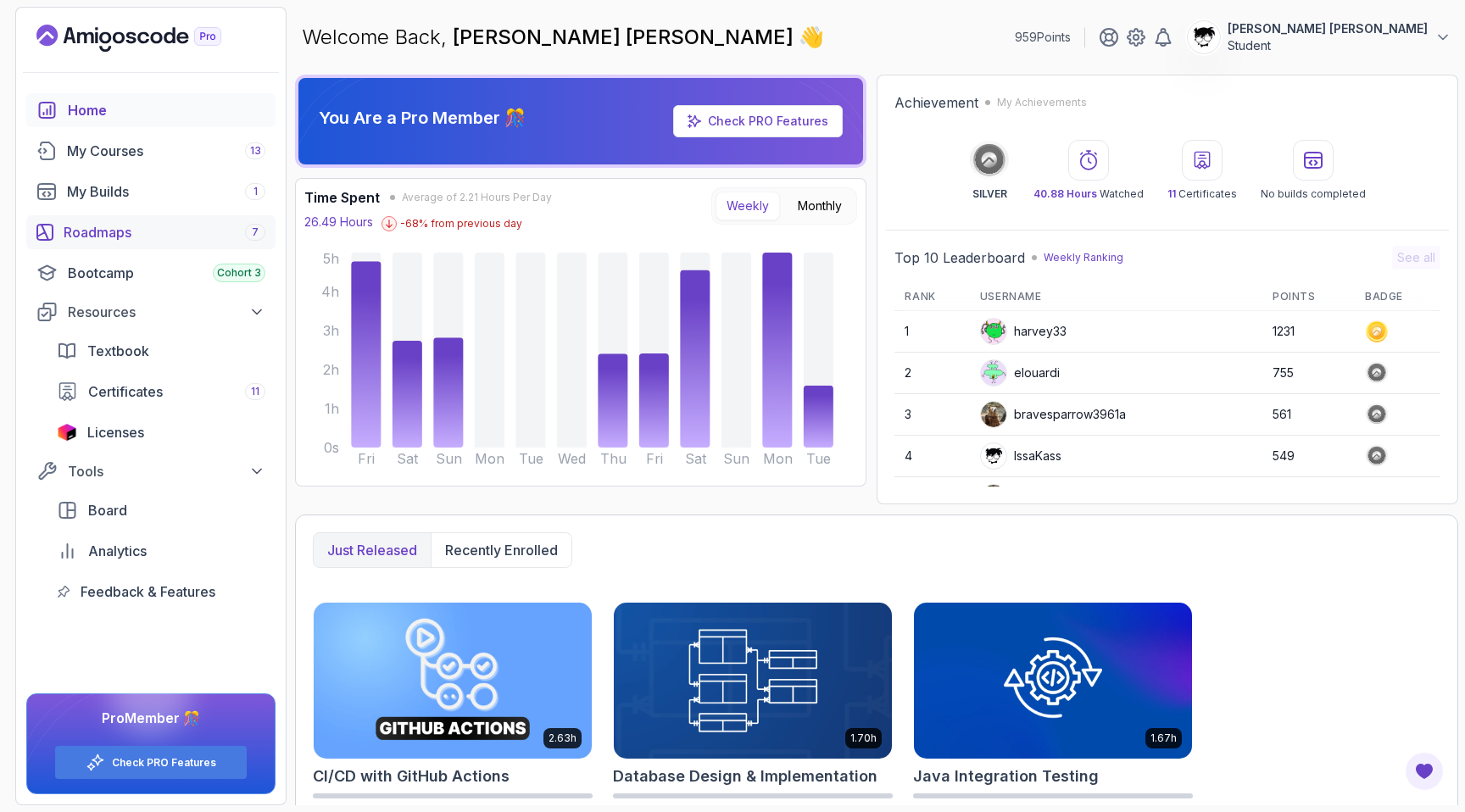
click at [104, 219] on link "Roadmaps 7" at bounding box center [151, 232] width 249 height 34
